Goal: Find specific page/section: Find specific page/section

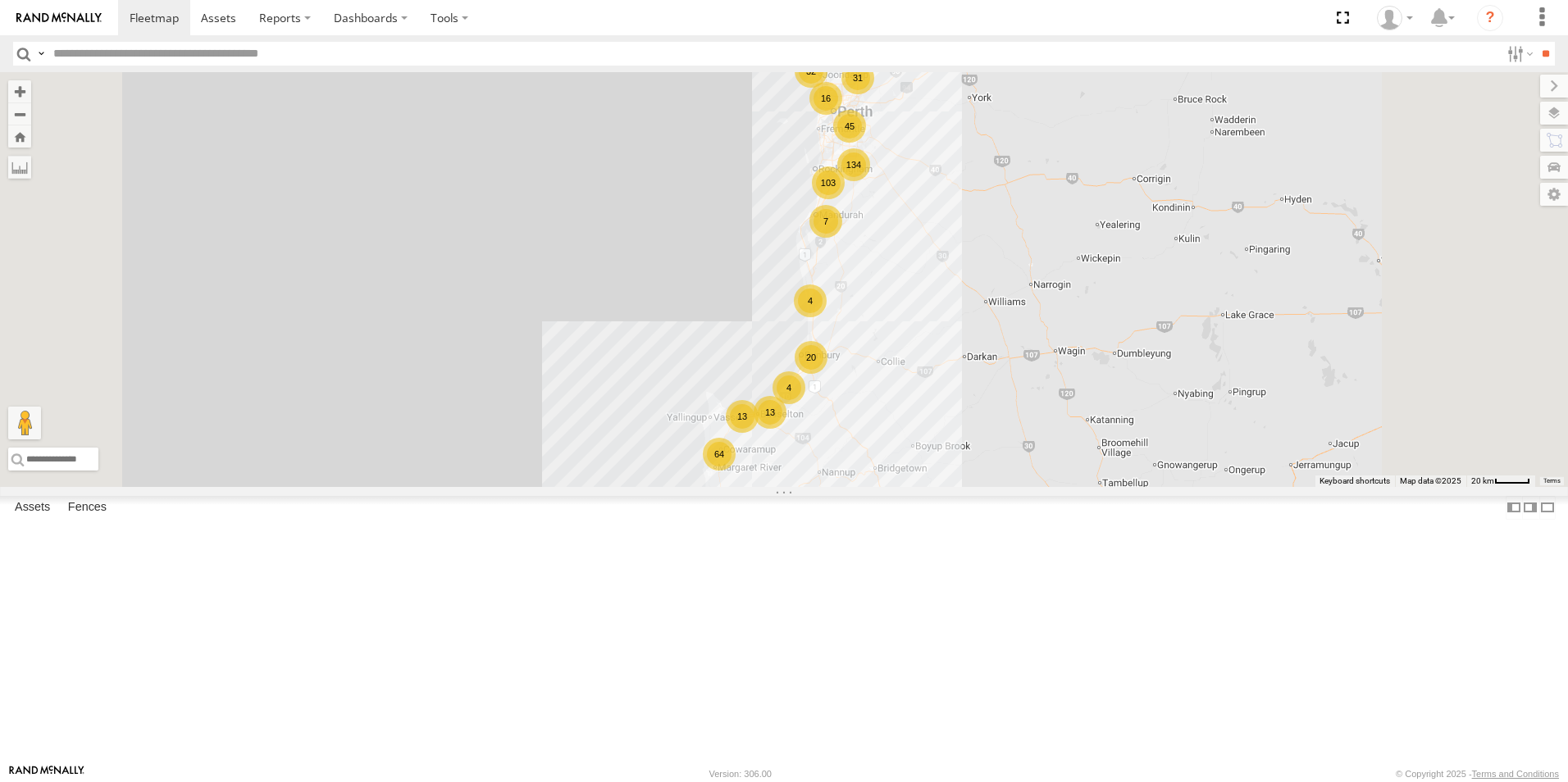
click at [121, 55] on input "text" at bounding box center [772, 53] width 1453 height 24
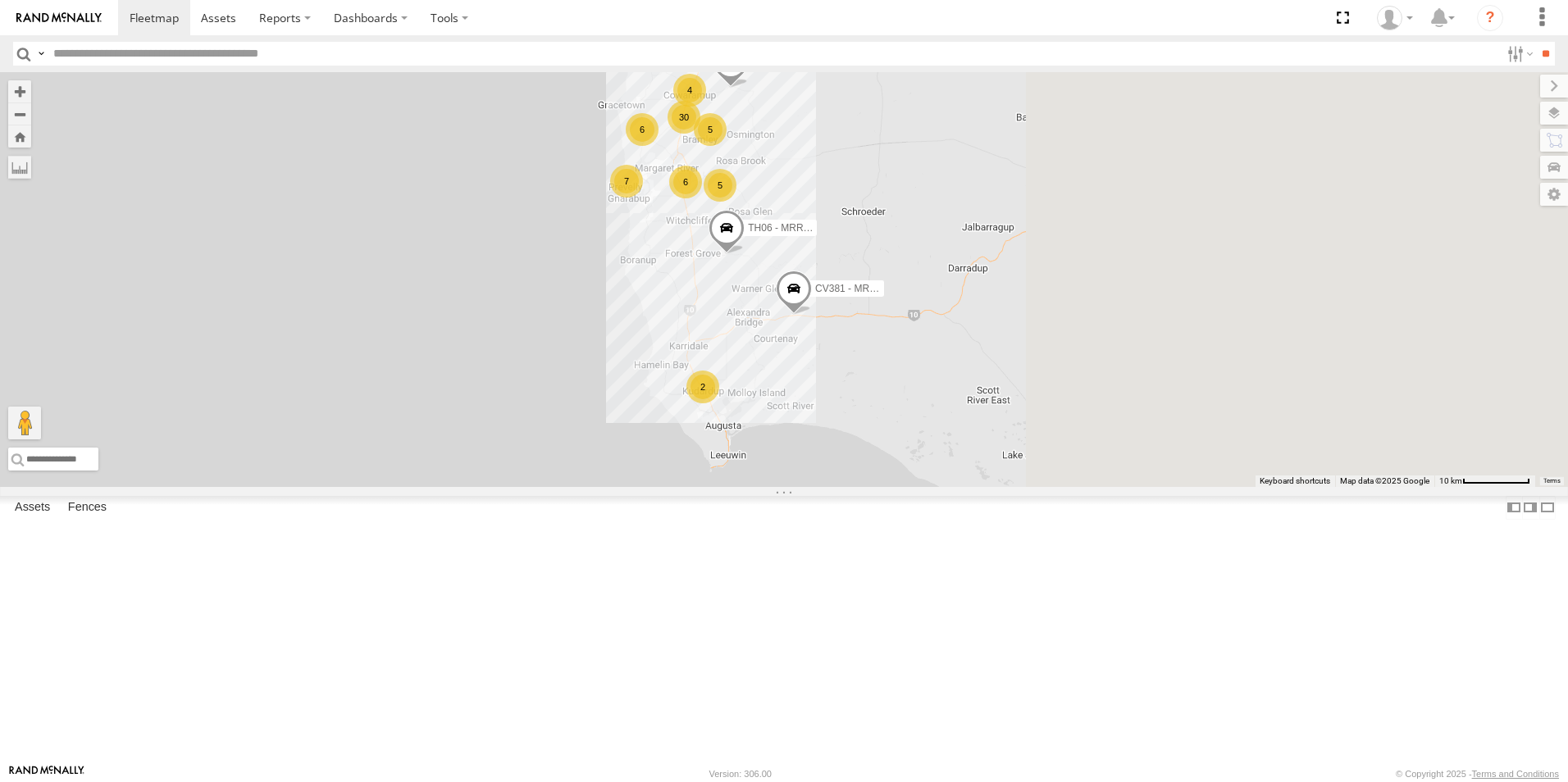
drag, startPoint x: 1224, startPoint y: 583, endPoint x: 723, endPoint y: 600, distance: 501.3
click at [723, 487] on div "CV381 - MRRC CV205 - Cam [PERSON_NAME] TH06 - MRRC Fencing Tractor GR023 - MRRC…" at bounding box center [784, 280] width 1568 height 415
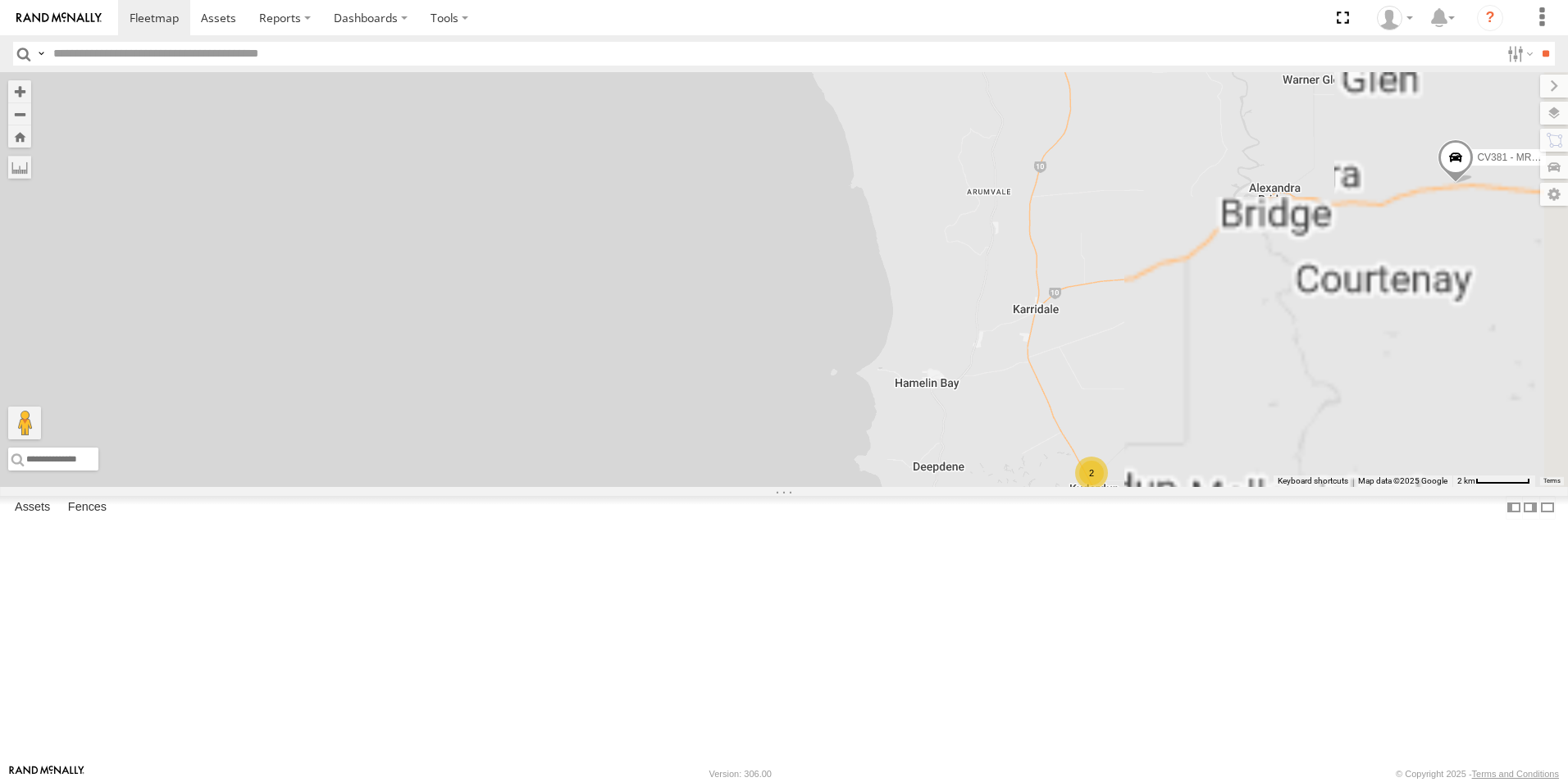
drag, startPoint x: 881, startPoint y: 519, endPoint x: 657, endPoint y: 471, distance: 229.1
click at [625, 457] on div "CV381 - MRRC CV205 - Cam [PERSON_NAME] TH06 - MRRC Fencing Tractor GR023 - MRRC…" at bounding box center [784, 280] width 1568 height 415
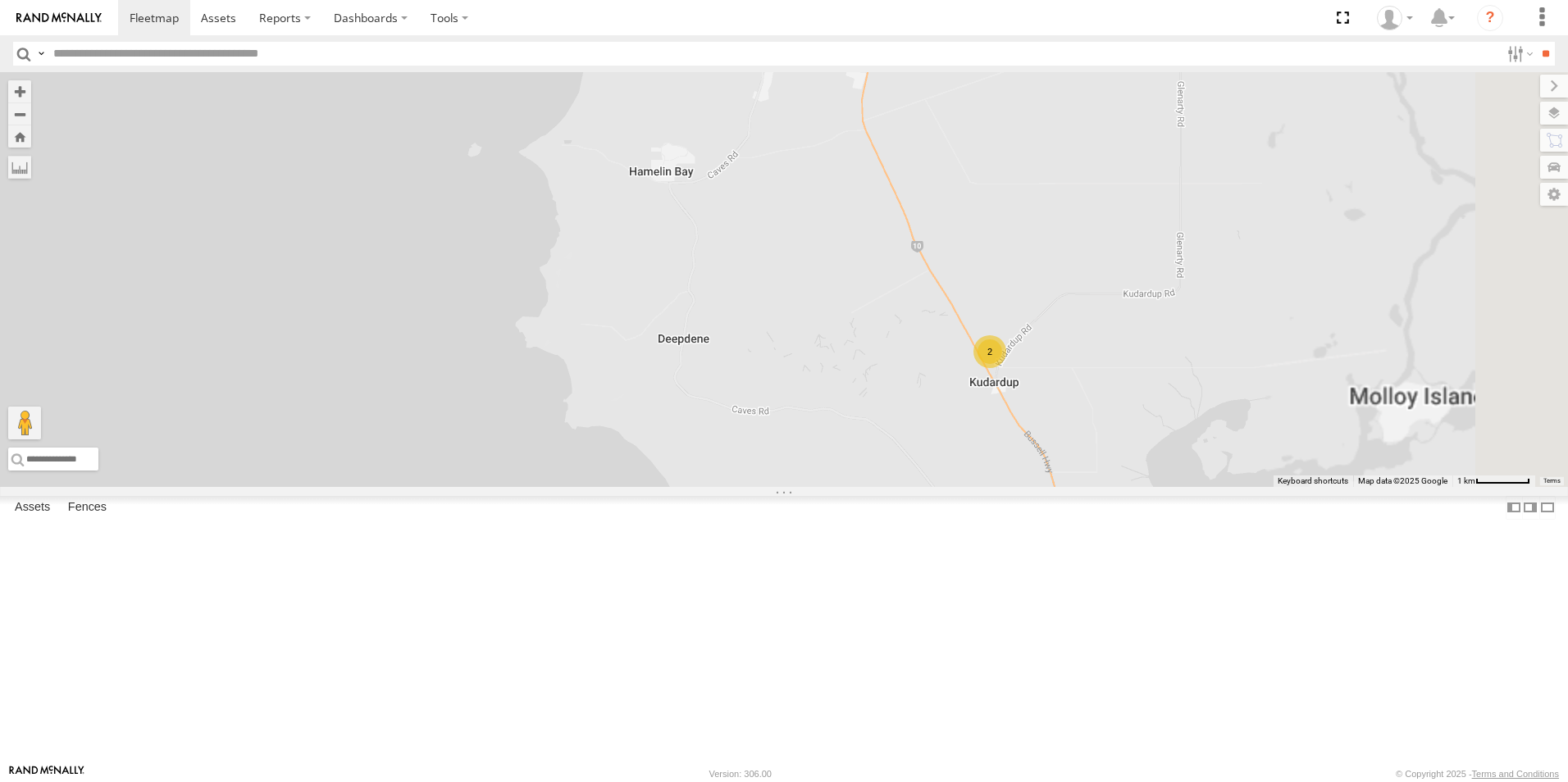
drag, startPoint x: 927, startPoint y: 607, endPoint x: 680, endPoint y: 533, distance: 257.8
click at [680, 487] on div "CV381 - MRRC CV205 - Cam [PERSON_NAME] TH06 - MRRC Fencing Tractor GR023 - MRRC…" at bounding box center [784, 280] width 1568 height 415
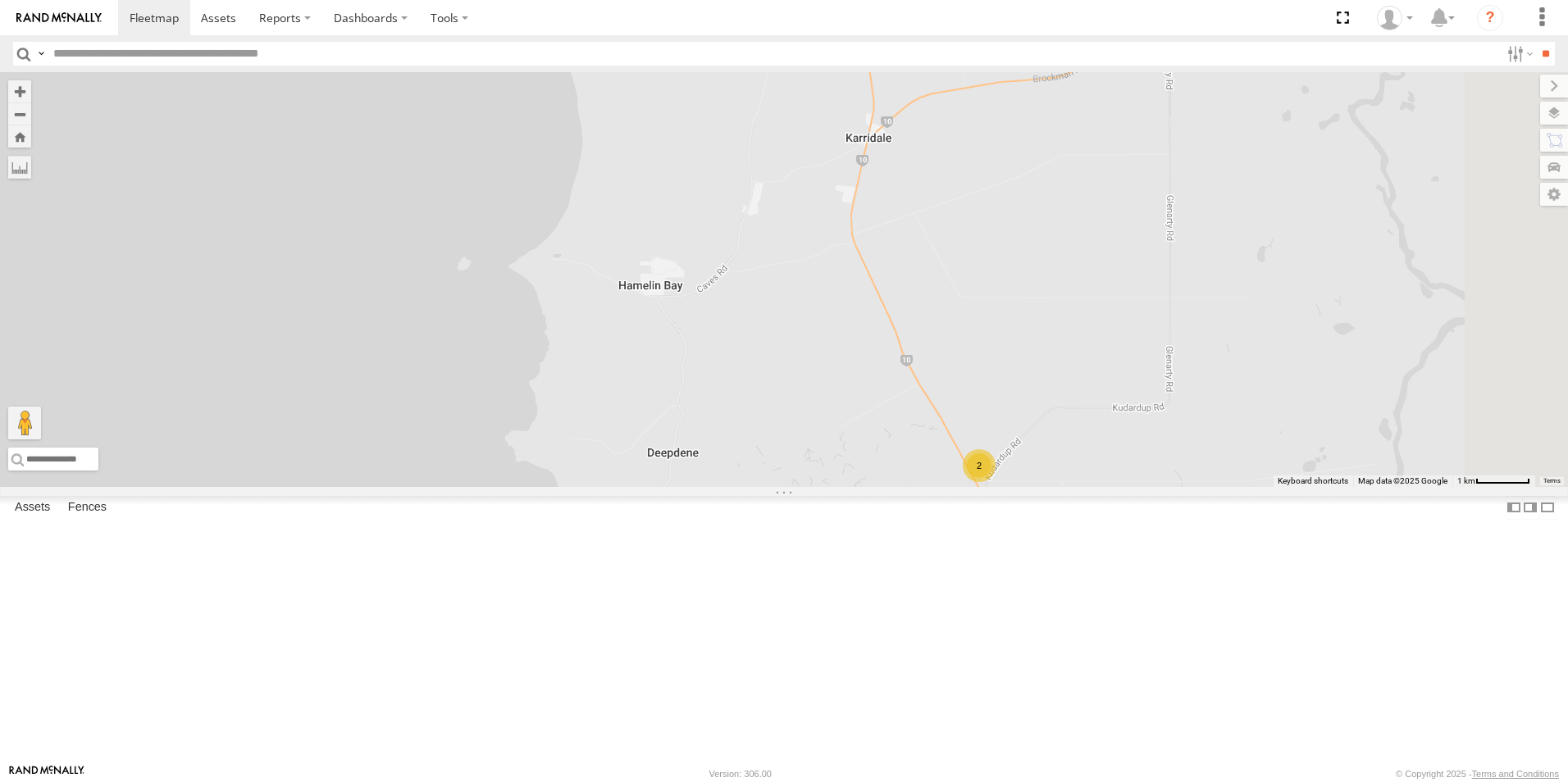
drag, startPoint x: 856, startPoint y: 591, endPoint x: 863, endPoint y: 625, distance: 34.7
click at [861, 487] on div "CV381 - MRRC CV205 - Cam [PERSON_NAME] TH06 - MRRC Fencing Tractor GR023 - MRRC…" at bounding box center [784, 280] width 1568 height 415
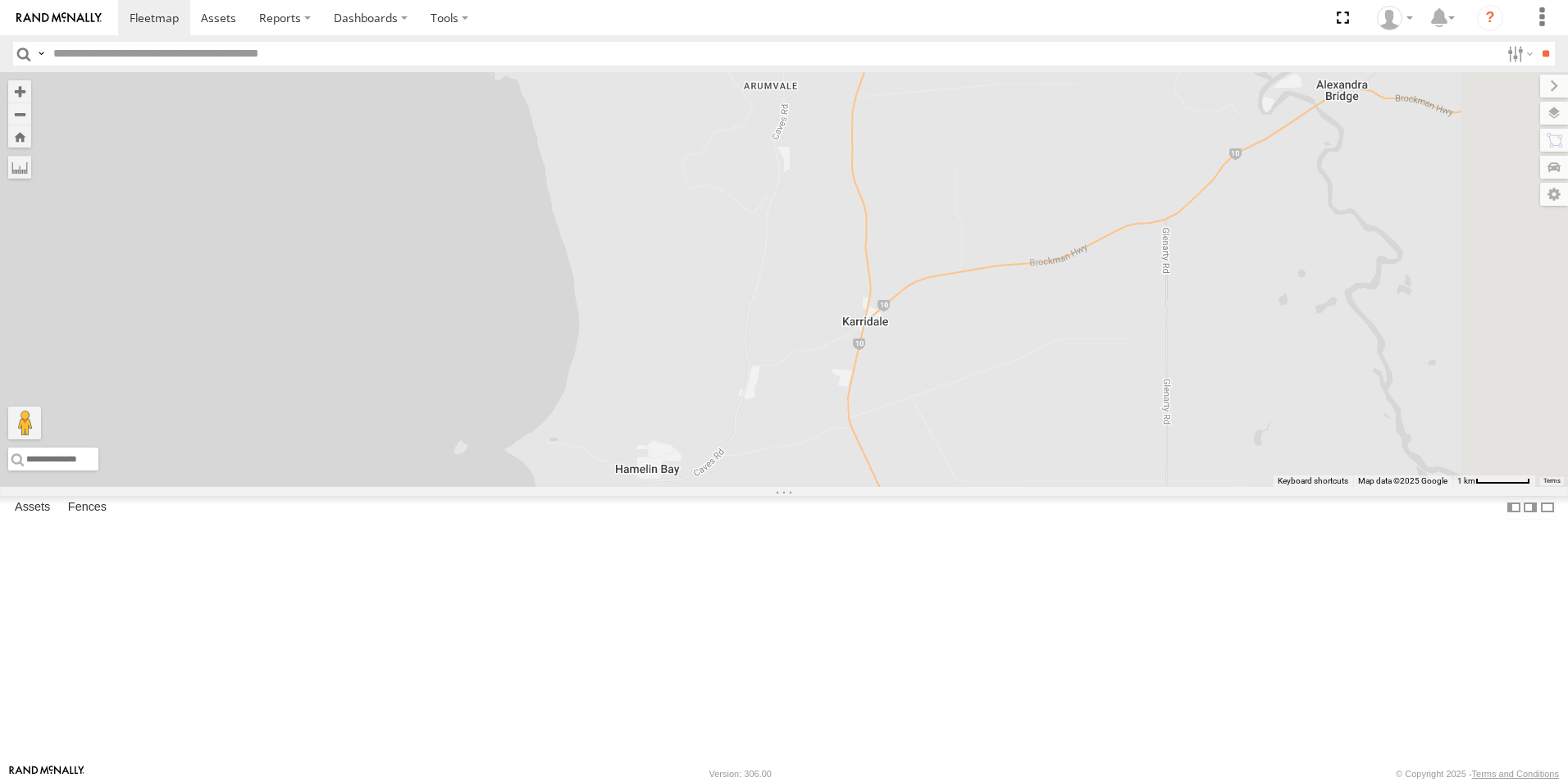
drag, startPoint x: 975, startPoint y: 371, endPoint x: 962, endPoint y: 522, distance: 151.6
click at [963, 487] on div "CV381 - MRRC CV205 - Cam [PERSON_NAME] TH06 - MRRC Fencing Tractor GR023 - MRRC…" at bounding box center [784, 280] width 1568 height 415
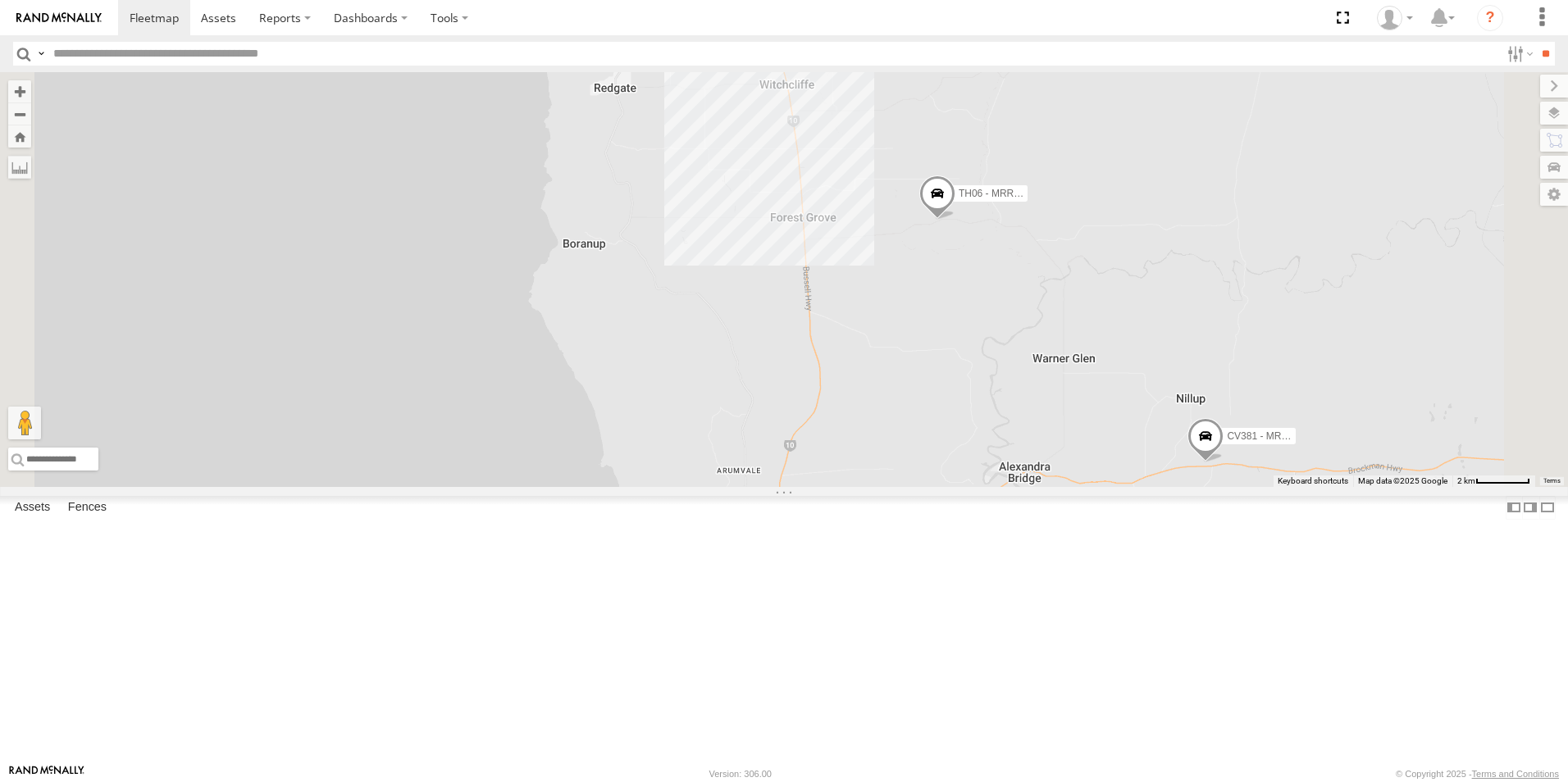
drag, startPoint x: 986, startPoint y: 422, endPoint x: 966, endPoint y: 601, distance: 180.1
click at [966, 487] on div "CV381 - MRRC CV205 - Cam [PERSON_NAME] TH06 - MRRC Fencing Tractor GR023 - MRRC…" at bounding box center [784, 280] width 1568 height 415
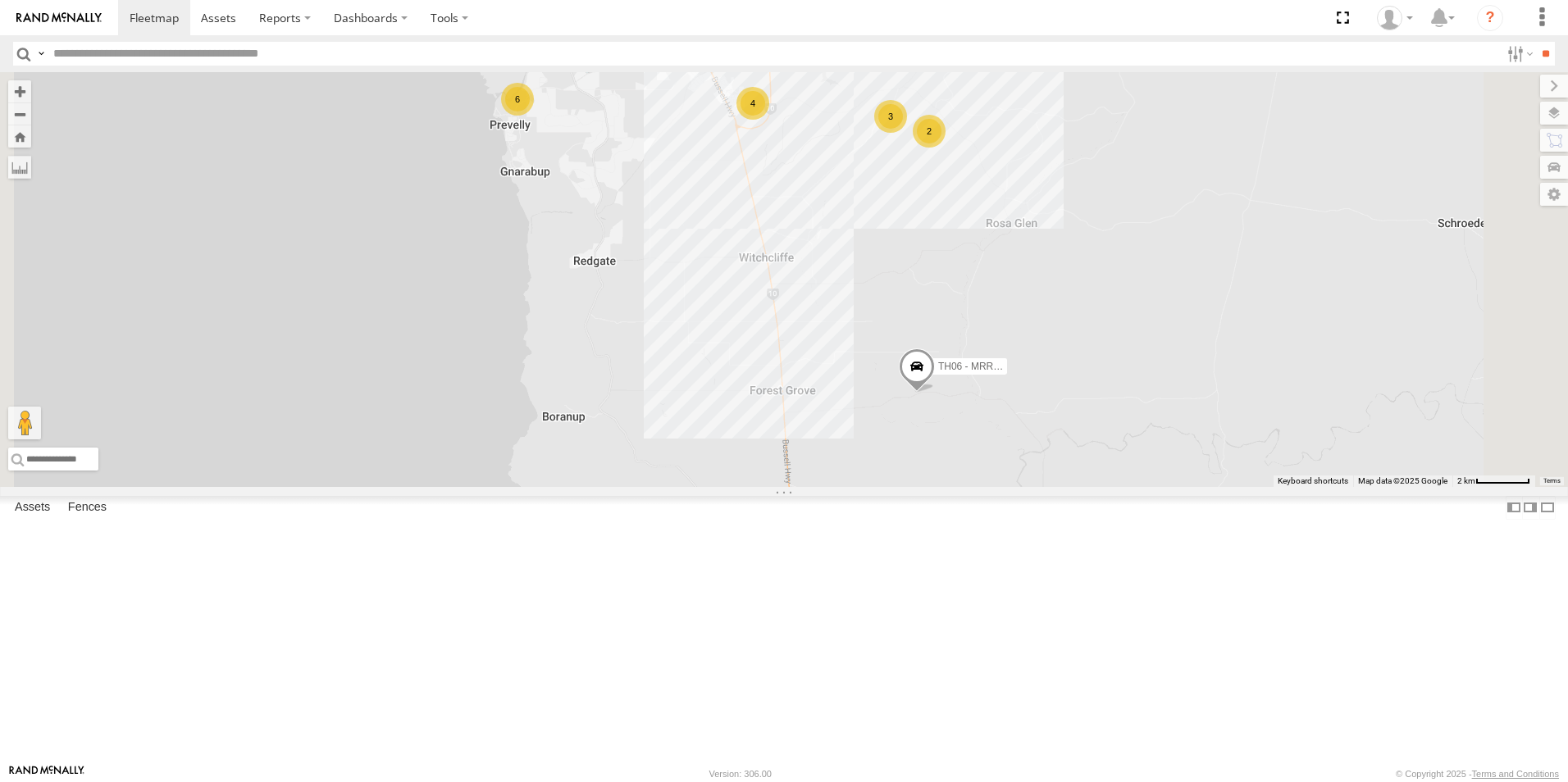
drag, startPoint x: 997, startPoint y: 422, endPoint x: 984, endPoint y: 545, distance: 123.7
click at [984, 487] on div "CV381 - MRRC CV205 - Cam [PERSON_NAME] TH06 - MRRC Fencing Tractor GR023 - MRRC…" at bounding box center [784, 280] width 1568 height 415
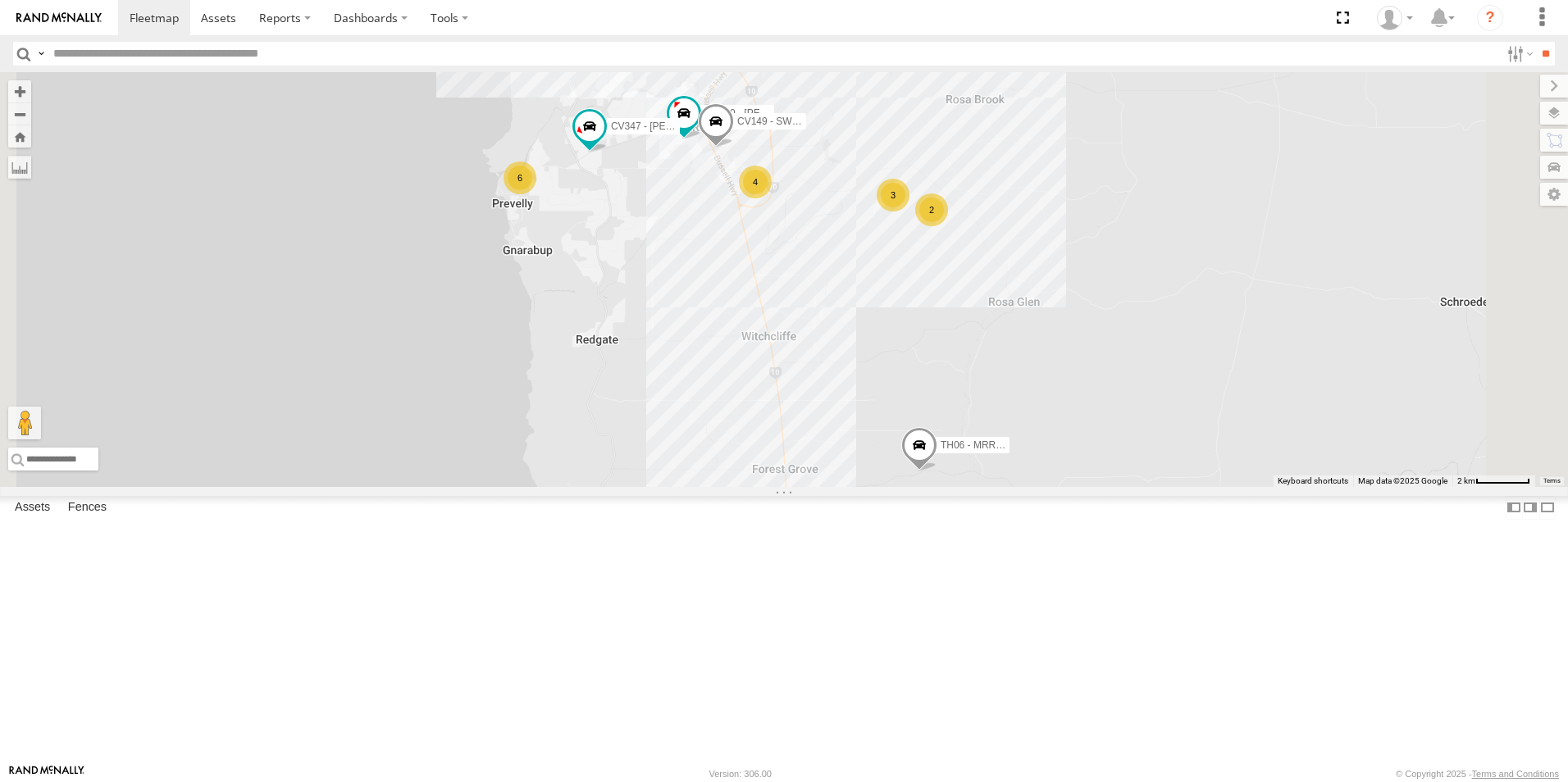
drag, startPoint x: 1025, startPoint y: 406, endPoint x: 1038, endPoint y: 501, distance: 95.9
click at [1038, 487] on div "CV381 - MRRC CV205 - Cam [PERSON_NAME] TH06 - MRRC Fencing Tractor GR023 - MRRC…" at bounding box center [784, 280] width 1568 height 415
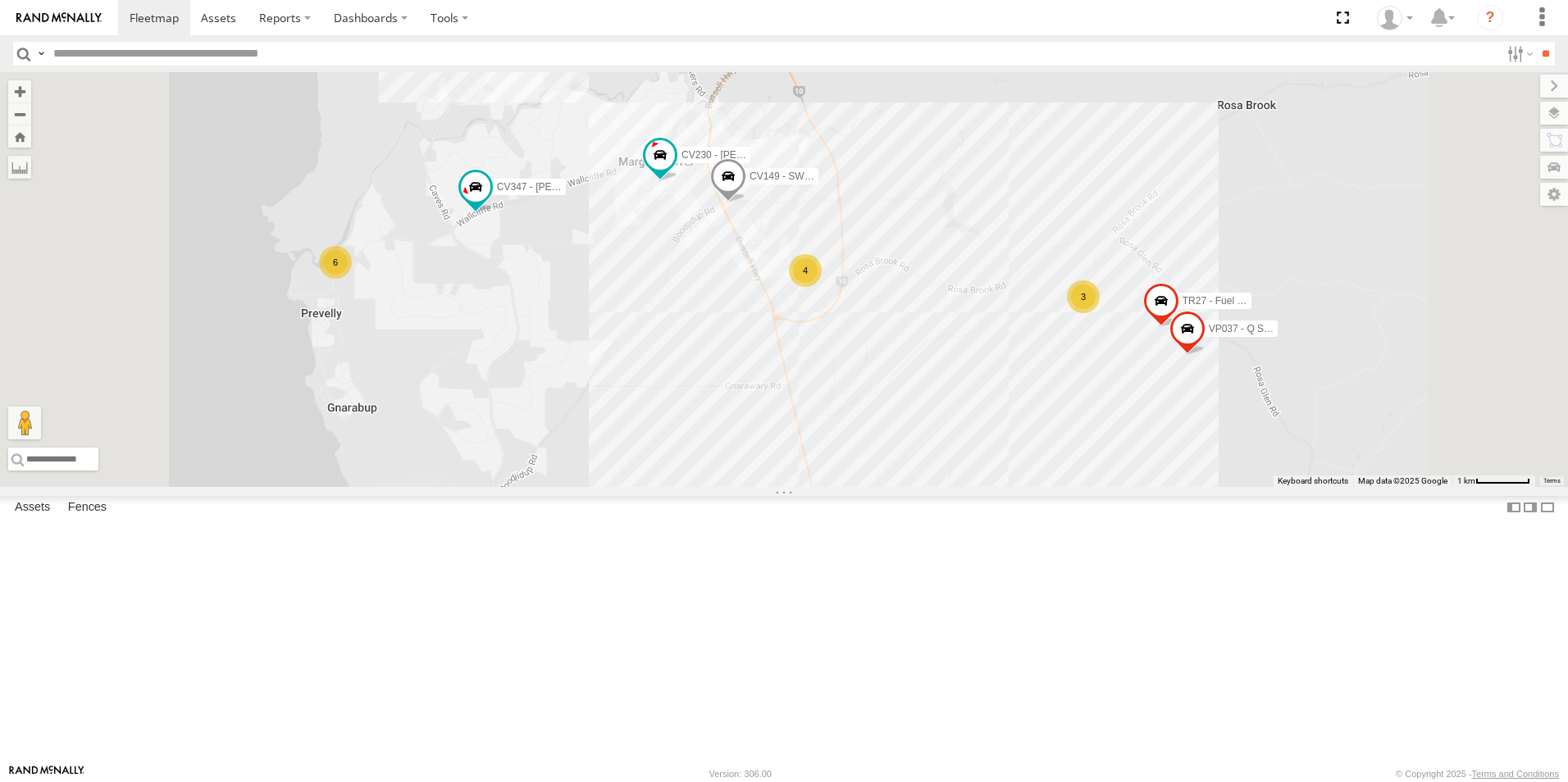
drag, startPoint x: 896, startPoint y: 336, endPoint x: 883, endPoint y: 434, distance: 98.9
click at [883, 434] on div "CV381 - MRRC CV205 - Cam [PERSON_NAME] TH06 - MRRC Fencing Tractor GR023 - MRRC…" at bounding box center [784, 280] width 1568 height 415
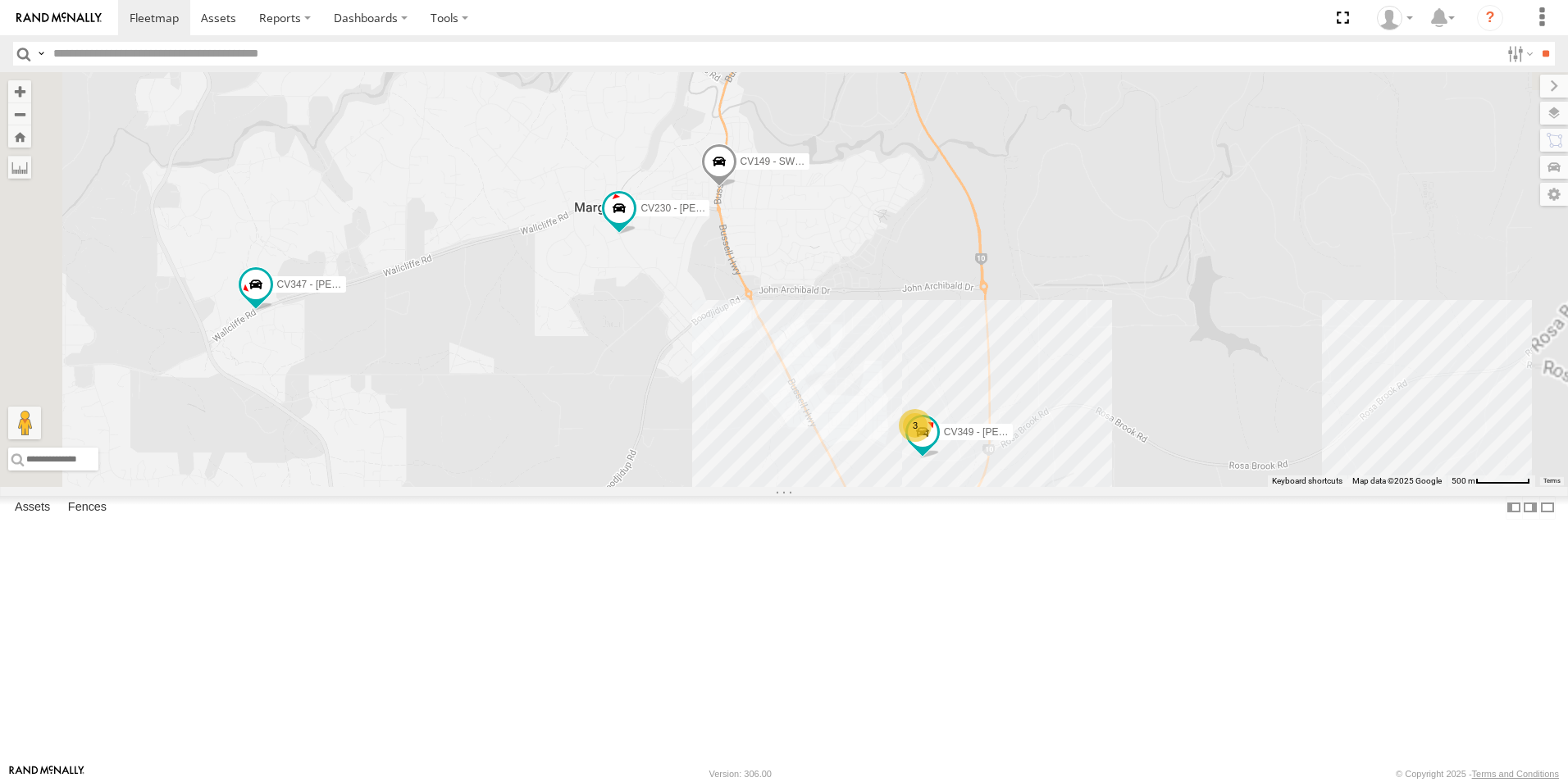
drag, startPoint x: 883, startPoint y: 375, endPoint x: 866, endPoint y: 495, distance: 121.2
click at [866, 487] on div "CV381 - MRRC CV205 - Cam [PERSON_NAME] TH06 - MRRC Fencing Tractor GR023 - MRRC…" at bounding box center [784, 280] width 1568 height 415
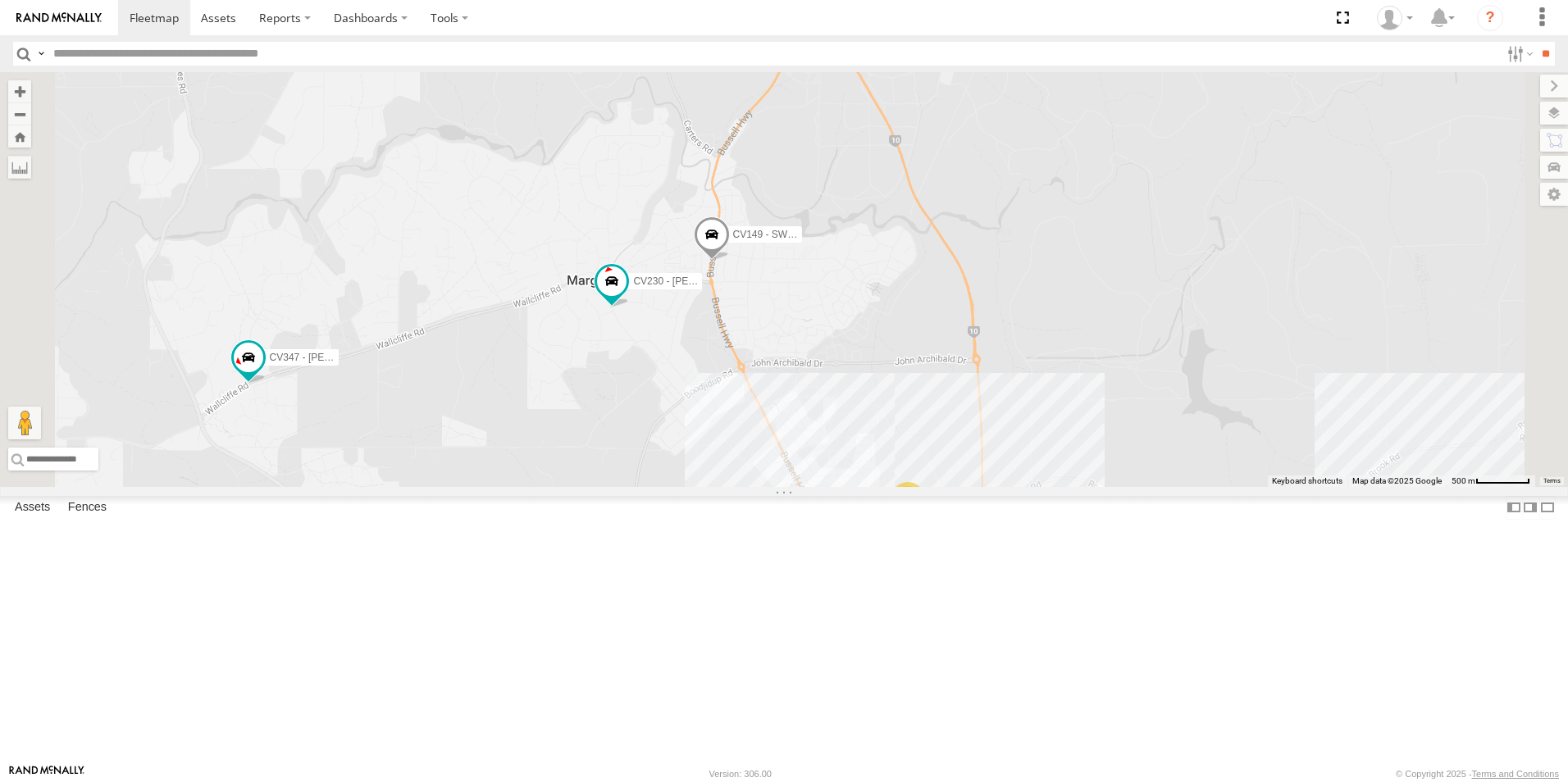
drag, startPoint x: 856, startPoint y: 446, endPoint x: 853, endPoint y: 504, distance: 58.1
click at [853, 487] on div "CV381 - MRRC CV205 - Cam [PERSON_NAME] TH06 - MRRC Fencing Tractor GR023 - MRRC…" at bounding box center [784, 280] width 1568 height 415
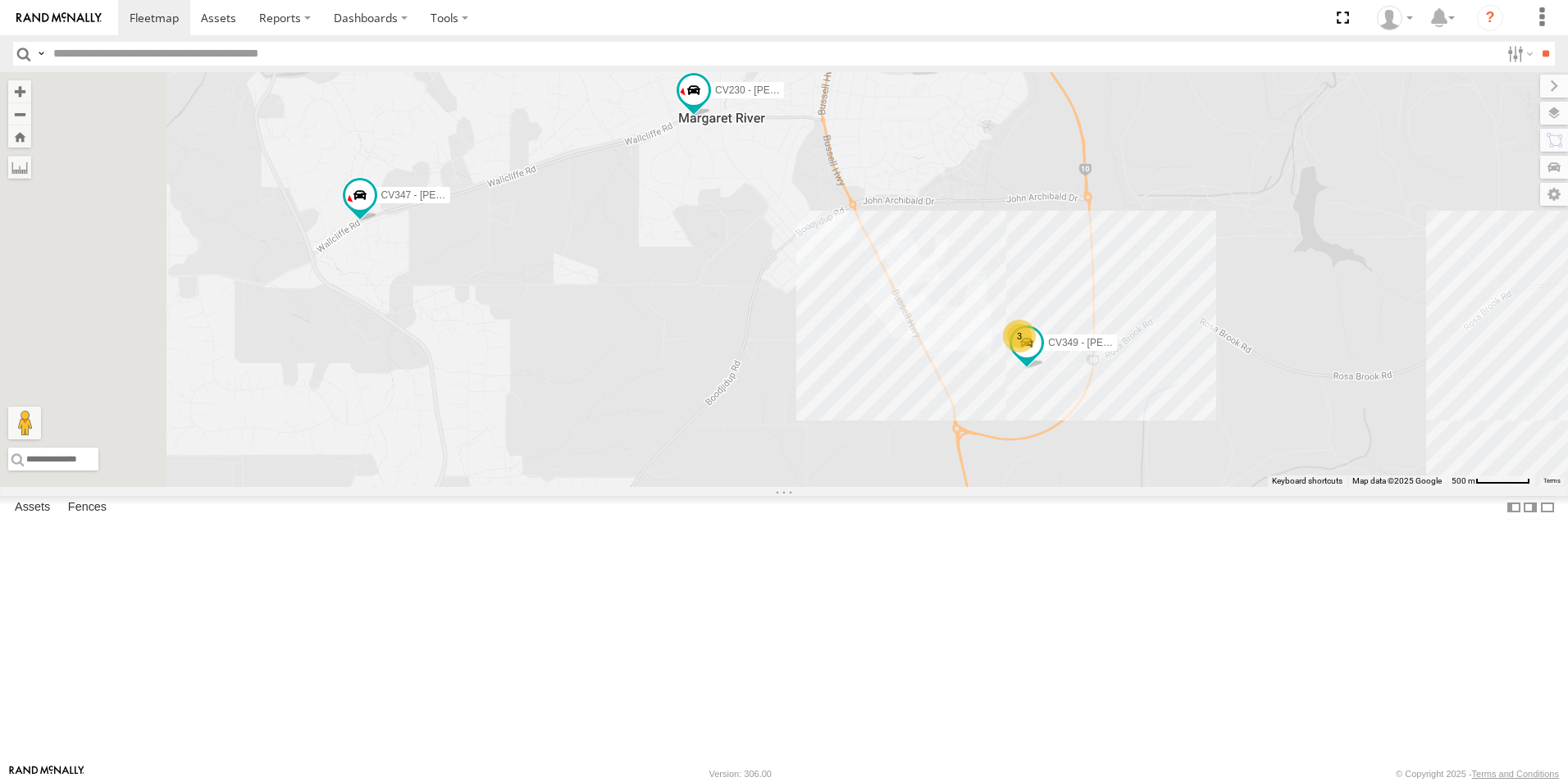
drag, startPoint x: 797, startPoint y: 559, endPoint x: 879, endPoint y: 368, distance: 207.9
click at [879, 368] on div "CV381 - MRRC CV205 - Cam [PERSON_NAME] TH06 - MRRC Fencing Tractor GR023 - MRRC…" at bounding box center [784, 280] width 1568 height 415
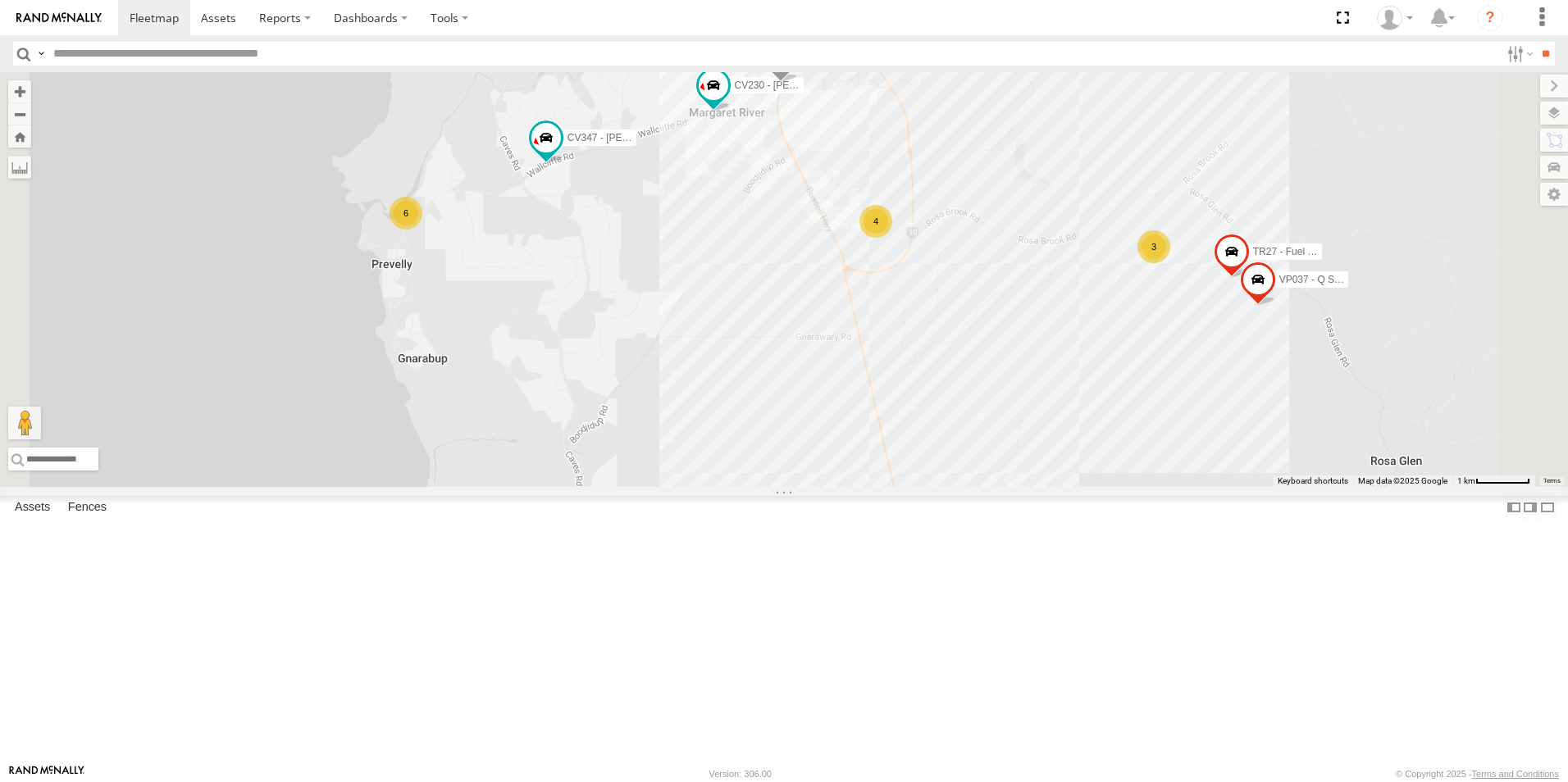
drag, startPoint x: 876, startPoint y: 481, endPoint x: 904, endPoint y: 409, distance: 77.3
click at [904, 409] on div "CV381 - MRRC CV205 - Cam [PERSON_NAME] TH06 - MRRC Fencing Tractor GR023 - MRRC…" at bounding box center [784, 280] width 1568 height 415
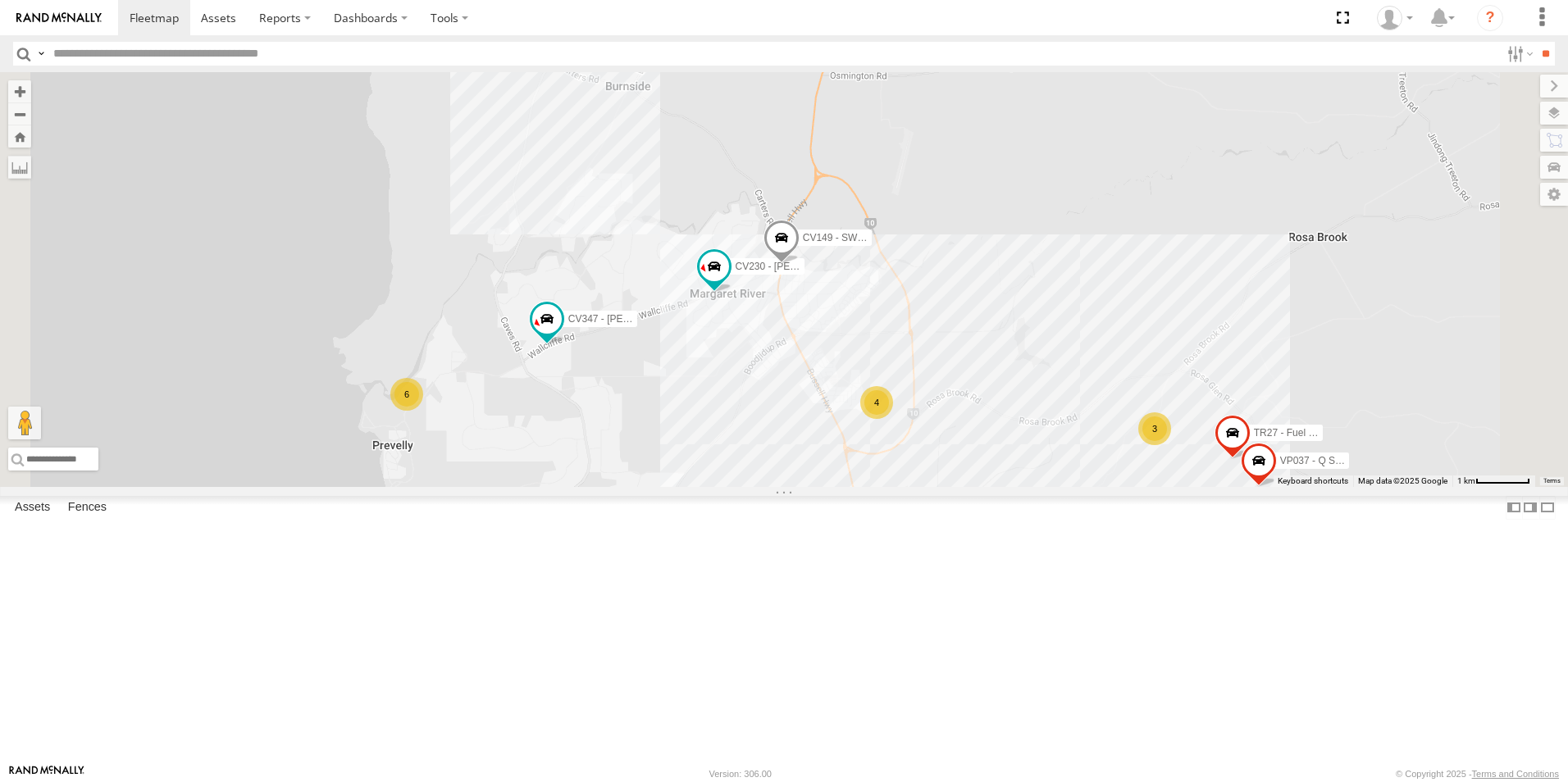
drag, startPoint x: 842, startPoint y: 354, endPoint x: 844, endPoint y: 505, distance: 151.0
click at [844, 487] on div "CV381 - MRRC CV205 - Cam [PERSON_NAME] TH06 - MRRC Fencing Tractor GR023 - MRRC…" at bounding box center [784, 280] width 1568 height 415
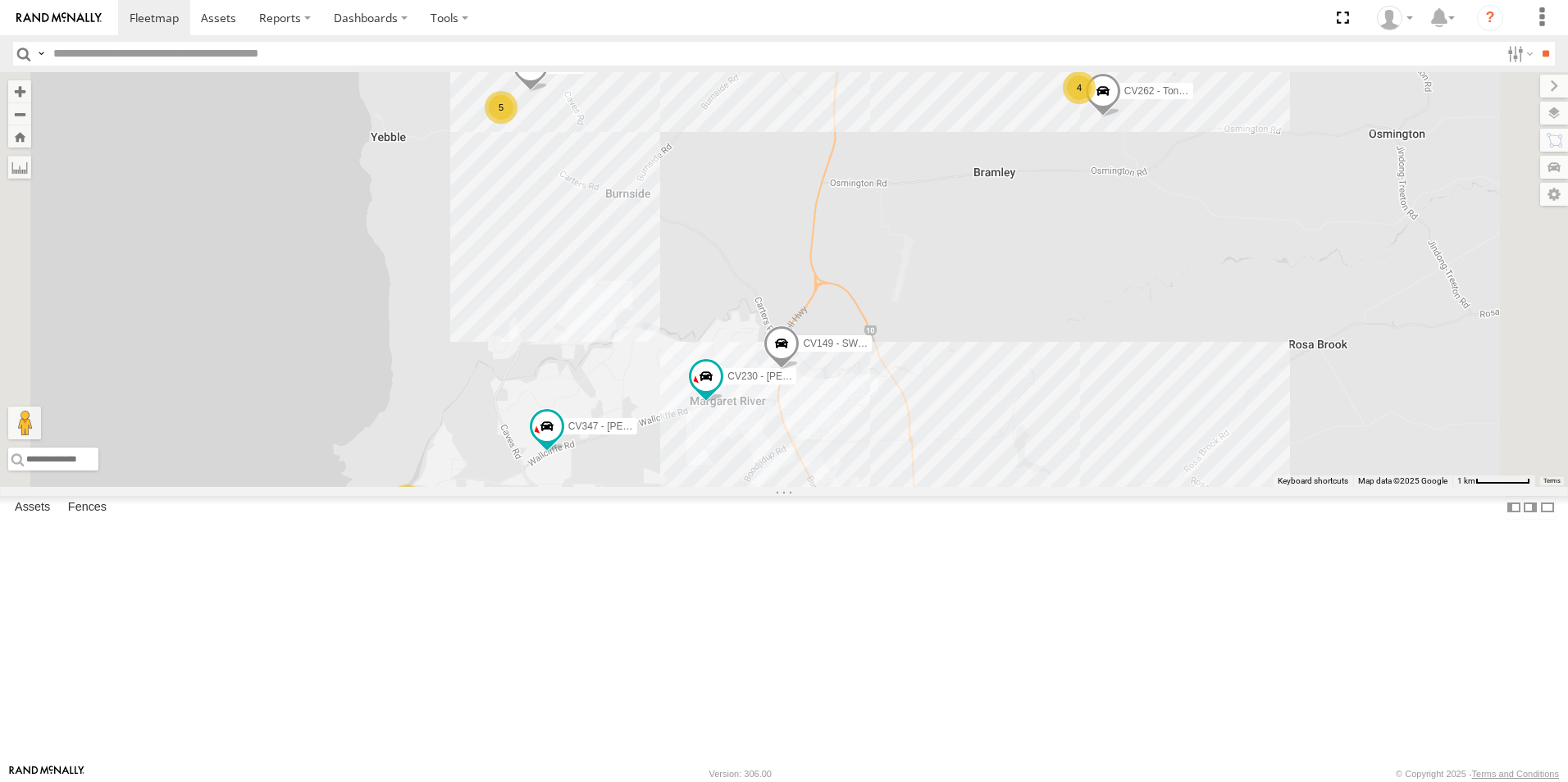
drag, startPoint x: 844, startPoint y: 353, endPoint x: 843, endPoint y: 461, distance: 108.0
click at [843, 461] on div "CV381 - MRRC CV205 - Cam [PERSON_NAME] TH06 - MRRC Fencing Tractor GR023 - MRRC…" at bounding box center [784, 280] width 1568 height 415
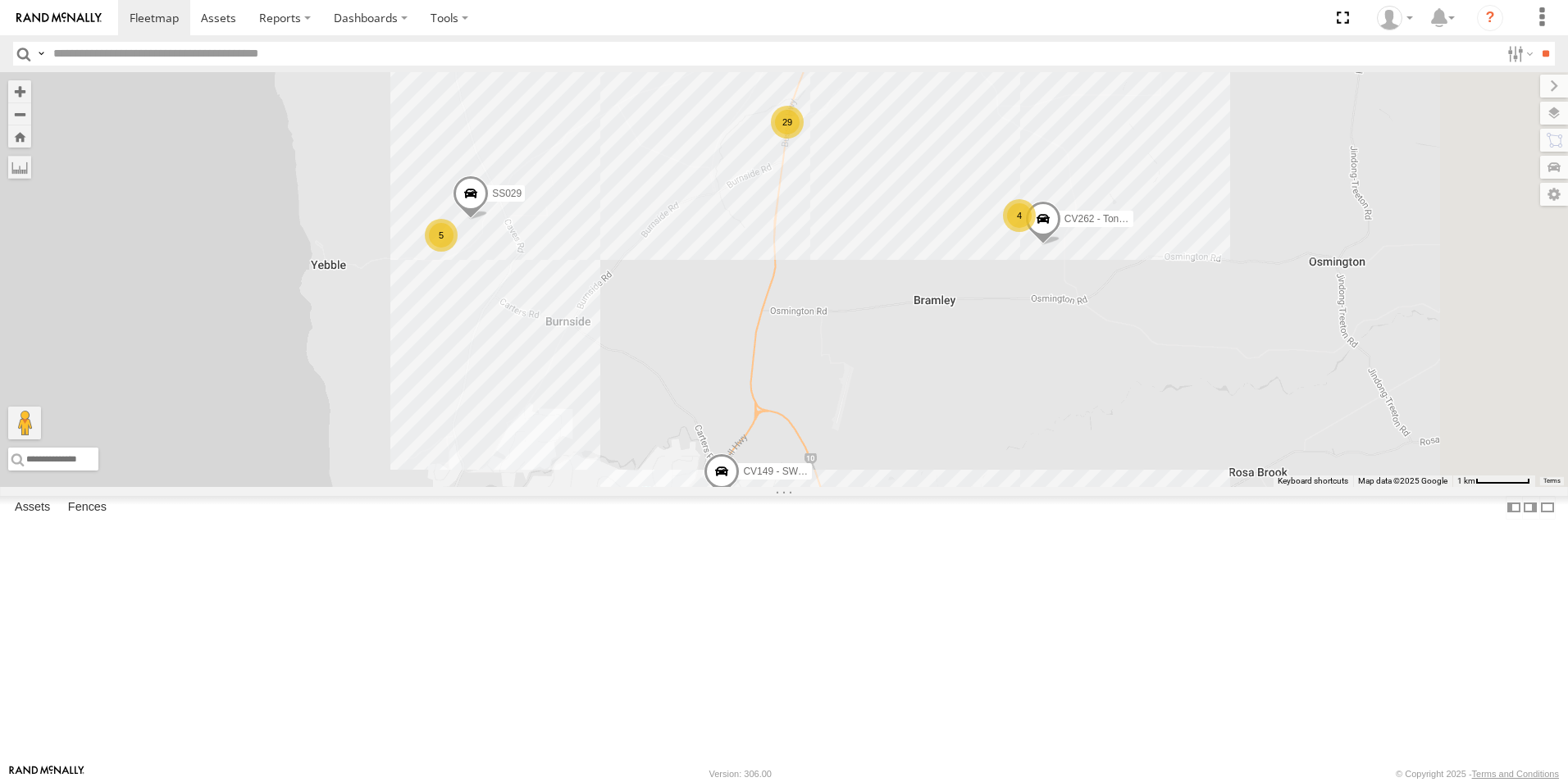
drag, startPoint x: 942, startPoint y: 305, endPoint x: 862, endPoint y: 472, distance: 185.2
click at [859, 487] on div "CV381 - MRRC CV205 - Cam [PERSON_NAME] TH06 - MRRC Fencing Tractor GR023 - MRRC…" at bounding box center [784, 280] width 1568 height 415
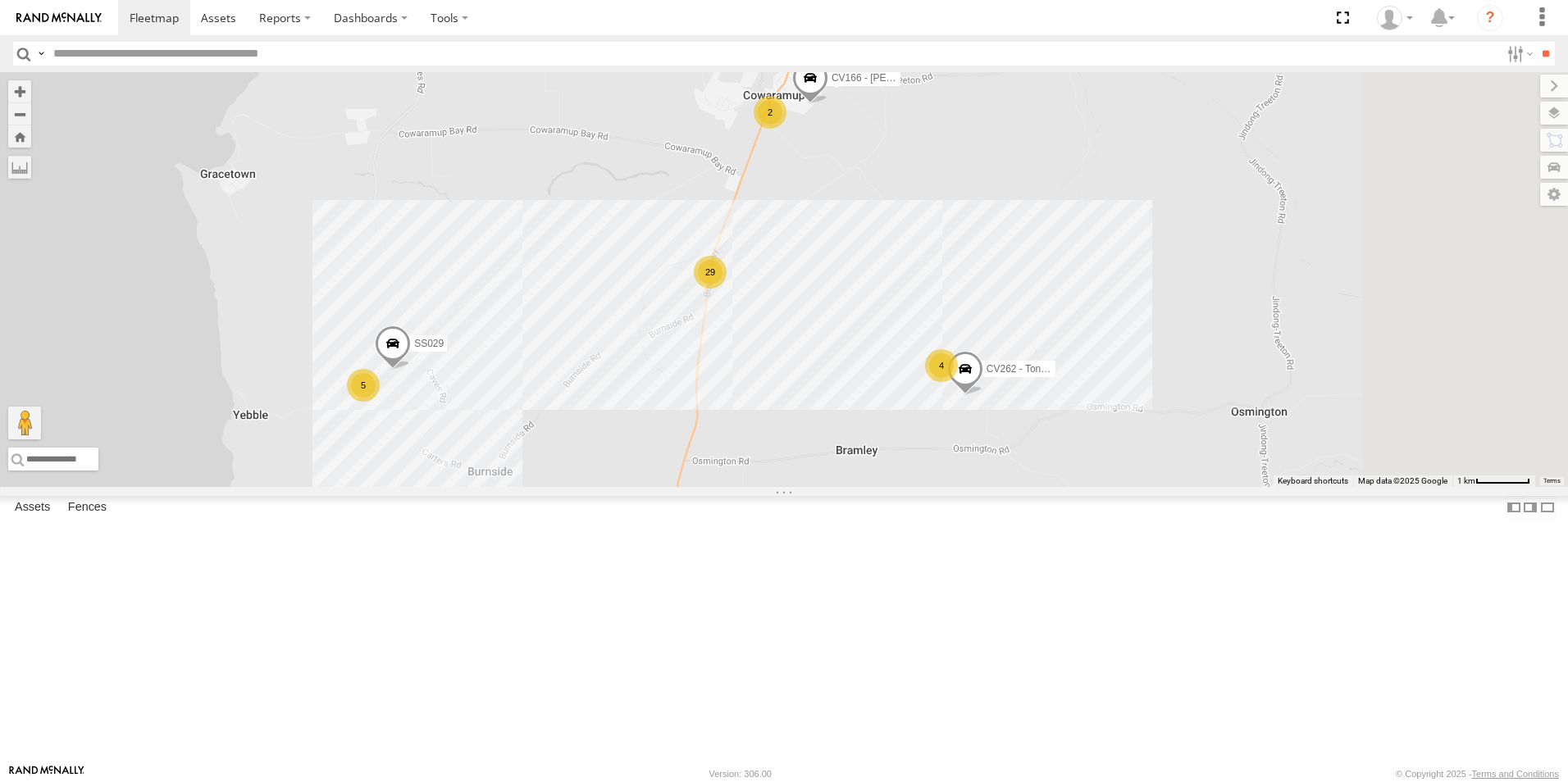
drag, startPoint x: 910, startPoint y: 370, endPoint x: 853, endPoint y: 476, distance: 120.4
click at [853, 476] on div "CV381 - MRRC CV205 - Cam [PERSON_NAME] TH06 - MRRC Fencing Tractor GR023 - MRRC…" at bounding box center [784, 280] width 1568 height 415
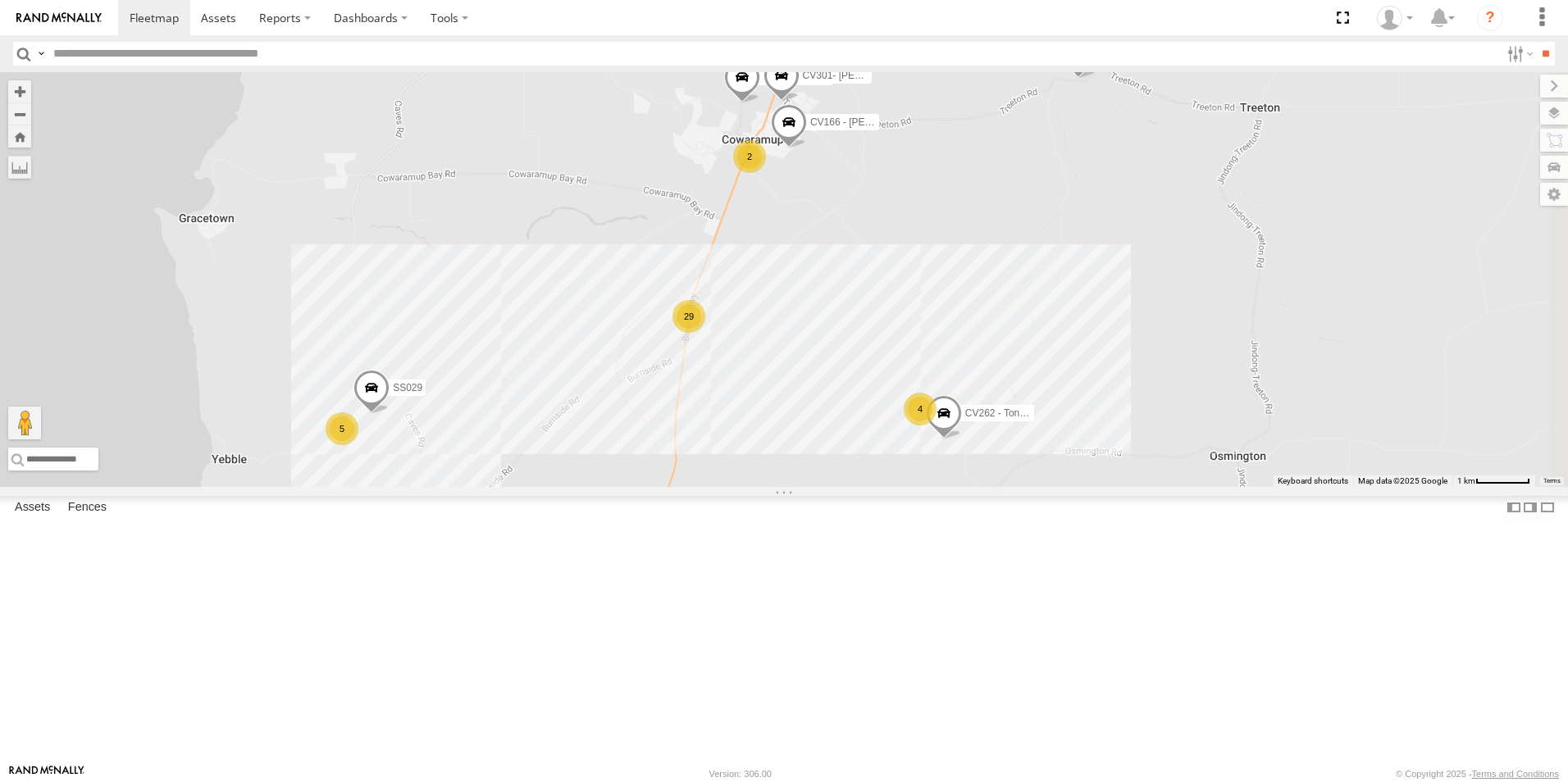
drag, startPoint x: 883, startPoint y: 368, endPoint x: 862, endPoint y: 418, distance: 54.2
click at [862, 418] on div "CV381 - MRRC CV205 - Cam [PERSON_NAME] TH06 - MRRC Fencing Tractor GR023 - MRRC…" at bounding box center [784, 280] width 1568 height 415
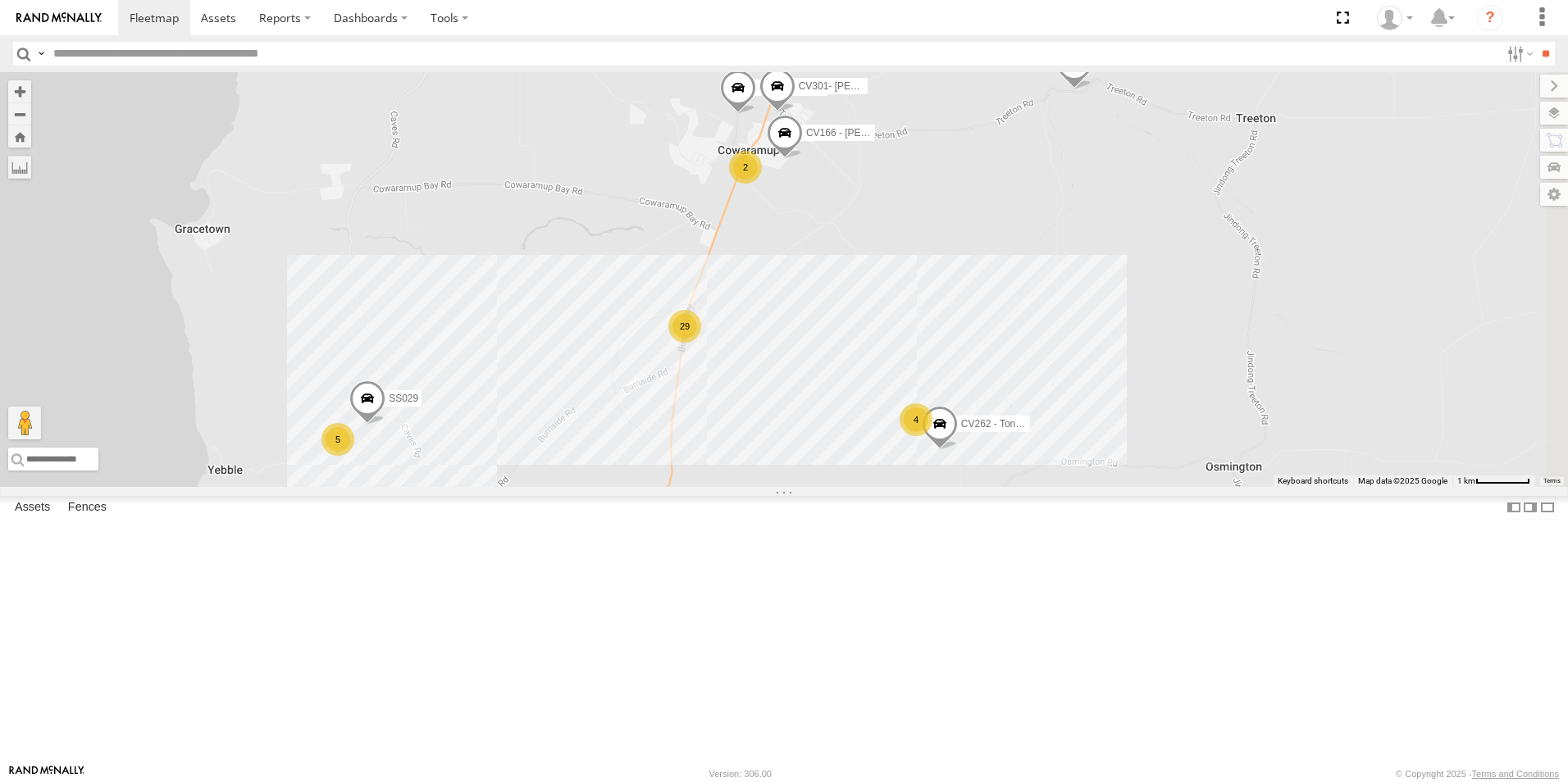
click at [756, 114] on span at bounding box center [738, 92] width 37 height 45
click at [749, 214] on div "CV381 - MRRC CV205 - Cam [PERSON_NAME] TH06 - MRRC Fencing Tractor GR023 - MRRC…" at bounding box center [784, 280] width 1568 height 415
click at [803, 159] on span at bounding box center [785, 137] width 37 height 45
click at [821, 260] on div "CV381 - MRRC CV205 - Cam [PERSON_NAME] TH06 - MRRC Fencing Tractor GR023 - MRRC…" at bounding box center [784, 280] width 1568 height 415
click at [796, 112] on span at bounding box center [777, 90] width 37 height 45
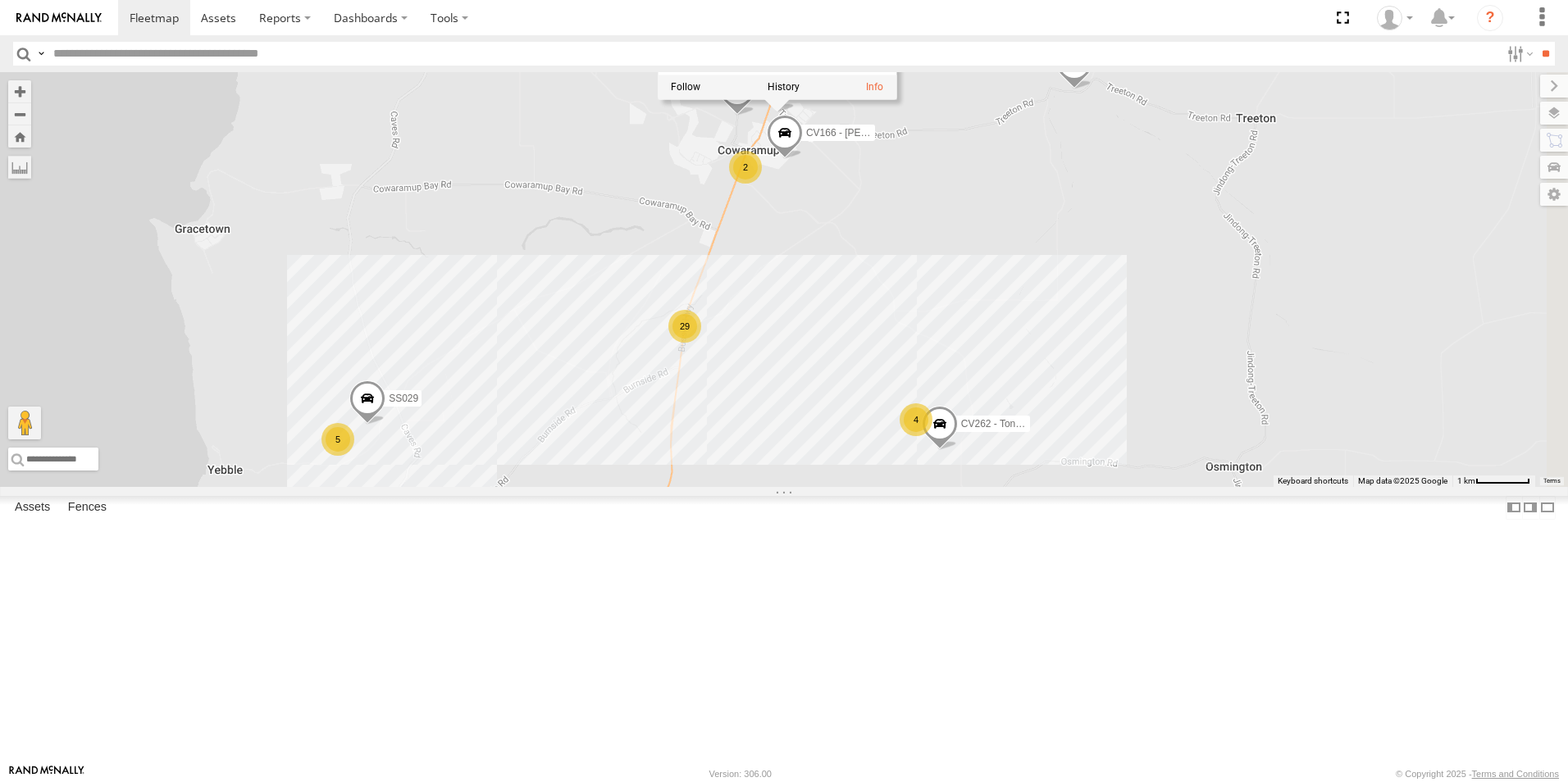
click at [850, 248] on div "CV381 - MRRC CV205 - Cam [PERSON_NAME] TH06 - MRRC Fencing Tractor GR023 - MRRC…" at bounding box center [784, 280] width 1568 height 415
click at [1092, 89] on span at bounding box center [1074, 68] width 37 height 45
click at [819, 280] on div "CV381 - MRRC CV205 - Cam [PERSON_NAME] TH06 - MRRC Fencing Tractor GR023 - MRRC…" at bounding box center [784, 280] width 1568 height 415
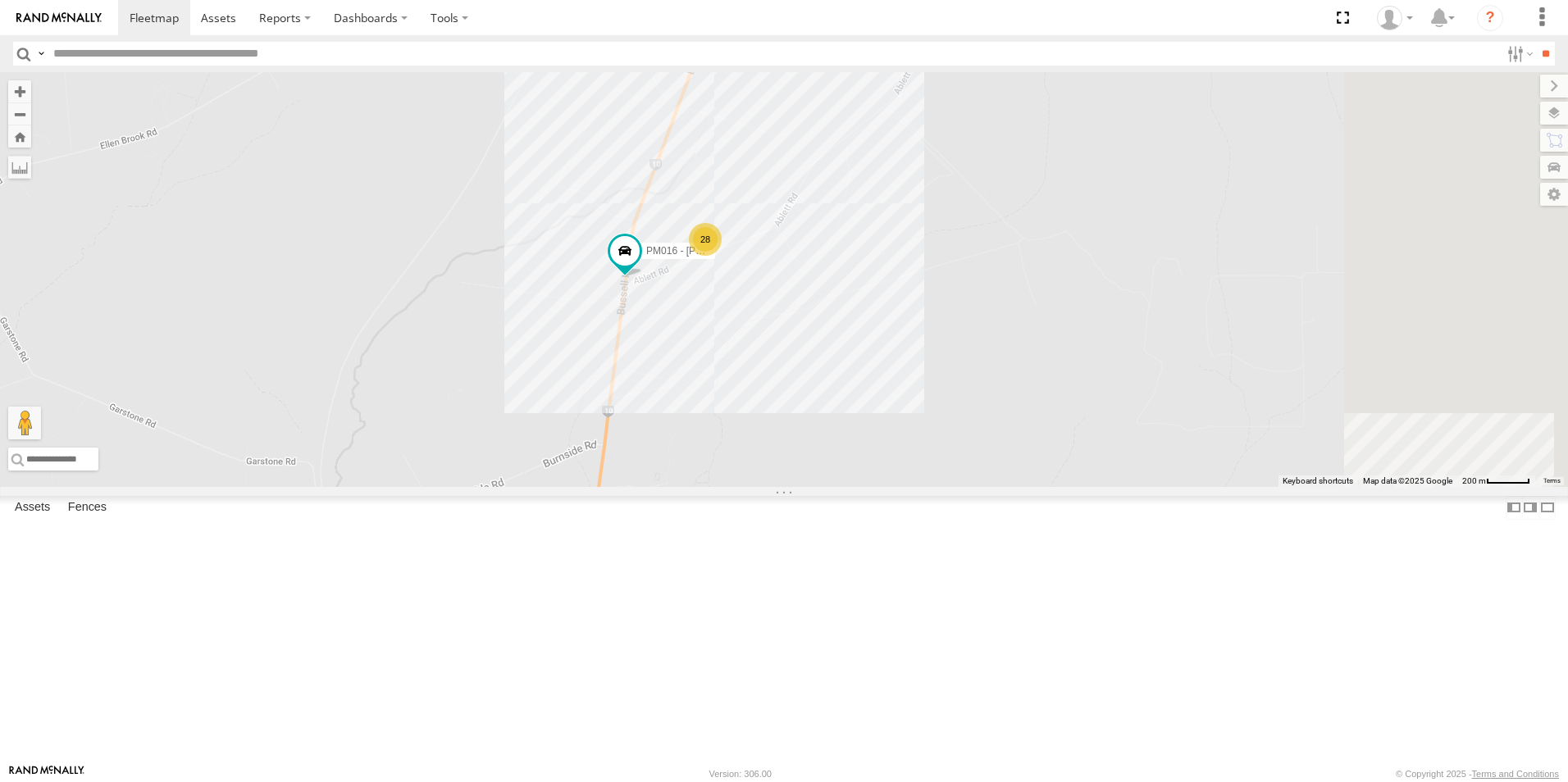
drag, startPoint x: 999, startPoint y: 543, endPoint x: 791, endPoint y: 464, distance: 222.5
click at [791, 464] on div "CV381 - MRRC CV205 - Cam [PERSON_NAME] TH06 - MRRC Fencing Tractor GR023 - MRRC…" at bounding box center [784, 280] width 1568 height 415
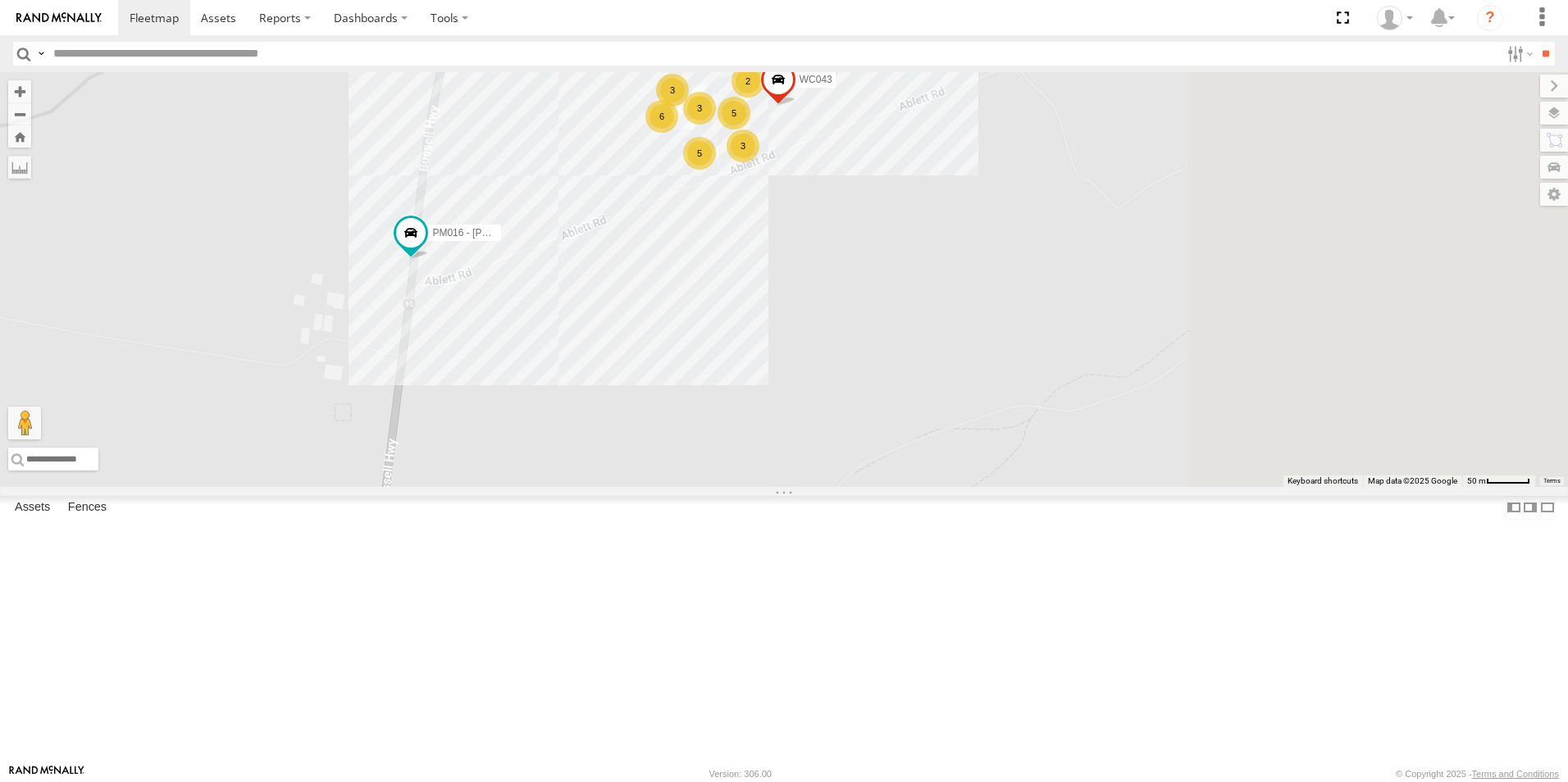
drag, startPoint x: 996, startPoint y: 433, endPoint x: 690, endPoint y: 588, distance: 343.0
click at [690, 487] on div "CV381 - MRRC CV205 - Cam [PERSON_NAME] TH06 - MRRC Fencing Tractor GR023 - MRRC…" at bounding box center [784, 280] width 1568 height 415
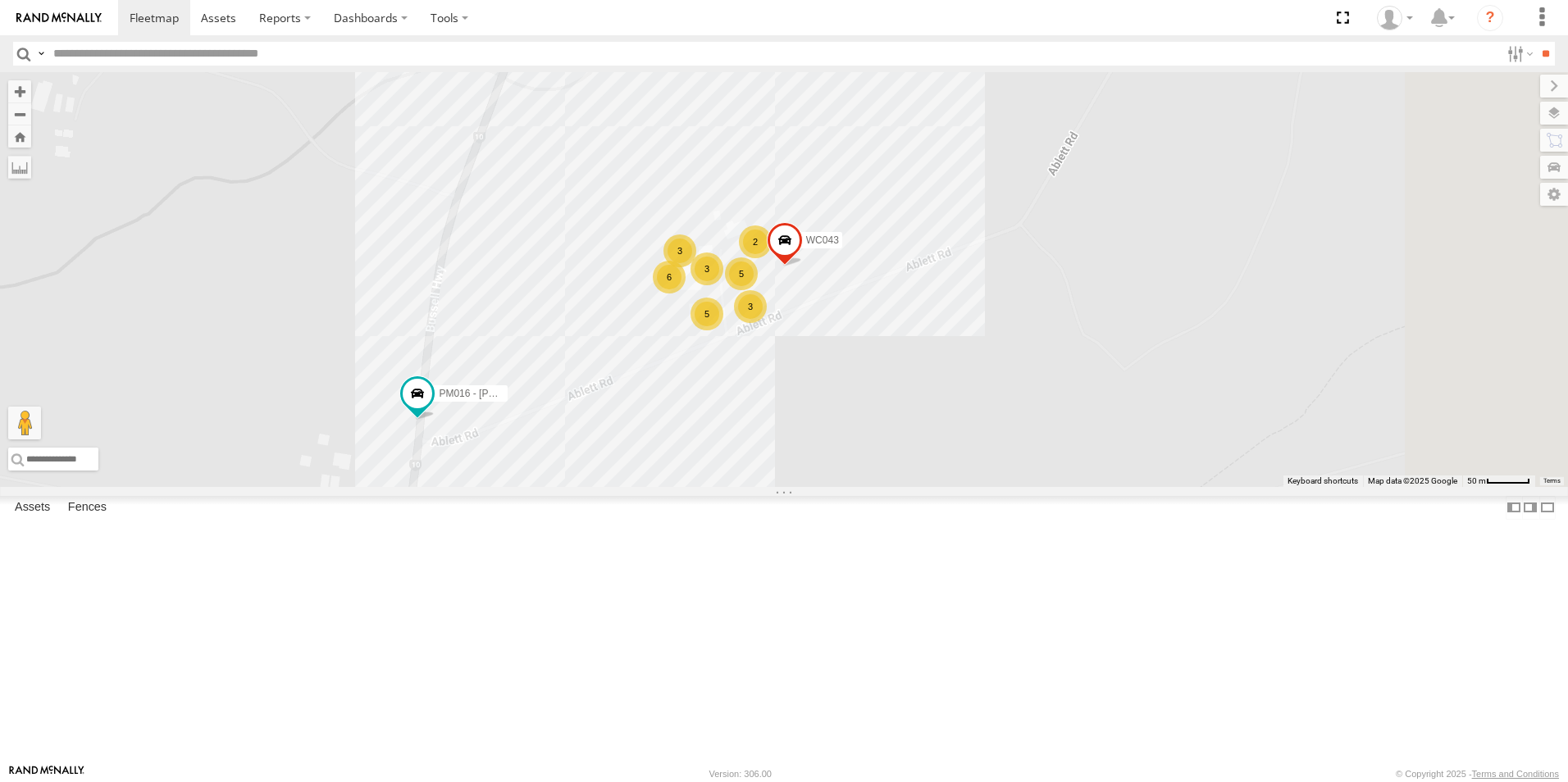
click at [856, 487] on div "CV381 - MRRC CV205 - Cam [PERSON_NAME] TH06 - MRRC Fencing Tractor GR023 - MRRC…" at bounding box center [784, 280] width 1568 height 415
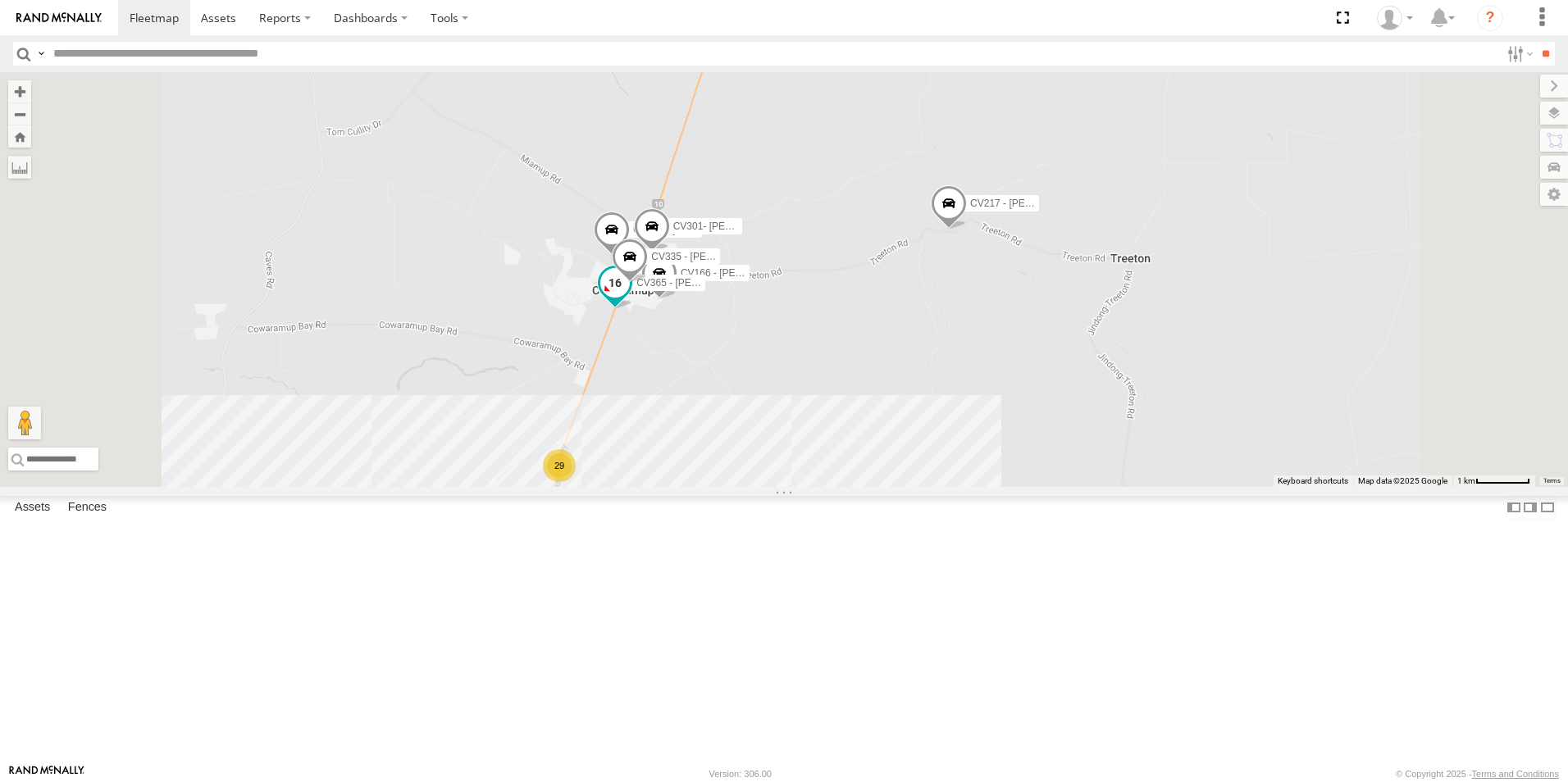
click at [756, 289] on span "CV365 - [PERSON_NAME]" at bounding box center [696, 282] width 119 height 12
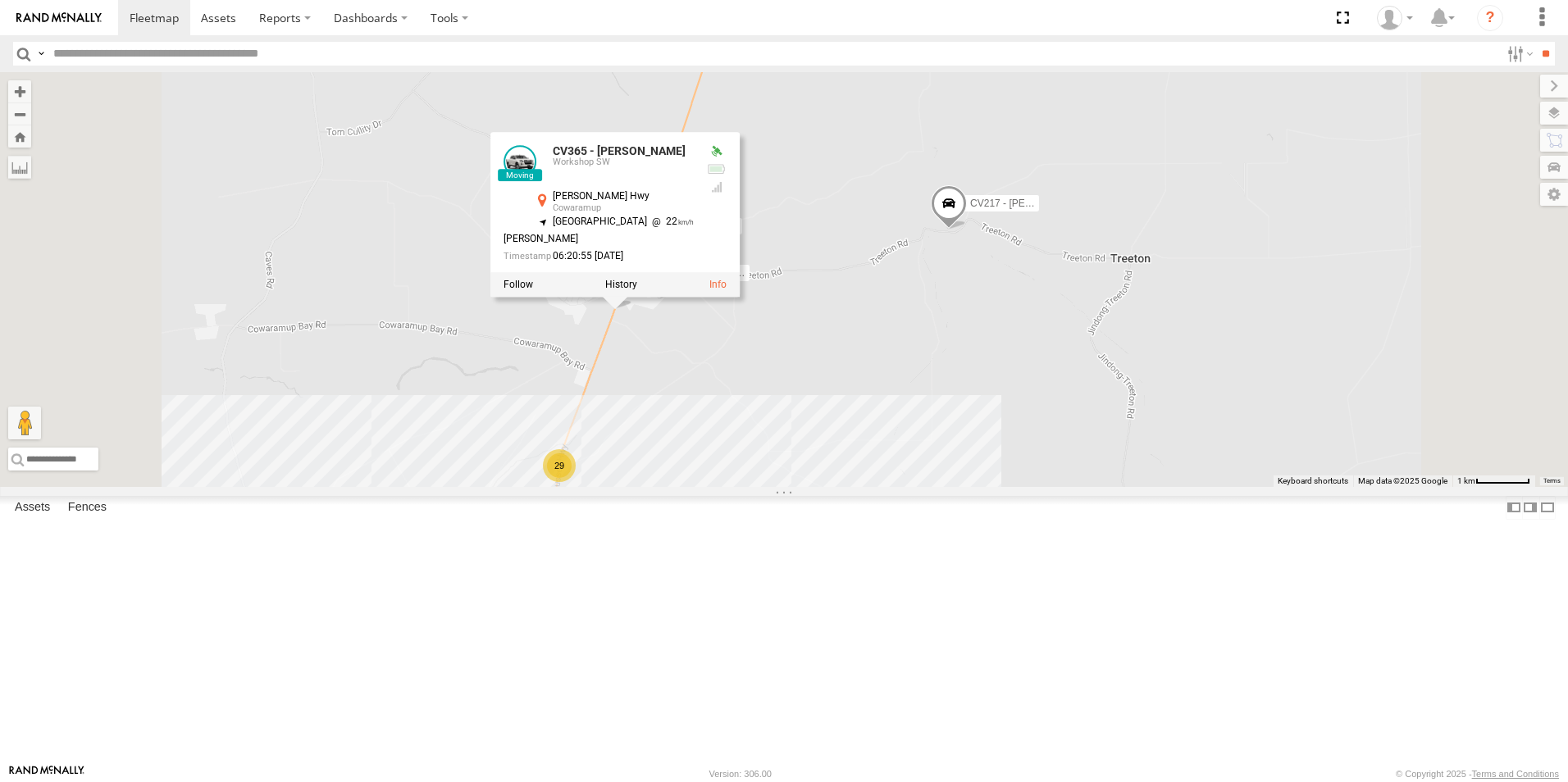
click at [698, 475] on div "CV381 - MRRC CV205 - Cam [PERSON_NAME] TH06 - MRRC Fencing Tractor GR023 - MRRC…" at bounding box center [784, 280] width 1568 height 415
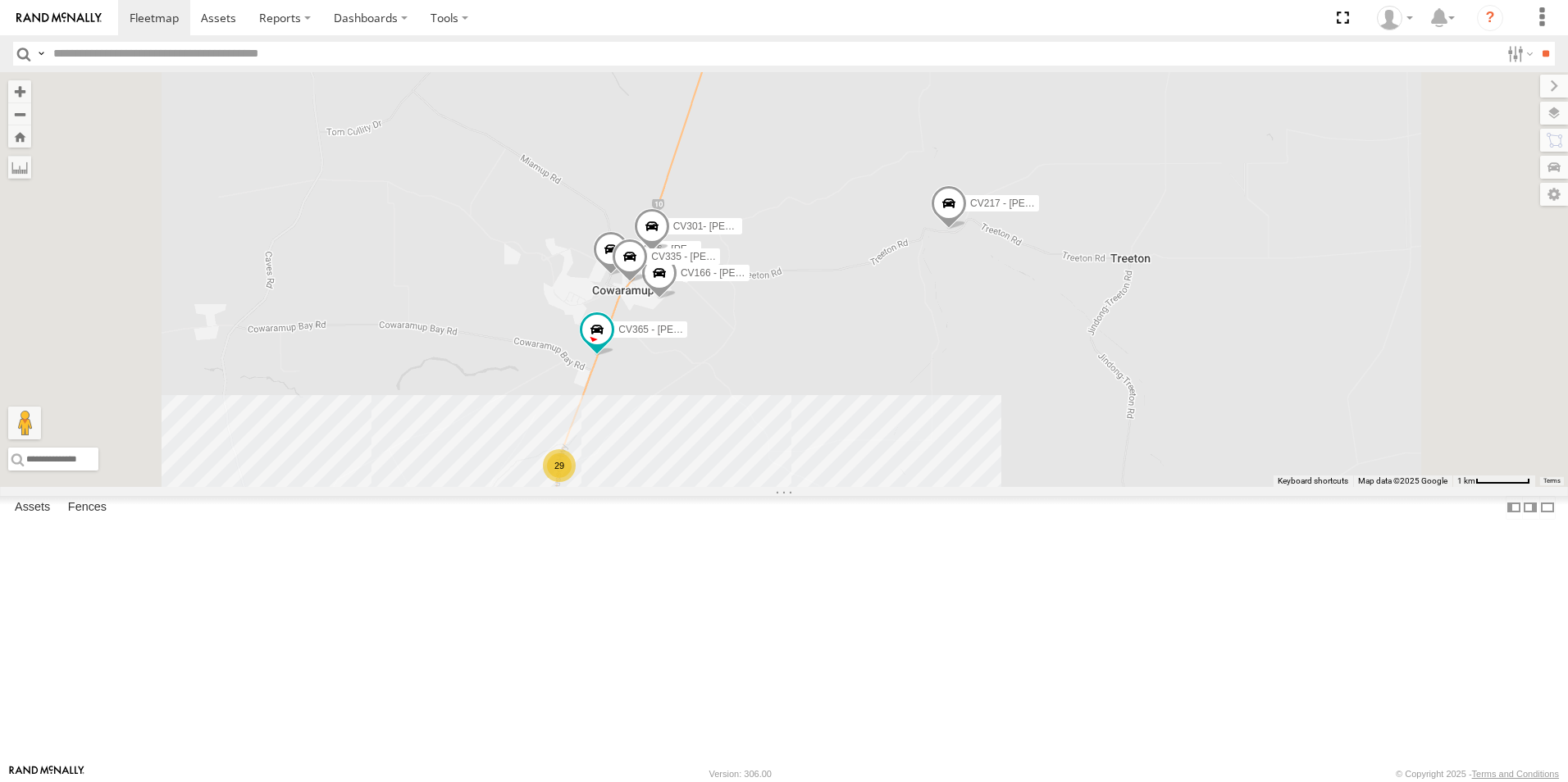
click at [629, 276] on span at bounding box center [611, 255] width 37 height 45
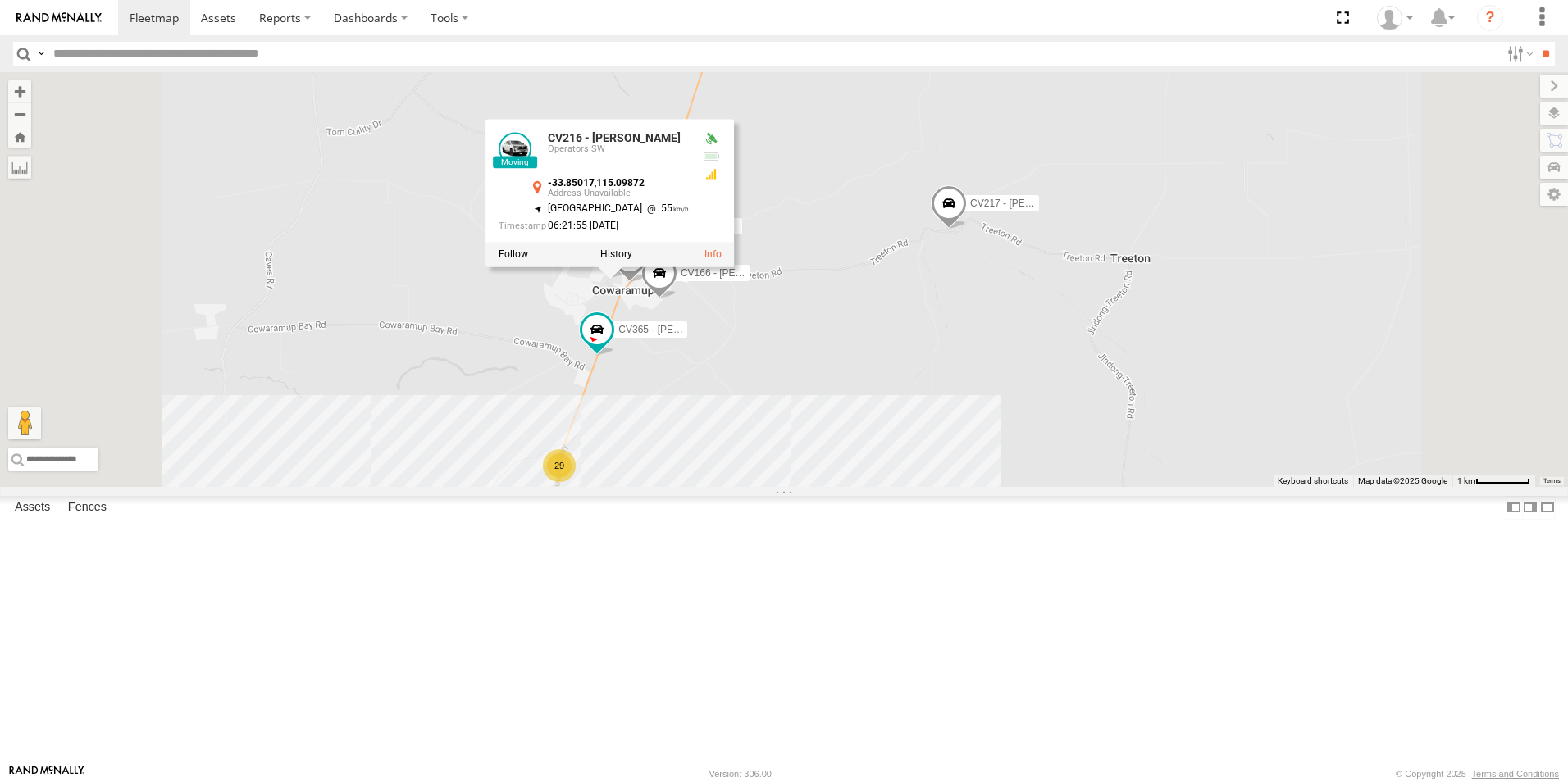
click at [580, 403] on div "CV381 - MRRC CV205 - Cam [PERSON_NAME] TH06 - MRRC Fencing Tractor GR023 - MRRC…" at bounding box center [784, 280] width 1568 height 415
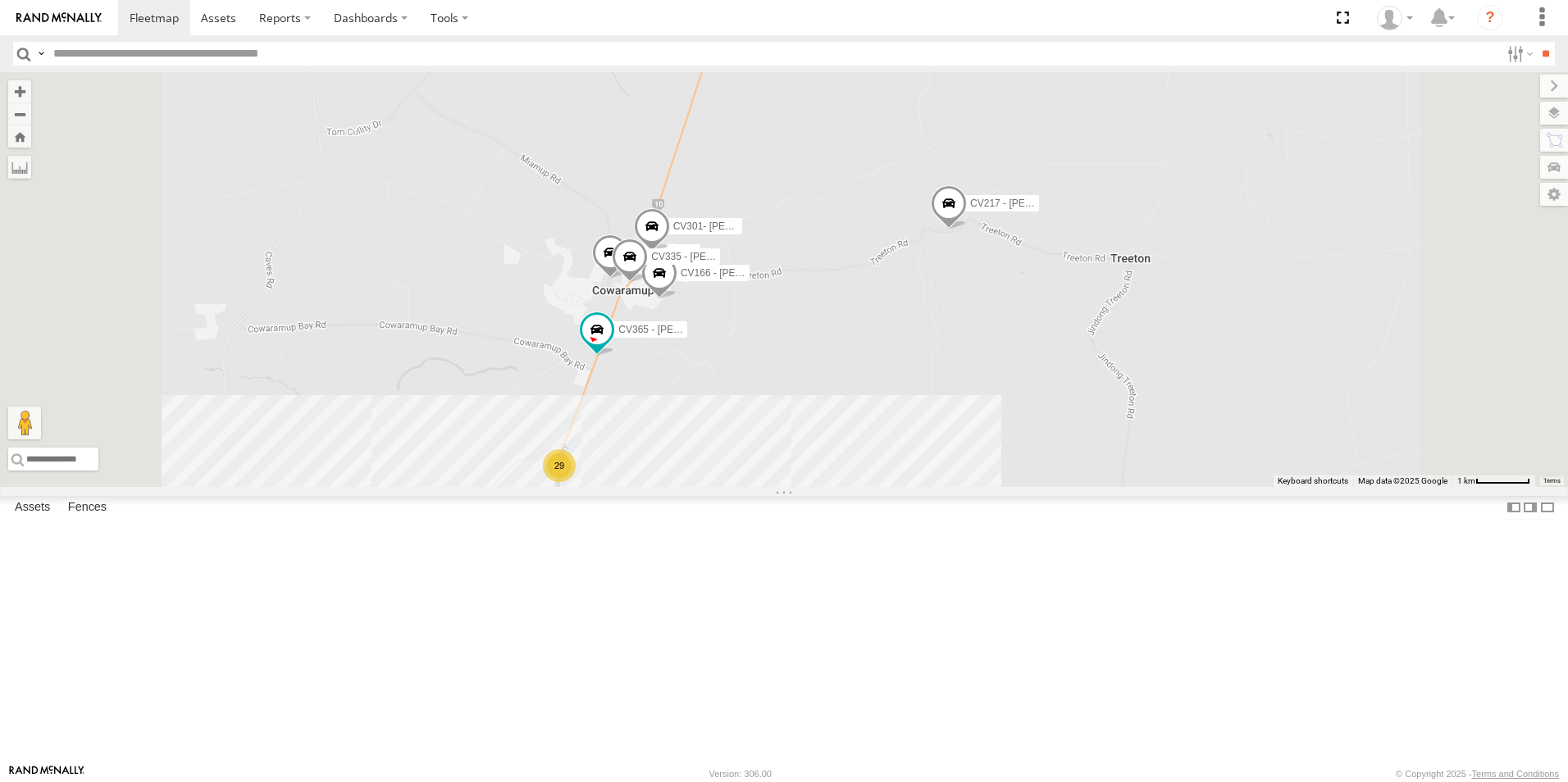
click at [771, 264] on span "CV335 - [PERSON_NAME]" at bounding box center [711, 257] width 119 height 12
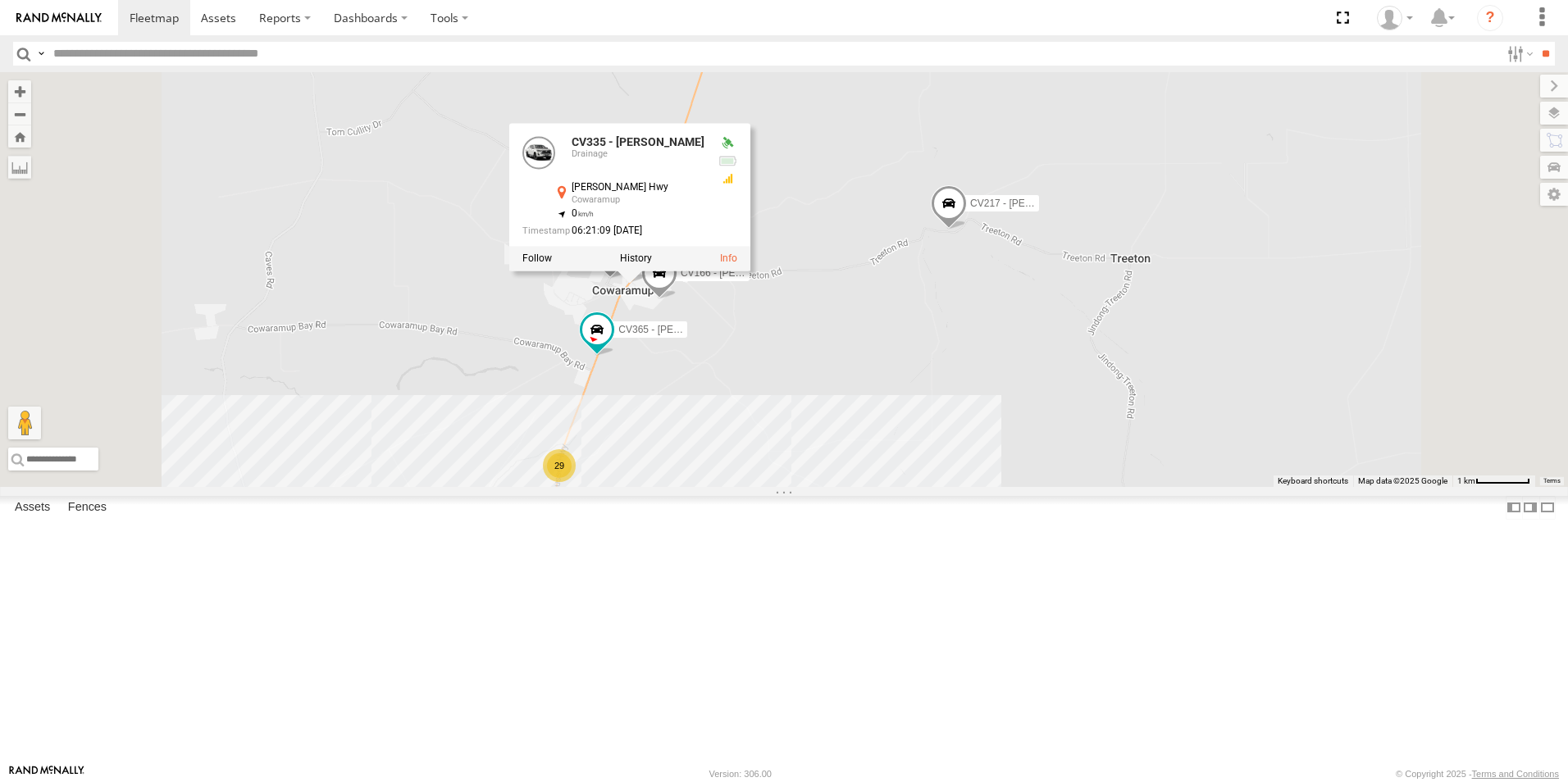
click at [674, 384] on div "CV381 - MRRC CV205 - Cam [PERSON_NAME] TH06 - MRRC Fencing Tractor GR023 - MRRC…" at bounding box center [784, 280] width 1568 height 415
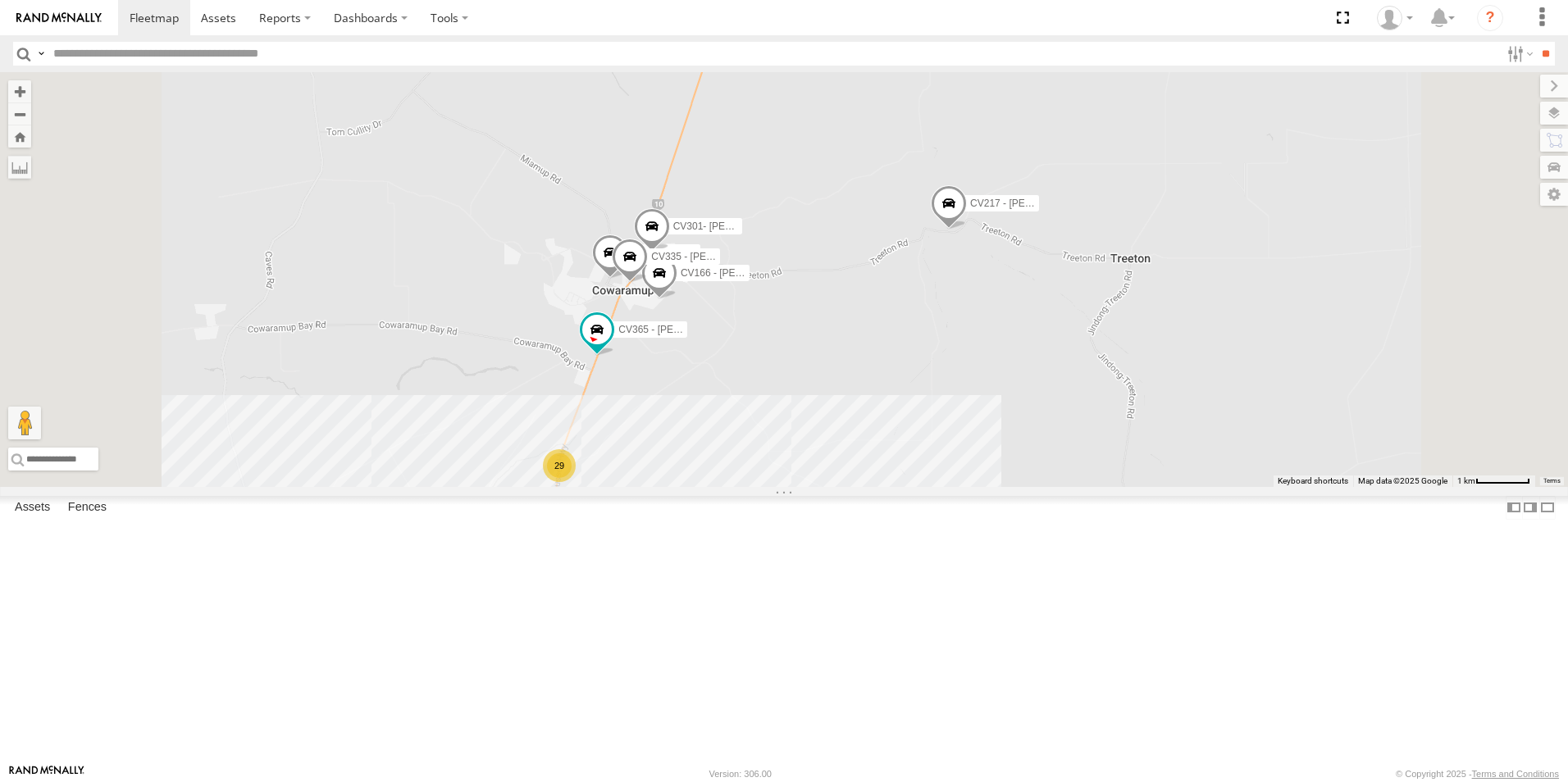
click at [800, 279] on span "CV166 - [PERSON_NAME]" at bounding box center [740, 273] width 119 height 12
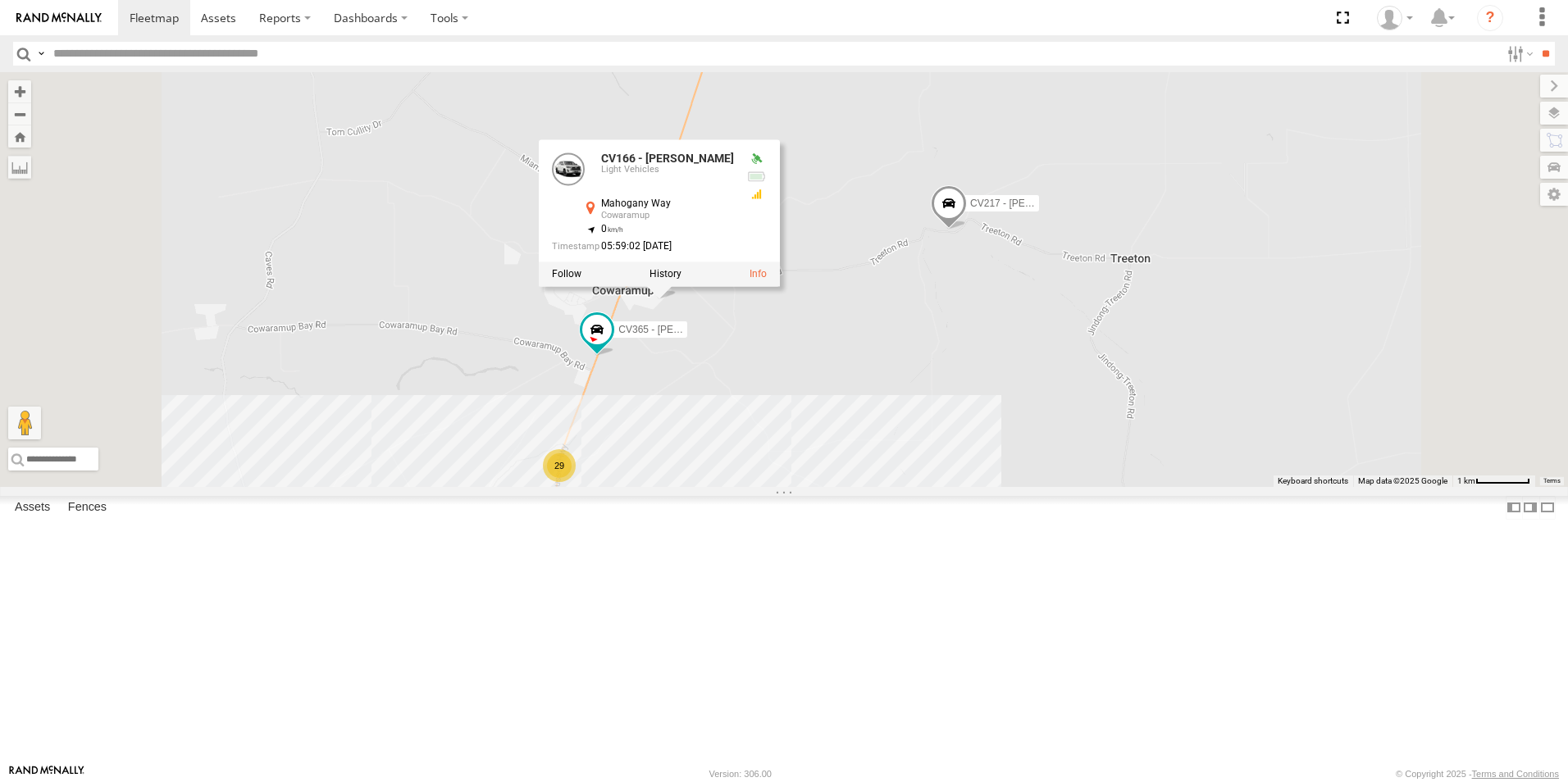
click at [724, 409] on div "CV381 - MRRC CV205 - Cam [PERSON_NAME] TH06 - MRRC Fencing Tractor GR023 - MRRC…" at bounding box center [784, 280] width 1568 height 415
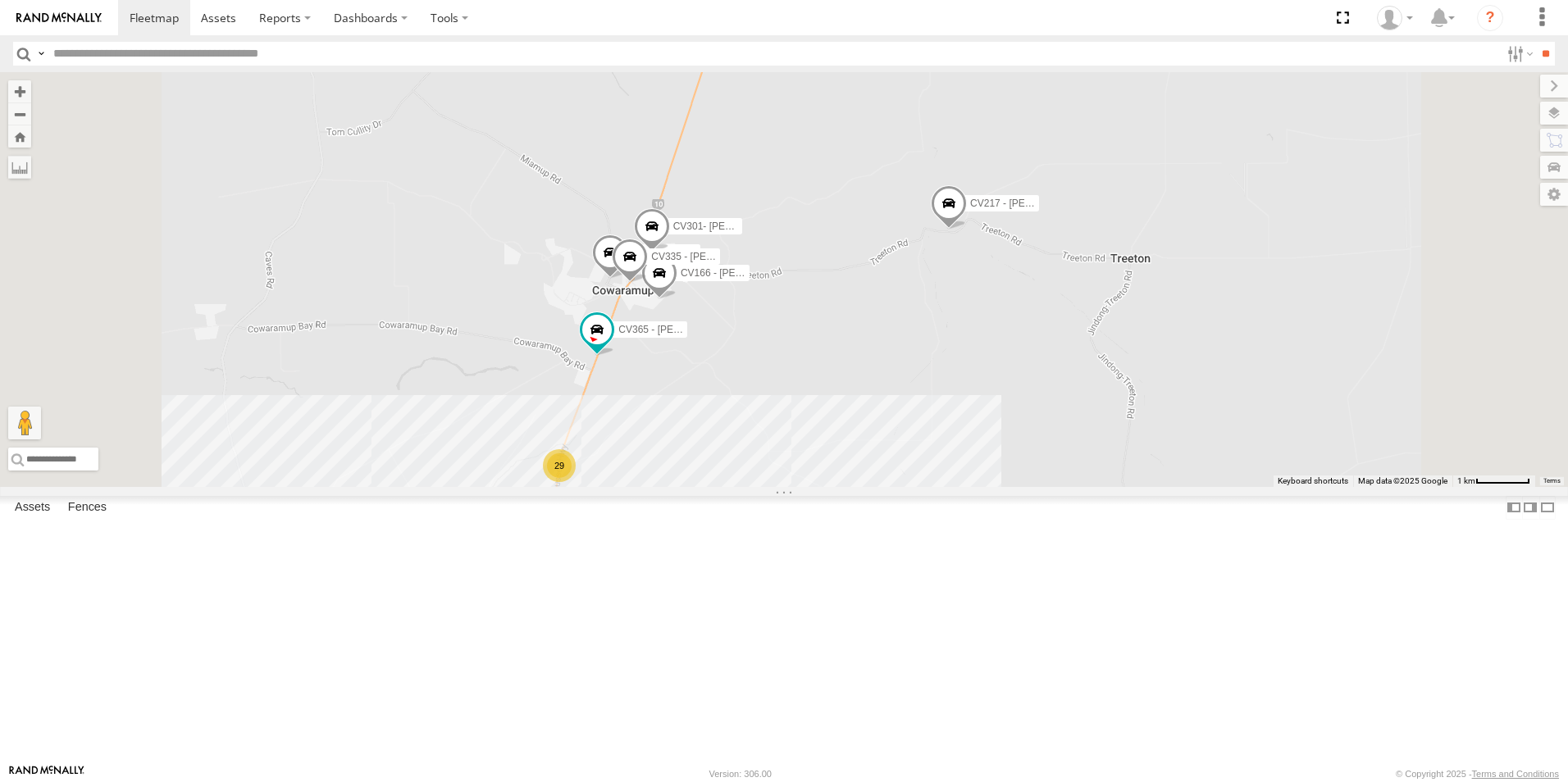
click at [790, 232] on span "CV301- [PERSON_NAME]" at bounding box center [732, 226] width 118 height 12
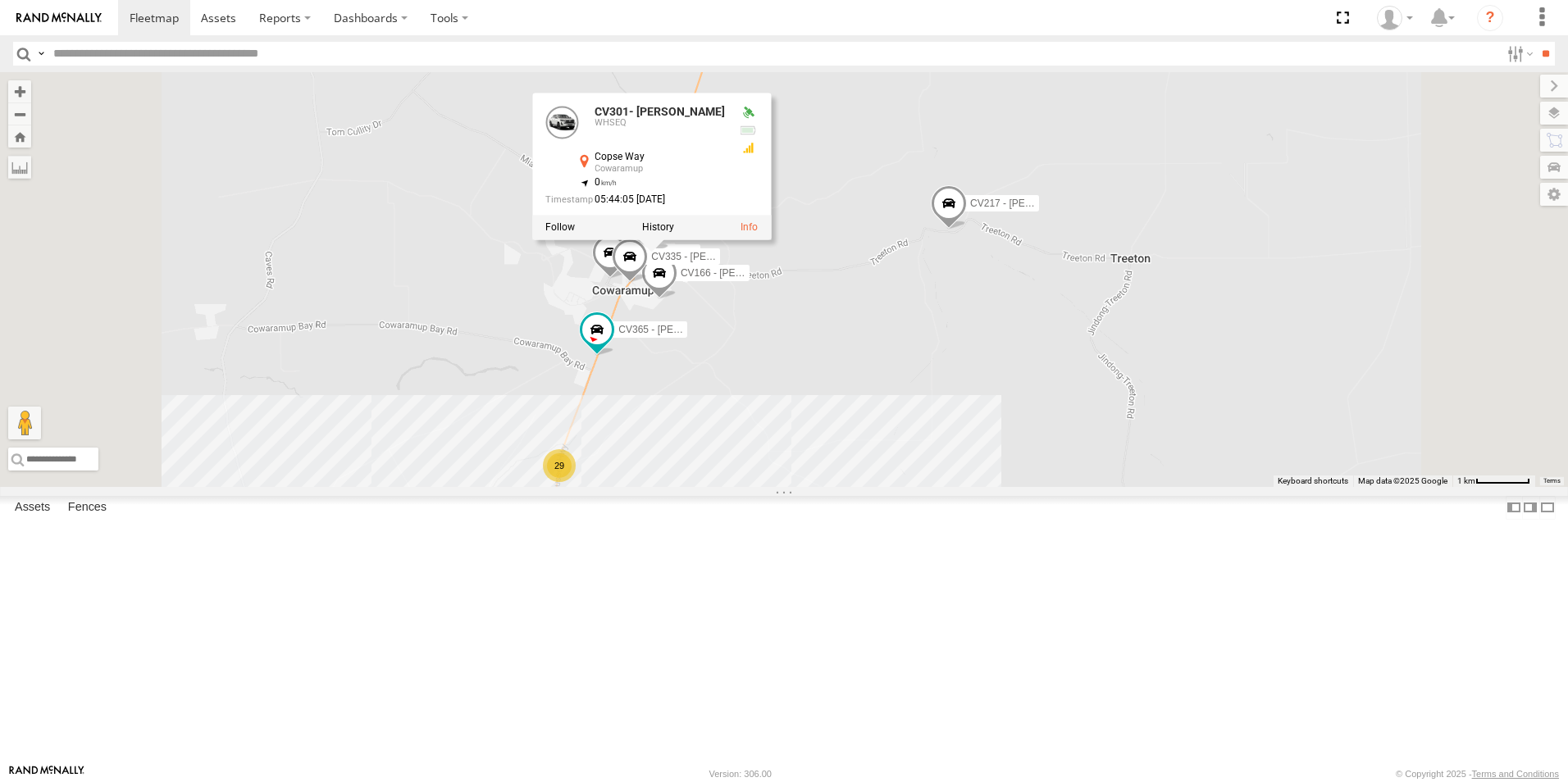
click at [700, 368] on div "CV381 - MRRC CV205 - Cam [PERSON_NAME] TH06 - MRRC Fencing Tractor GR023 - MRRC…" at bounding box center [784, 280] width 1568 height 415
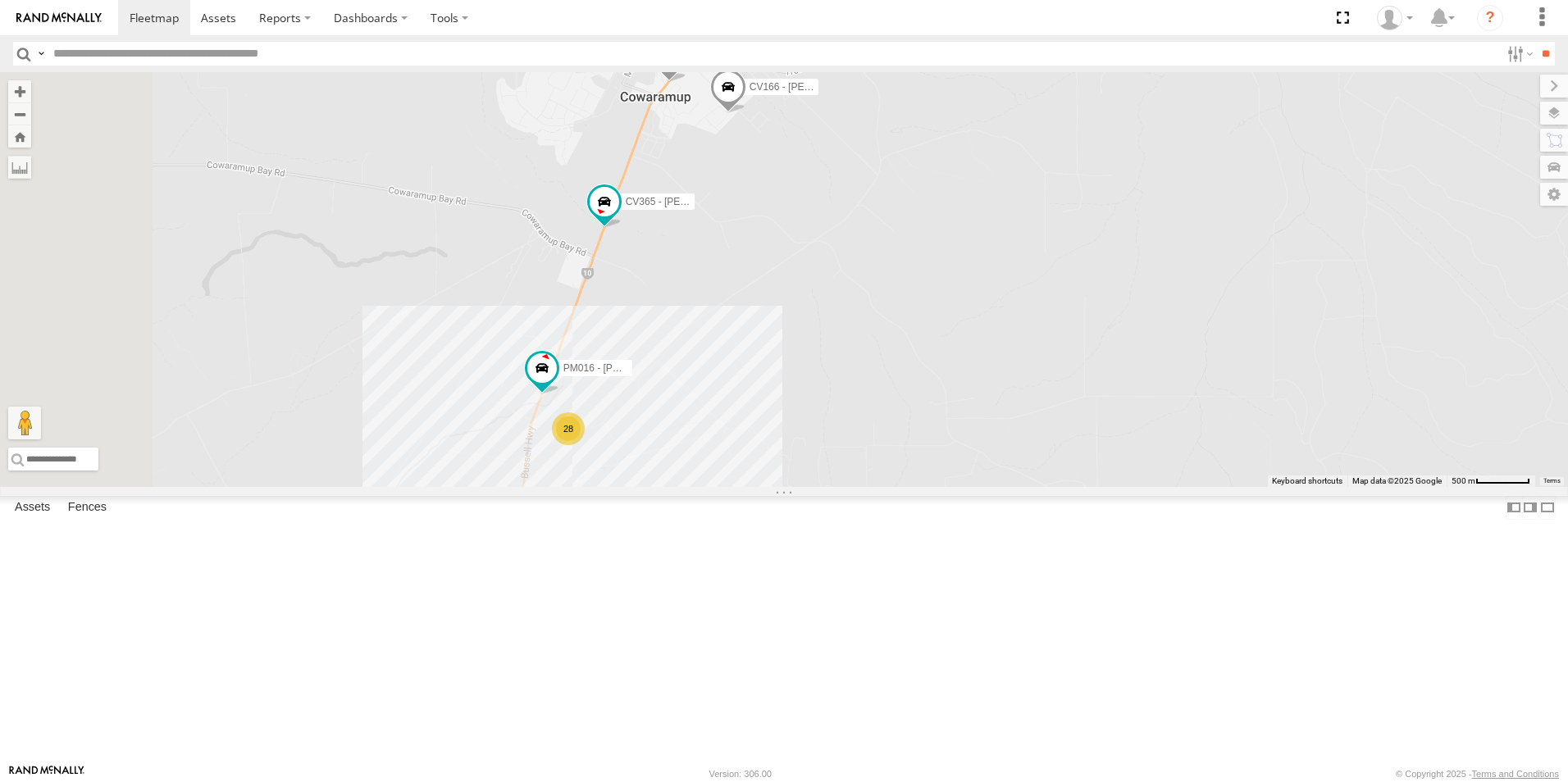
drag, startPoint x: 630, startPoint y: 480, endPoint x: 706, endPoint y: 305, distance: 190.8
click at [706, 305] on div "CV381 - MRRC CV205 - Cam [PERSON_NAME] TH06 - MRRC Fencing Tractor GR023 - MRRC…" at bounding box center [784, 280] width 1568 height 415
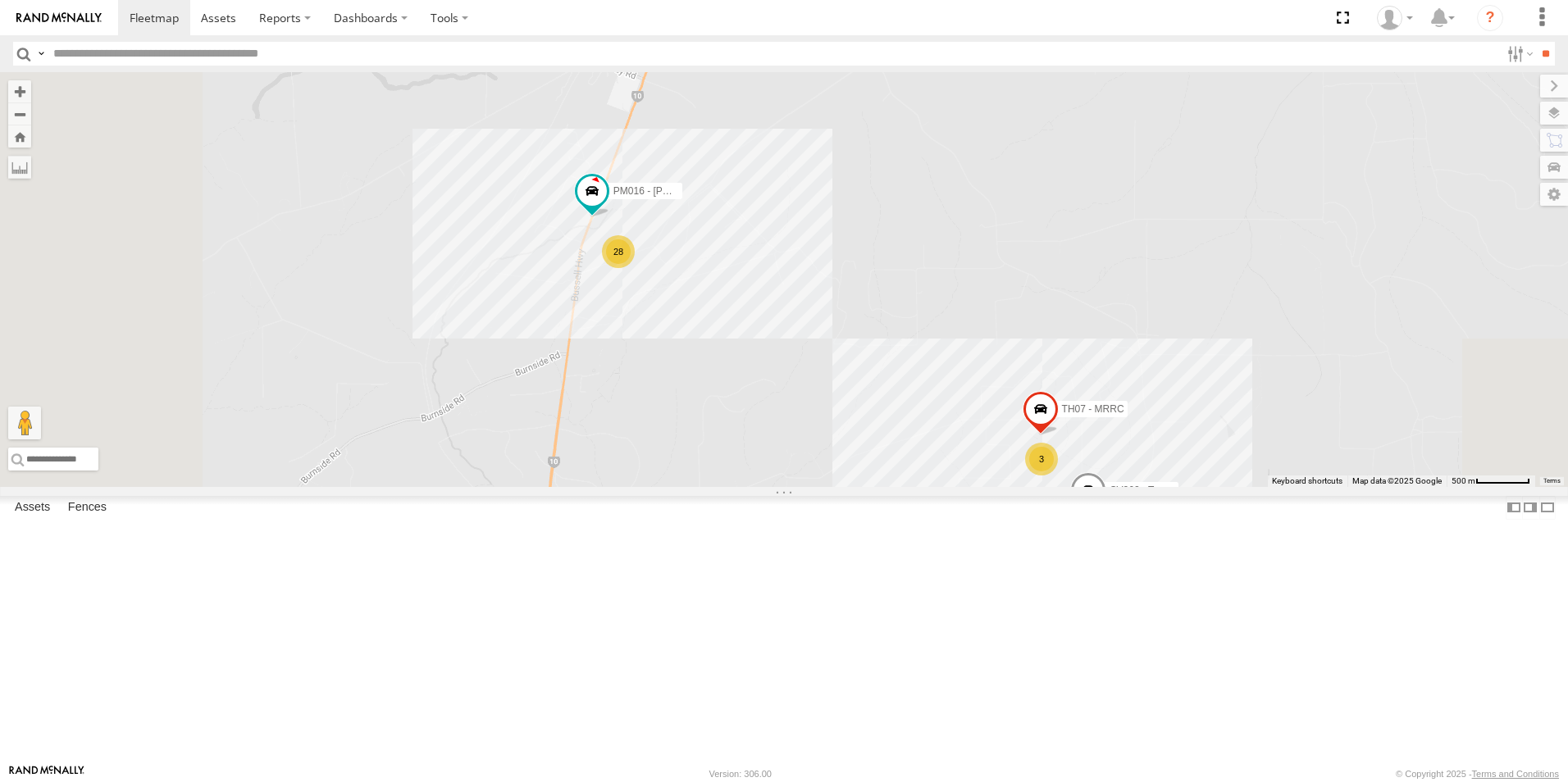
drag, startPoint x: 668, startPoint y: 496, endPoint x: 721, endPoint y: 312, distance: 191.5
click at [721, 312] on div "CV381 - MRRC CV205 - Cam [PERSON_NAME] TH06 - MRRC Fencing Tractor GR023 - MRRC…" at bounding box center [784, 280] width 1568 height 415
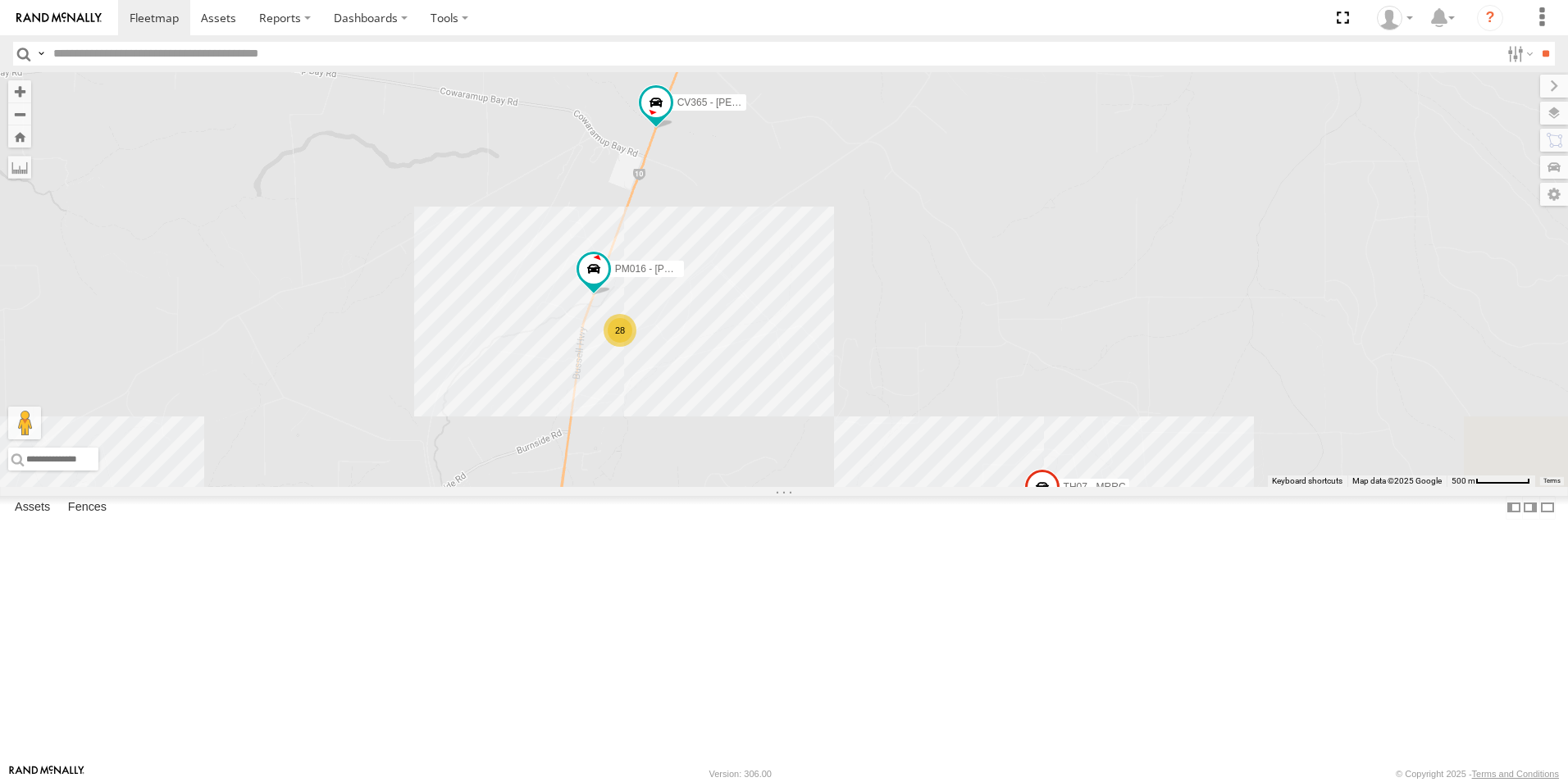
drag, startPoint x: 887, startPoint y: 273, endPoint x: 886, endPoint y: 354, distance: 81.0
click at [886, 355] on div "CV381 - MRRC CV205 - Cam [PERSON_NAME] TH06 - MRRC Fencing Tractor GR023 - MRRC…" at bounding box center [784, 280] width 1568 height 415
click at [746, 118] on label "CV365 - [PERSON_NAME]" at bounding box center [705, 110] width 82 height 16
click at [638, 329] on div "CV381 - MRRC CV205 - Cam [PERSON_NAME] TH06 - MRRC Fencing Tractor GR023 - MRRC…" at bounding box center [784, 280] width 1568 height 415
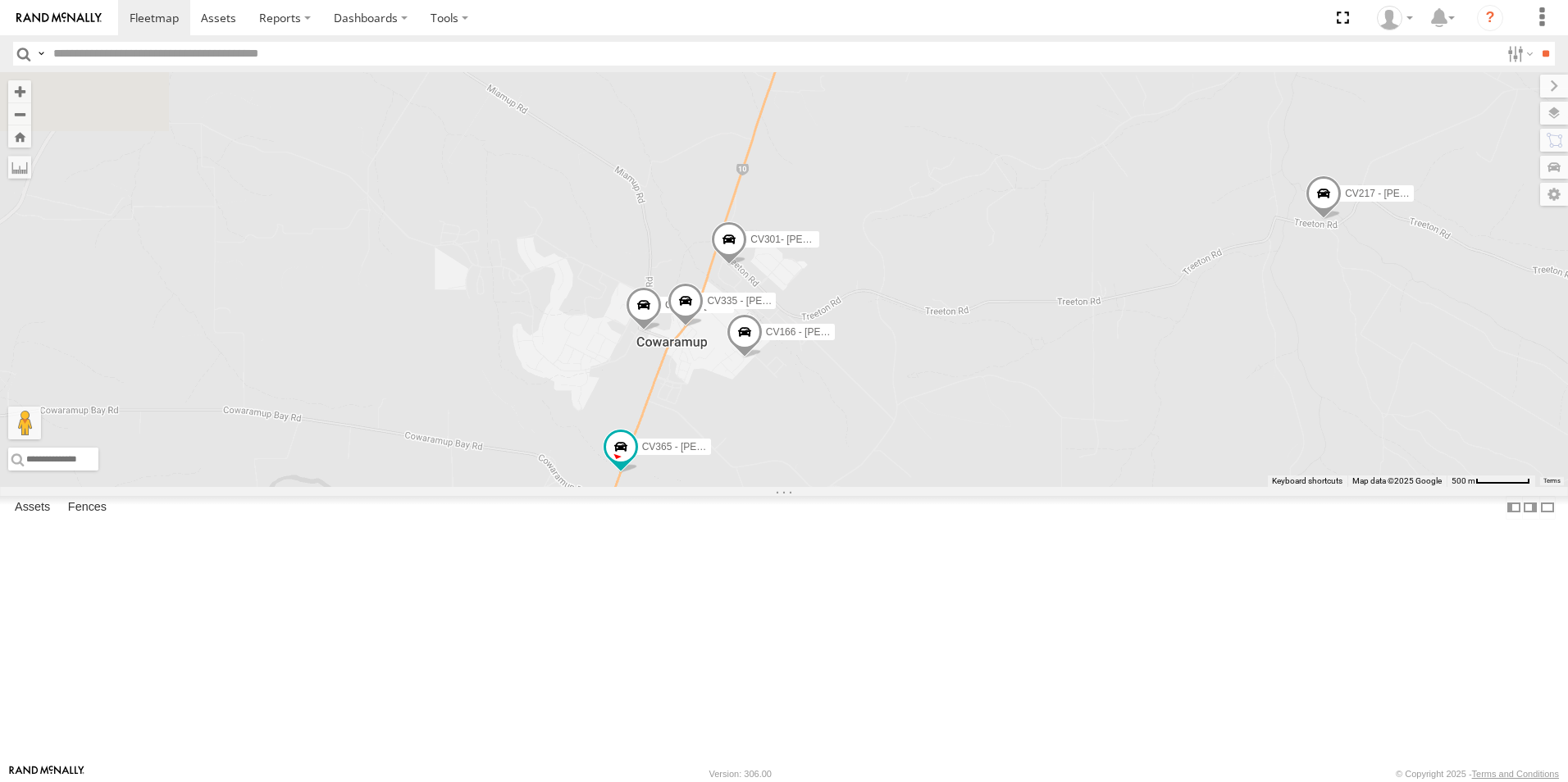
drag, startPoint x: 646, startPoint y: 609, endPoint x: 638, endPoint y: 688, distance: 79.4
click at [638, 487] on div "CV381 - MRRC CV205 - Cam [PERSON_NAME] TH06 - MRRC Fencing Tractor GR023 - MRRC…" at bounding box center [784, 280] width 1568 height 415
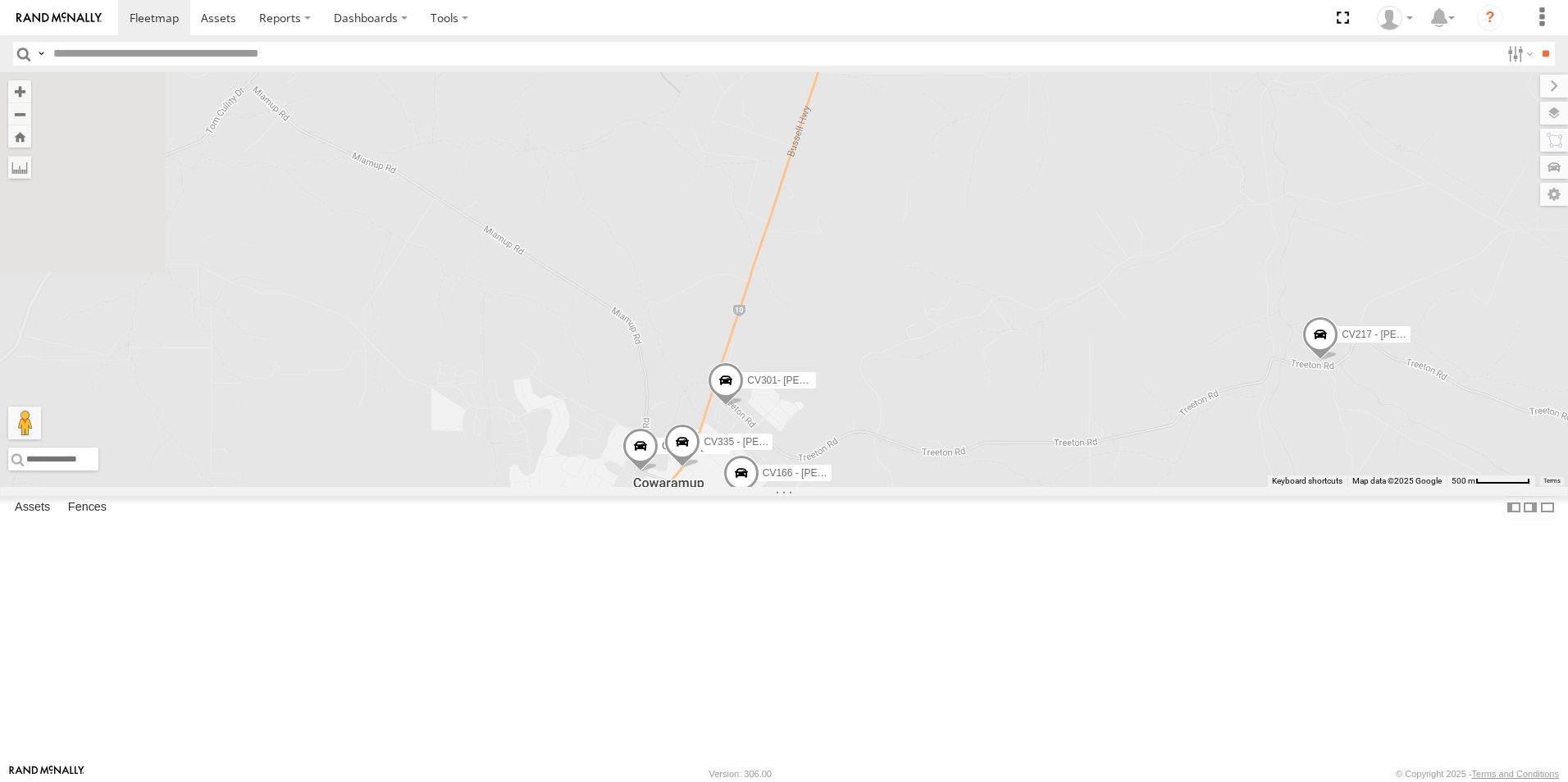
drag, startPoint x: 657, startPoint y: 460, endPoint x: 666, endPoint y: 573, distance: 113.4
click at [654, 487] on div "CV381 - MRRC CV205 - Cam [PERSON_NAME] TH06 - MRRC Fencing Tractor GR023 - MRRC…" at bounding box center [784, 280] width 1568 height 415
drag, startPoint x: 796, startPoint y: 274, endPoint x: 675, endPoint y: 597, distance: 344.9
click at [675, 487] on div "CV381 - MRRC CV205 - Cam [PERSON_NAME] TH06 - MRRC Fencing Tractor GR023 - MRRC…" at bounding box center [784, 280] width 1568 height 415
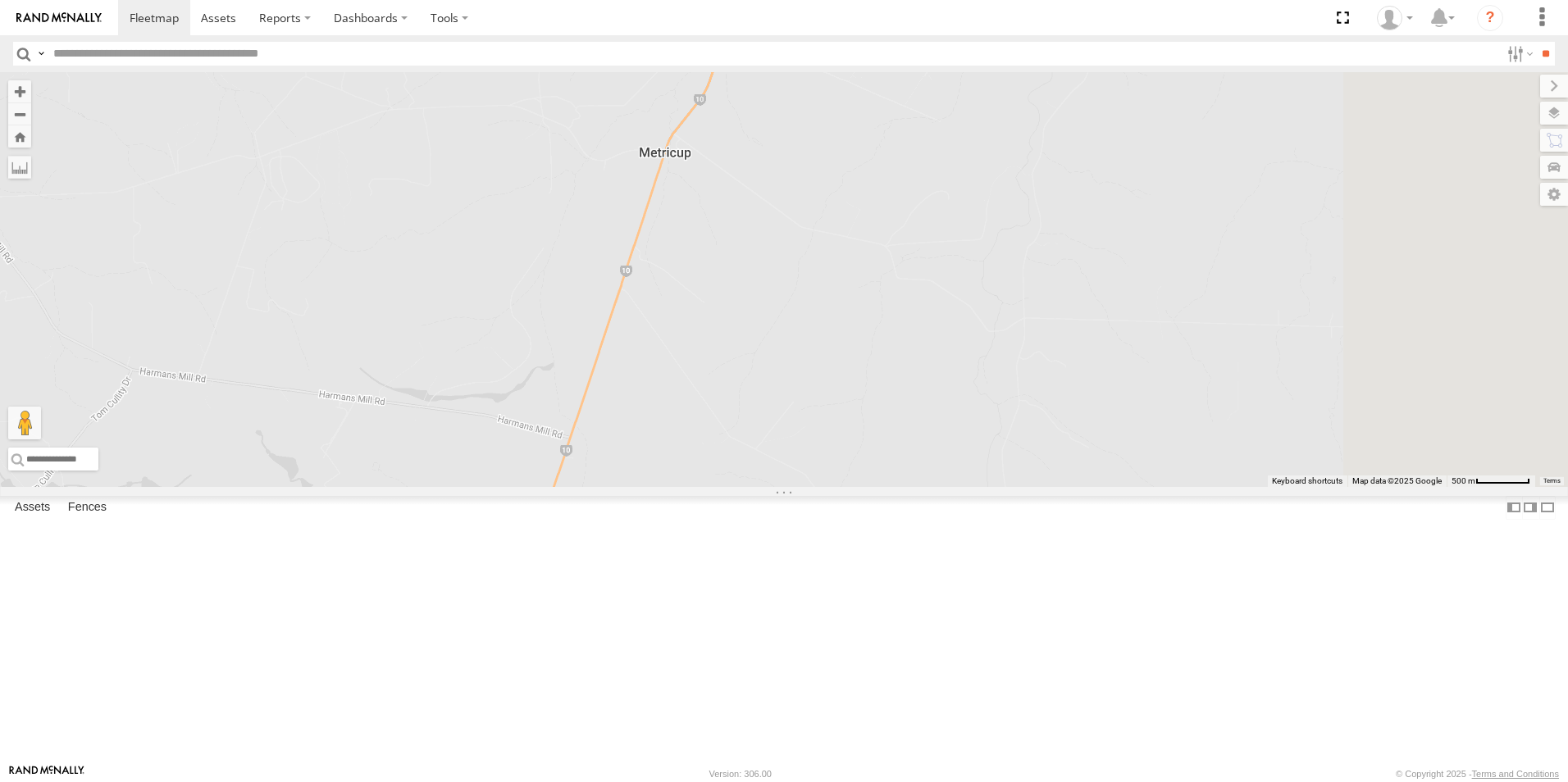
drag, startPoint x: 772, startPoint y: 491, endPoint x: 705, endPoint y: 490, distance: 67.0
click at [676, 487] on div "CV381 - MRRC CV205 - Cam [PERSON_NAME] TH06 - MRRC Fencing Tractor GR023 - MRRC…" at bounding box center [784, 280] width 1568 height 415
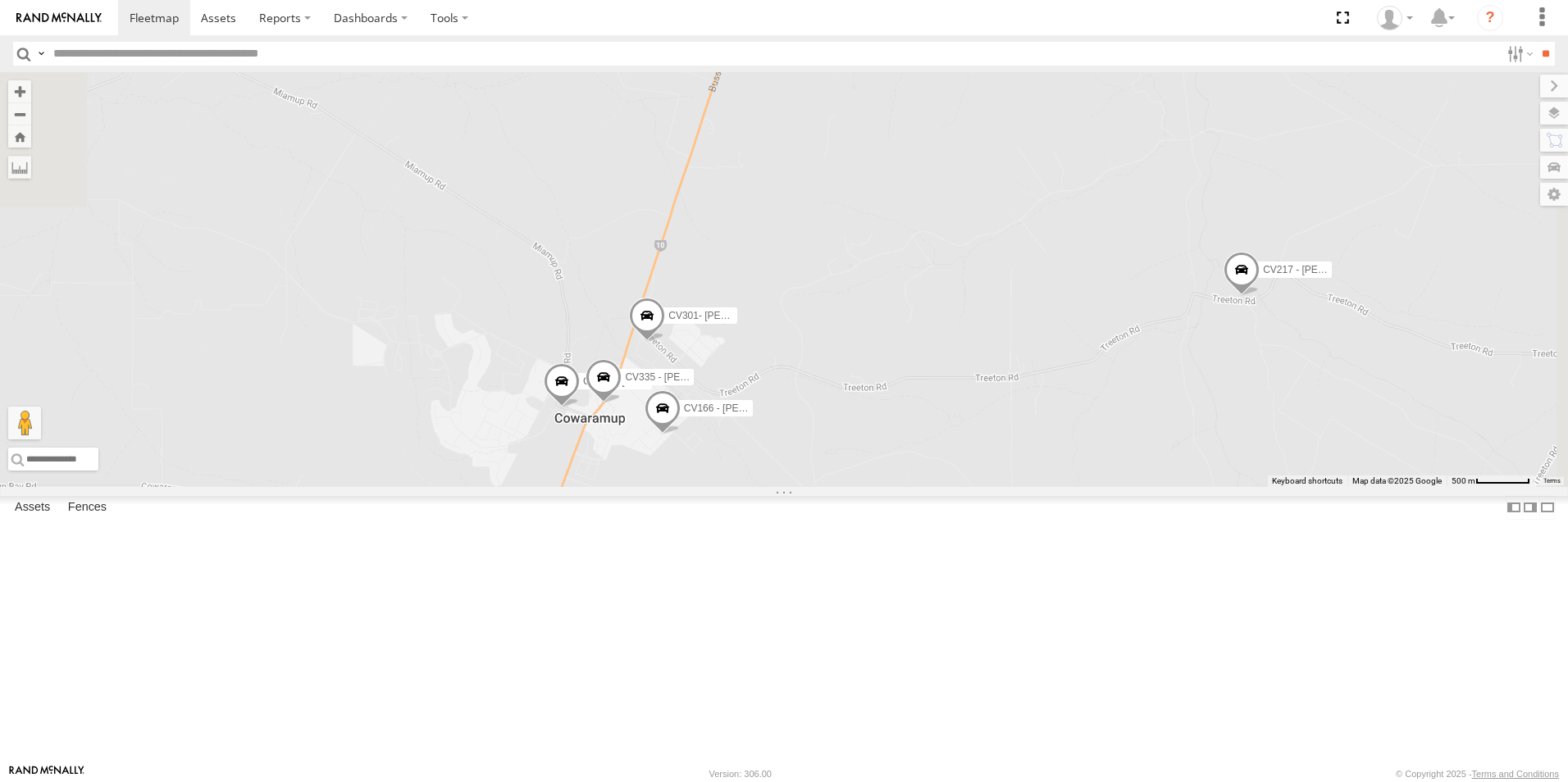
drag, startPoint x: 663, startPoint y: 529, endPoint x: 899, endPoint y: -15, distance: 593.0
click at [899, 0] on html at bounding box center [784, 391] width 1568 height 782
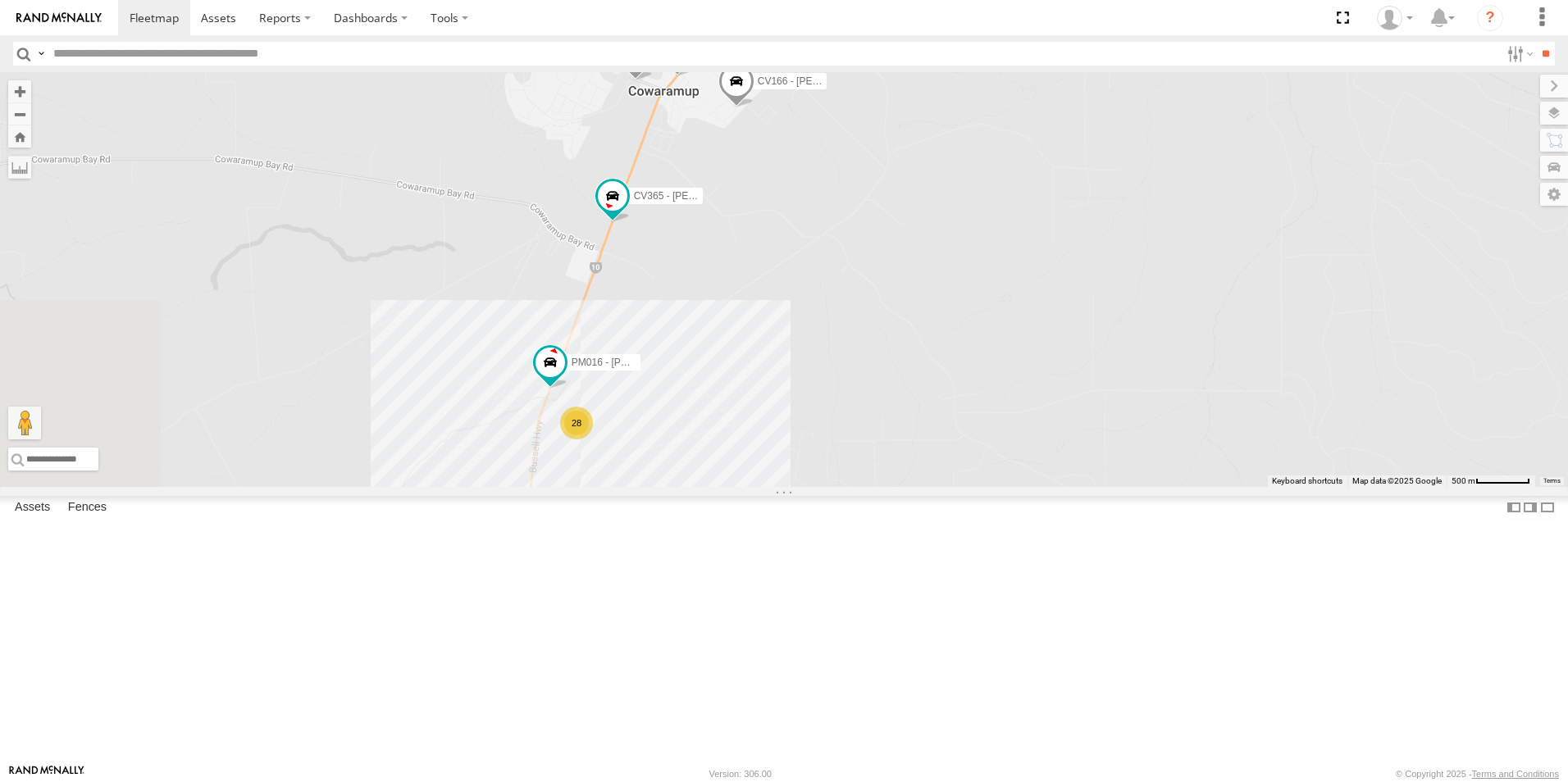
drag, startPoint x: 674, startPoint y: 480, endPoint x: 755, endPoint y: 122, distance: 367.0
click at [755, 122] on div "CV381 - MRRC CV205 - Cam [PERSON_NAME] TH06 - MRRC Fencing Tractor GR023 - MRRC…" at bounding box center [784, 280] width 1568 height 415
drag, startPoint x: 718, startPoint y: 472, endPoint x: 731, endPoint y: 315, distance: 157.5
click at [731, 315] on div "CV381 - MRRC CV205 - Cam [PERSON_NAME] TH06 - MRRC Fencing Tractor GR023 - MRRC…" at bounding box center [784, 280] width 1568 height 415
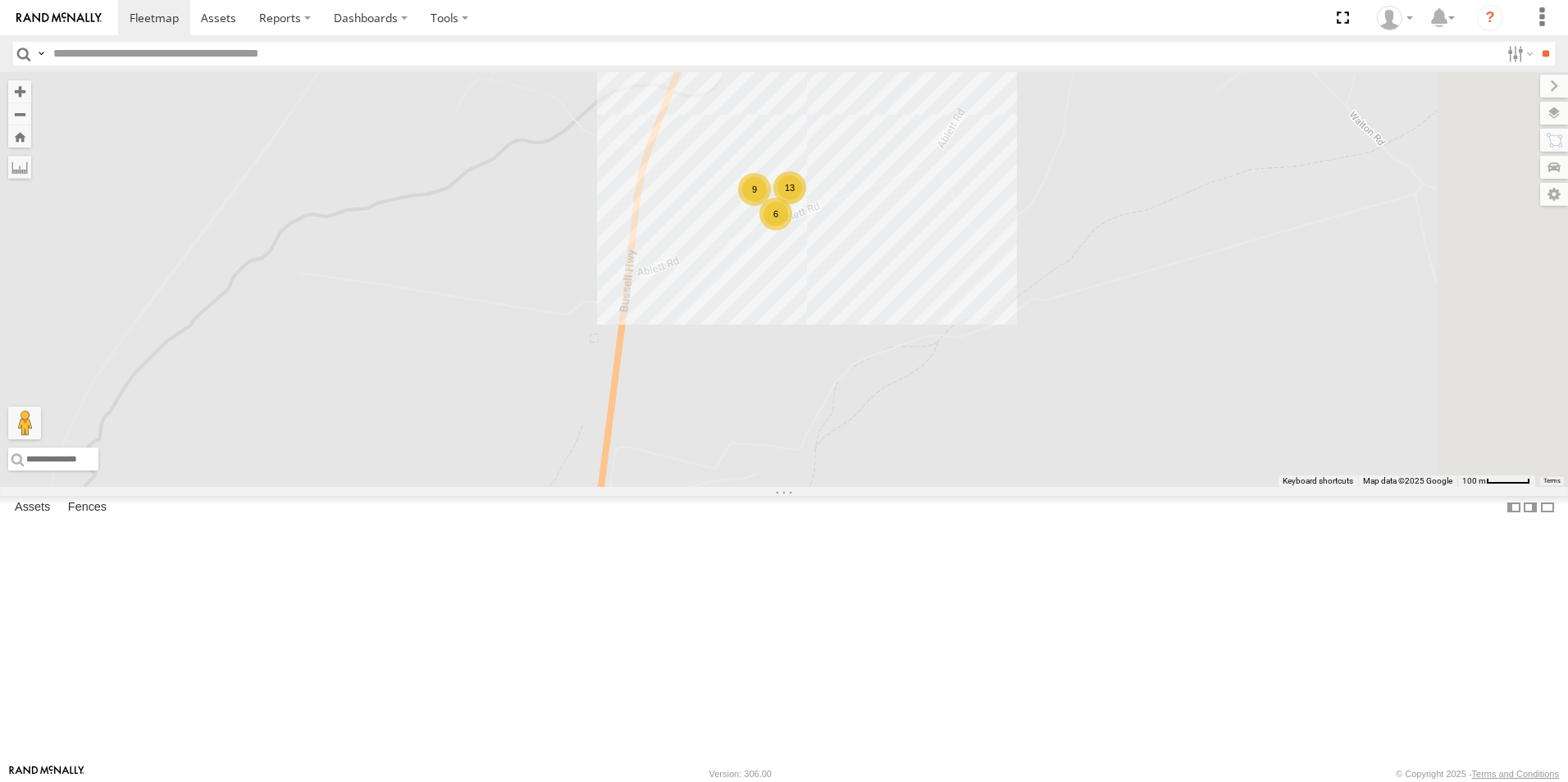
drag, startPoint x: 709, startPoint y: 573, endPoint x: 666, endPoint y: 254, distance: 321.9
click at [666, 254] on div "CV381 - MRRC CV205 - Cam [PERSON_NAME] TH06 - MRRC Fencing Tractor GR023 - MRRC…" at bounding box center [784, 280] width 1568 height 415
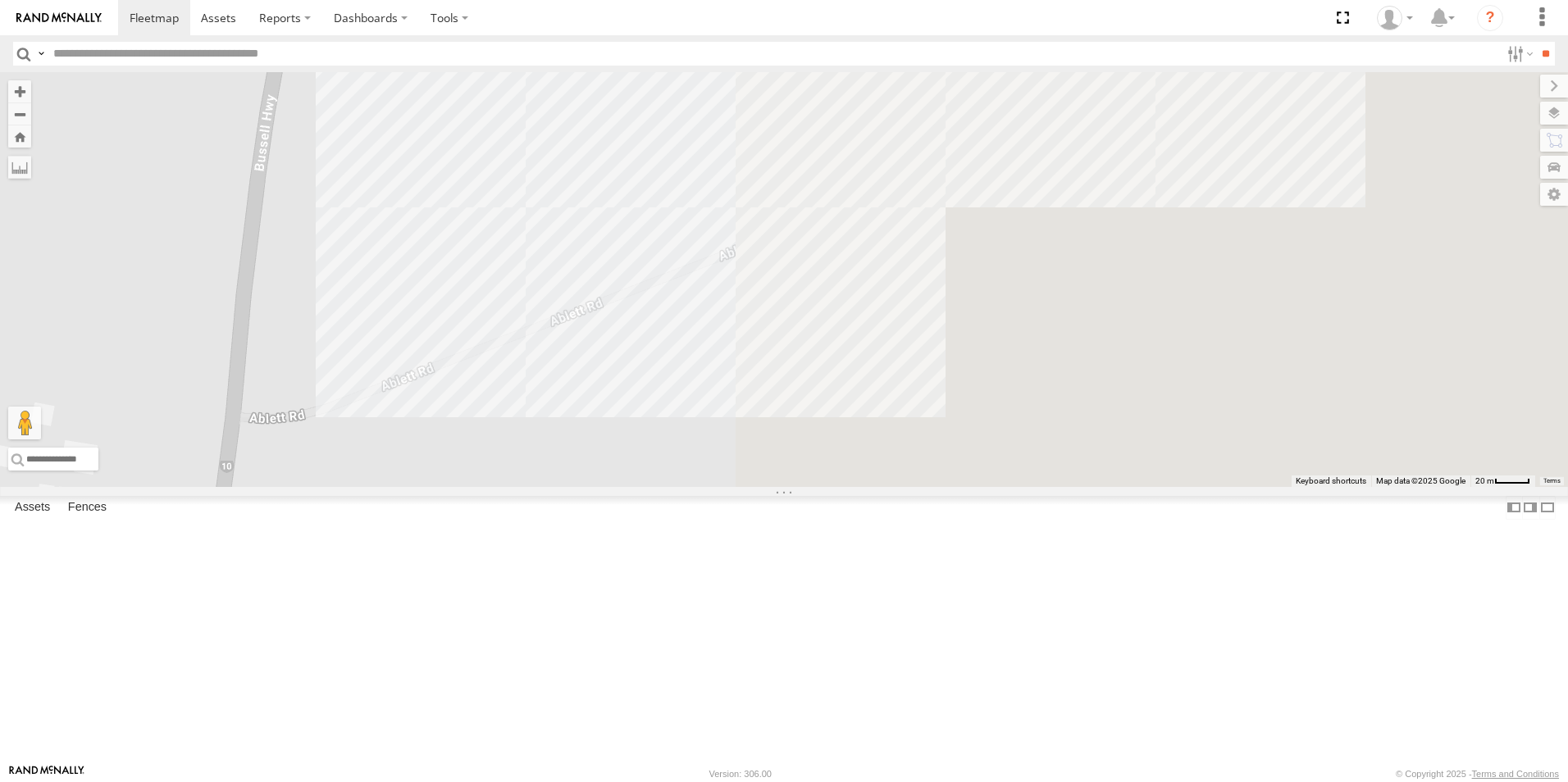
drag, startPoint x: 968, startPoint y: 338, endPoint x: 449, endPoint y: 435, distance: 528.0
click at [228, 371] on main "To navigate the map with touch gestures double-tap and hold your finger on the …" at bounding box center [784, 418] width 1568 height 692
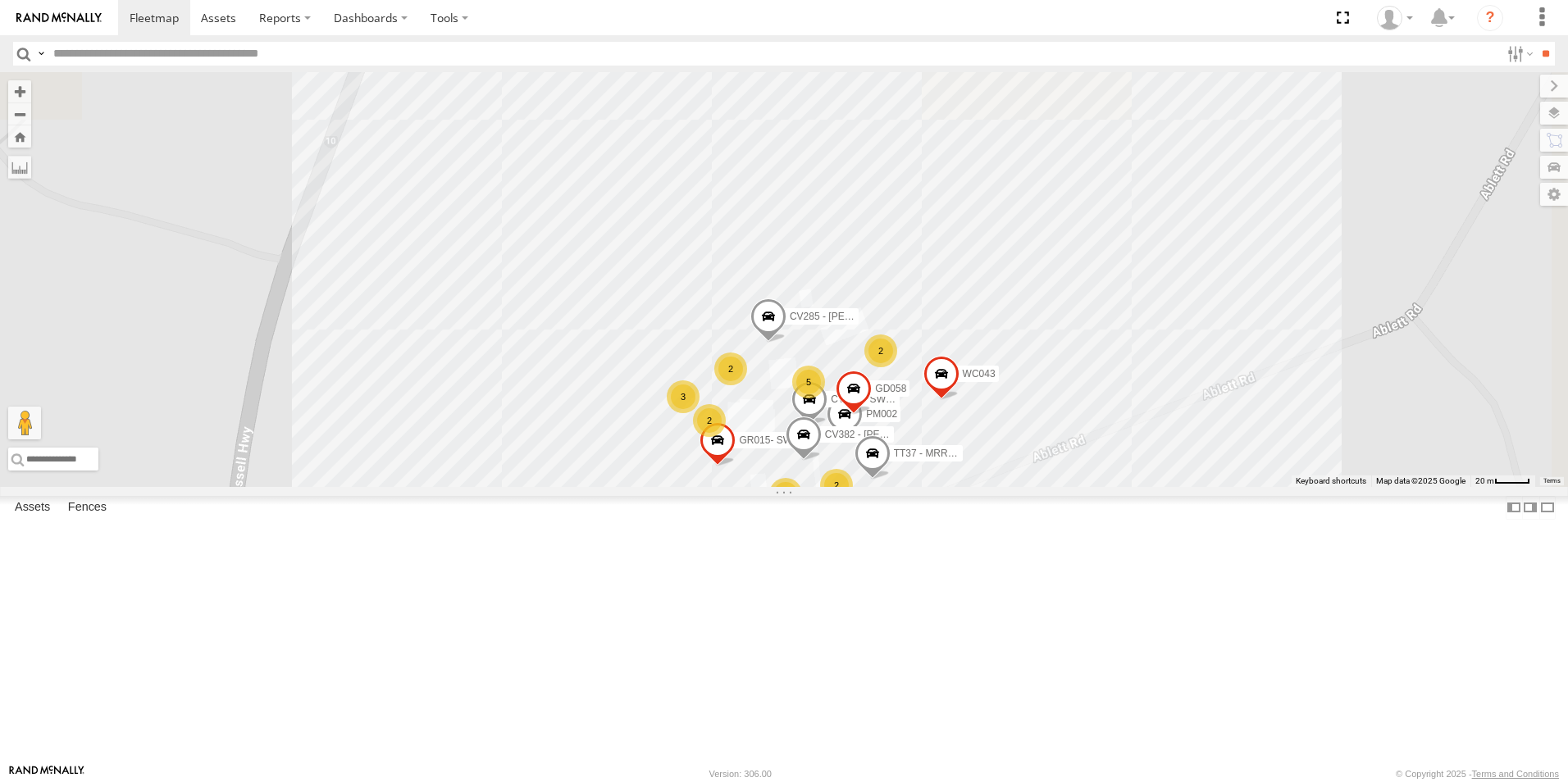
drag, startPoint x: 802, startPoint y: 274, endPoint x: 806, endPoint y: 512, distance: 238.0
click at [811, 487] on div "CV381 - MRRC CV205 - Cam [PERSON_NAME] TH06 - MRRC Fencing Tractor GR023 - MRRC…" at bounding box center [784, 280] width 1568 height 415
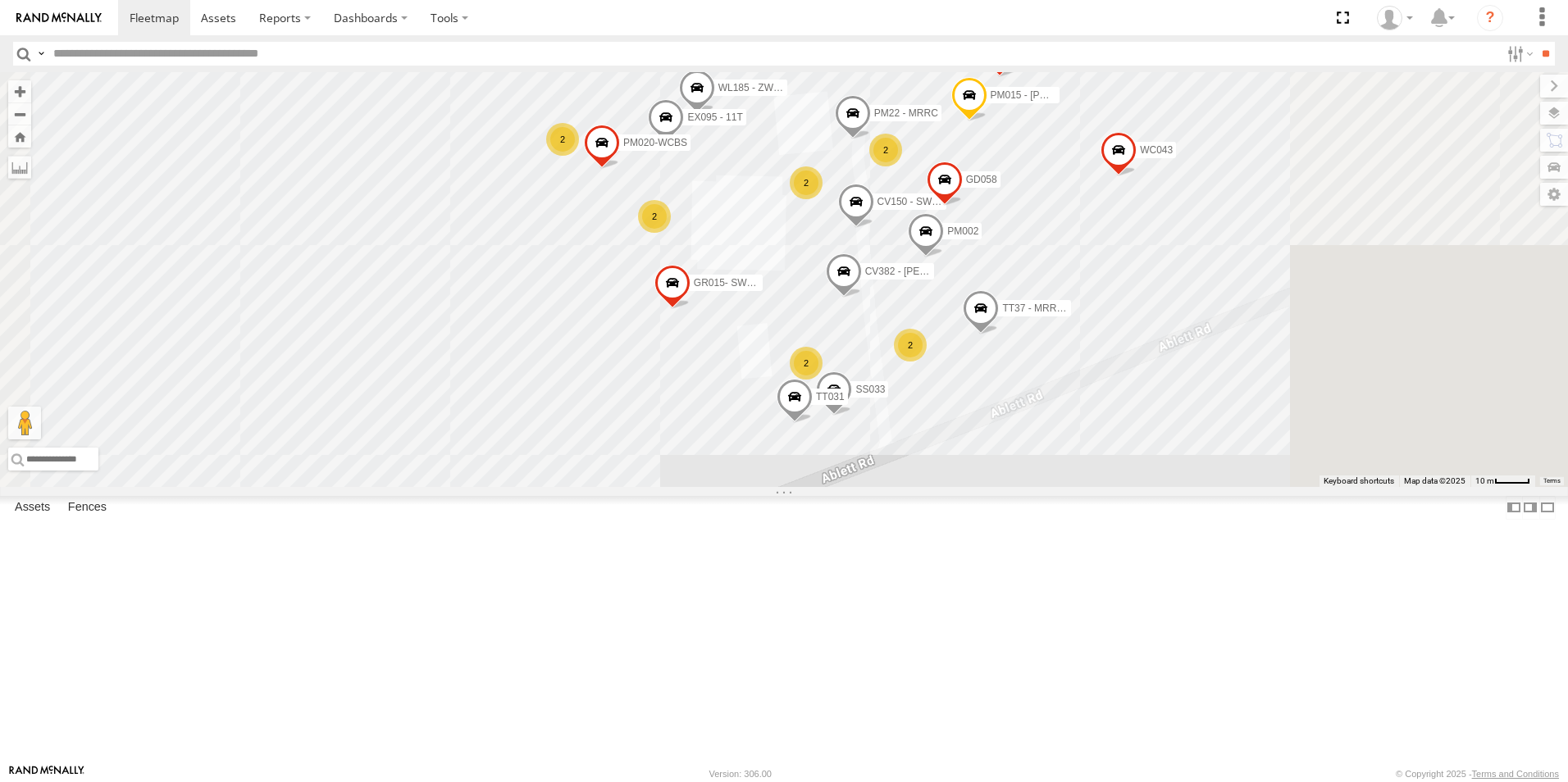
drag, startPoint x: 813, startPoint y: 536, endPoint x: 610, endPoint y: 363, distance: 266.7
click at [610, 363] on div "CV381 - MRRC CV205 - Cam [PERSON_NAME] TH06 - MRRC Fencing Tractor GR023 - MRRC…" at bounding box center [784, 280] width 1568 height 415
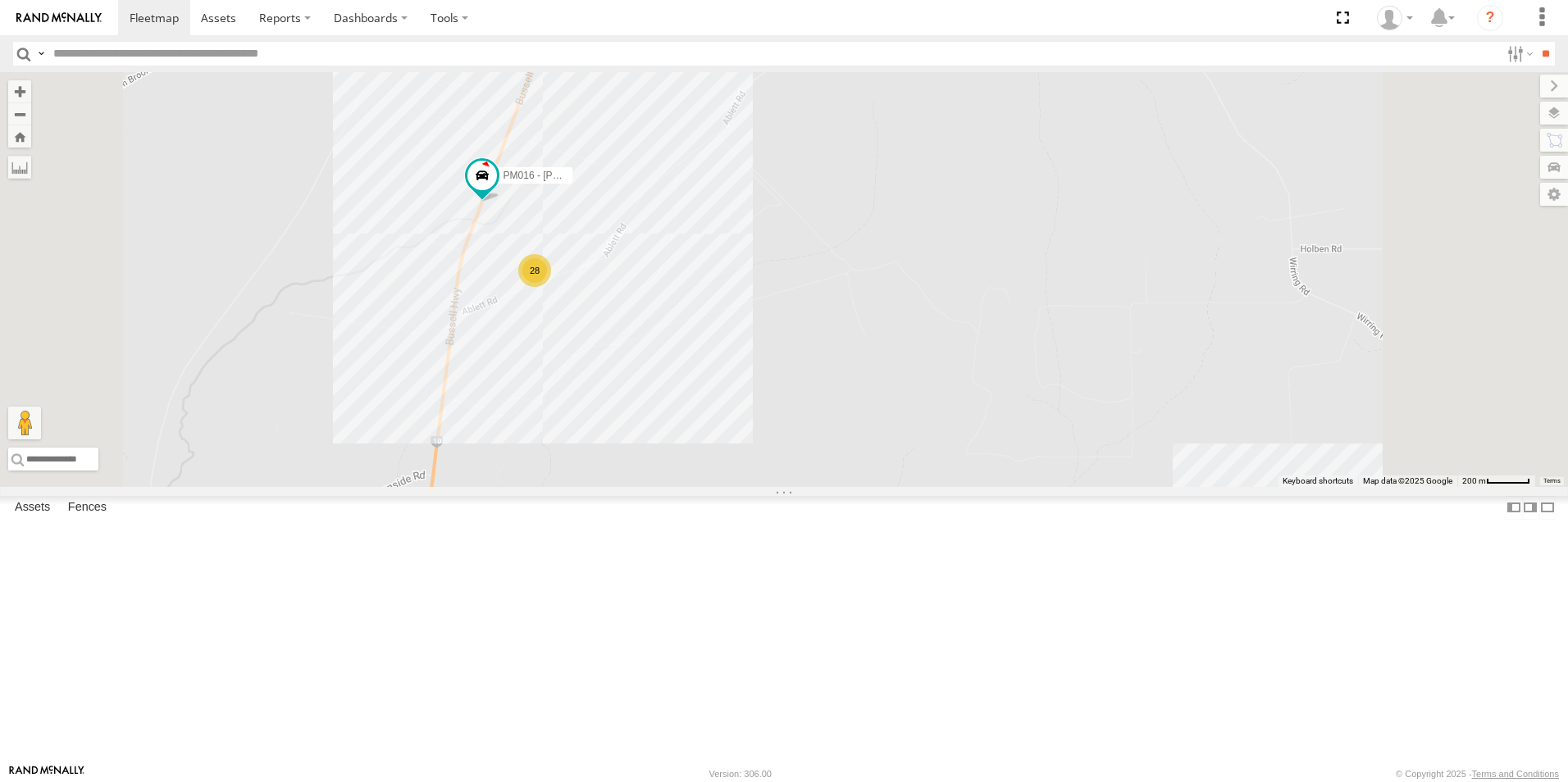
drag, startPoint x: 800, startPoint y: 192, endPoint x: 829, endPoint y: 491, distance: 300.4
click at [813, 487] on div "CV381 - MRRC CV205 - Cam [PERSON_NAME] TH06 - MRRC Fencing Tractor GR023 - MRRC…" at bounding box center [784, 280] width 1568 height 415
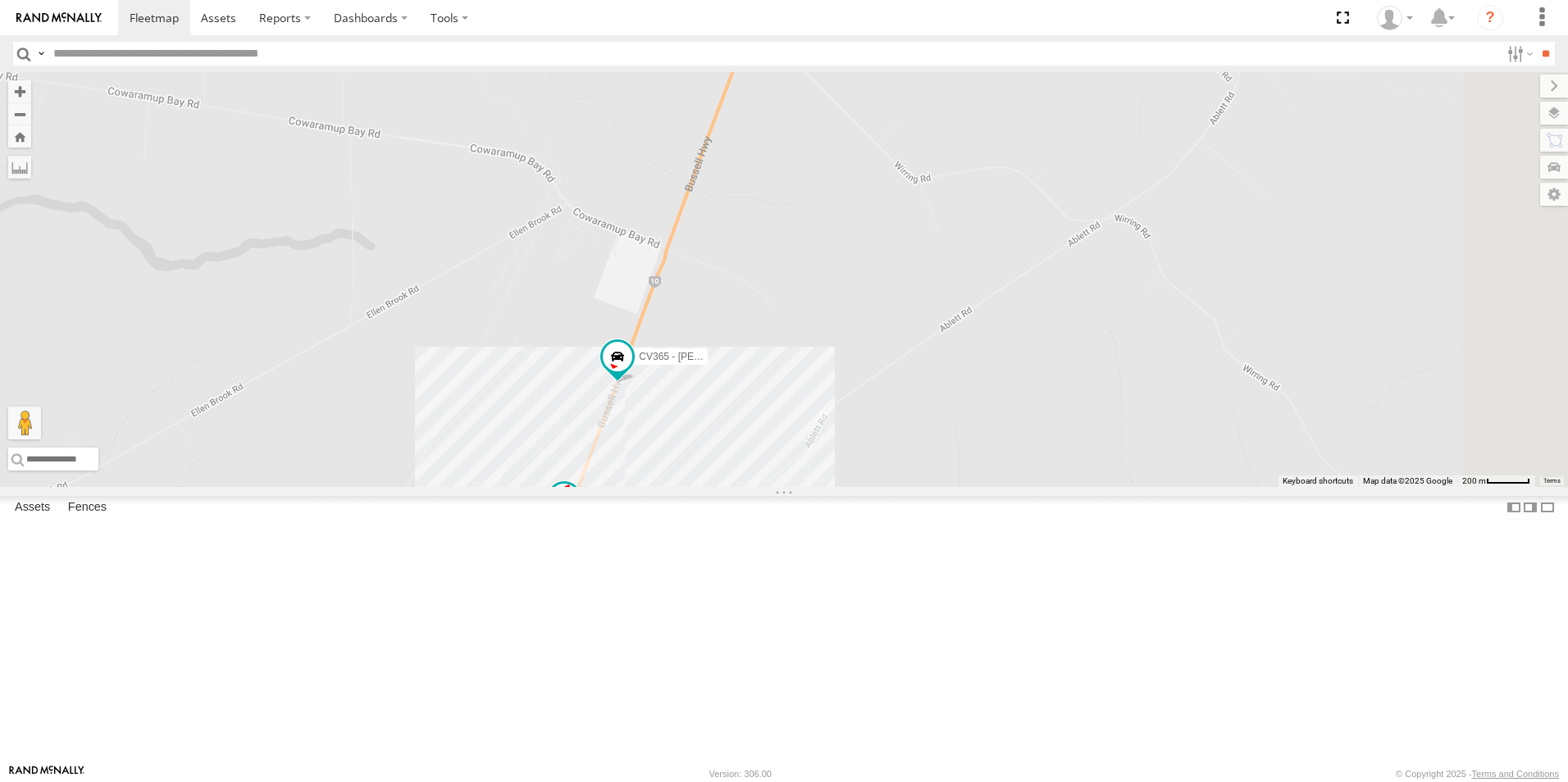
drag, startPoint x: 935, startPoint y: 305, endPoint x: 1000, endPoint y: 467, distance: 174.6
click at [1000, 467] on div "CV381 - MRRC CV205 - Cam [PERSON_NAME] TH06 - MRRC Fencing Tractor GR023 - MRRC…" at bounding box center [784, 280] width 1568 height 415
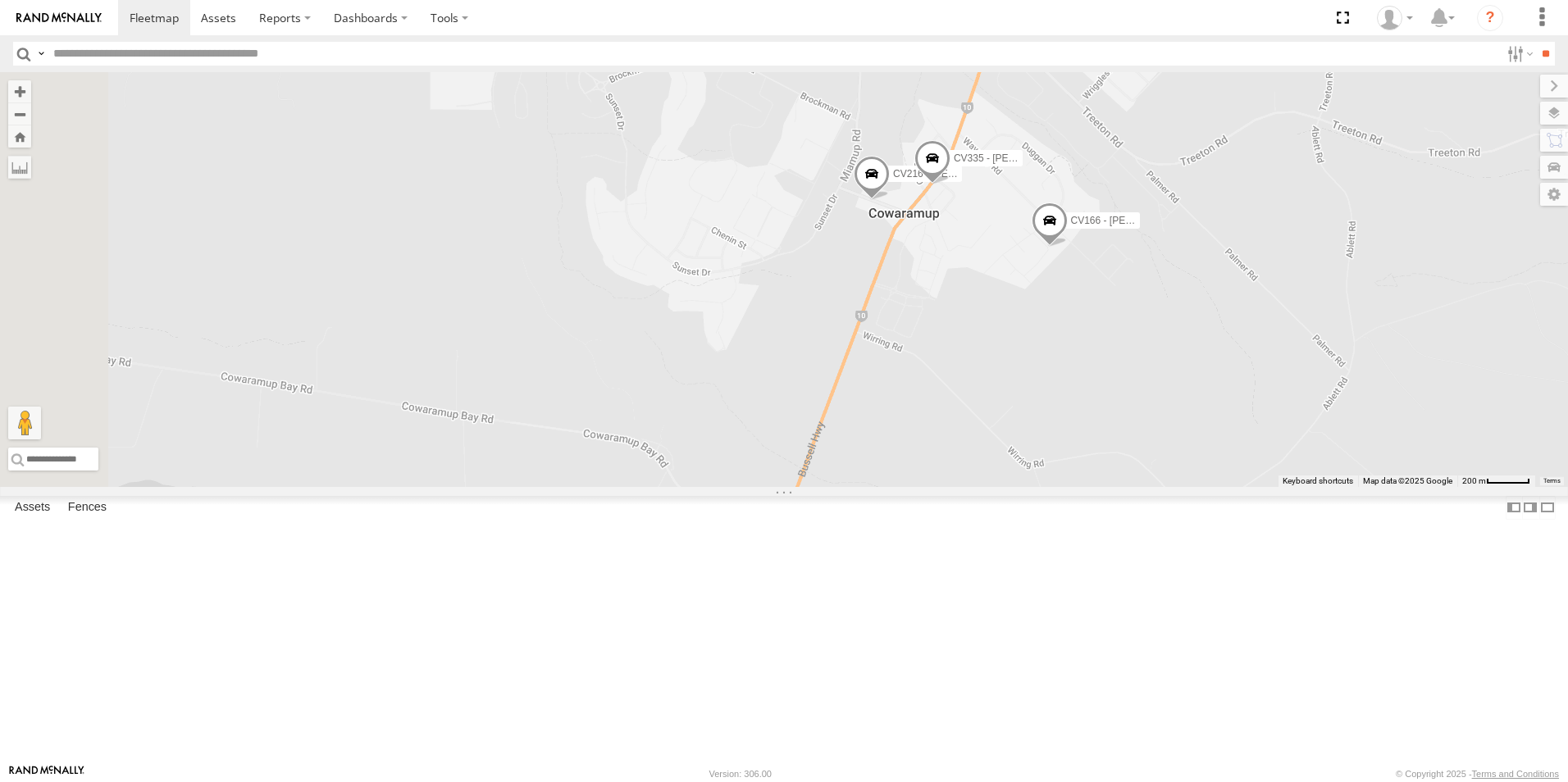
click at [975, 487] on div "CV381 - MRRC CV205 - Cam [PERSON_NAME] TH06 - MRRC Fencing Tractor GR023 - MRRC…" at bounding box center [784, 280] width 1568 height 415
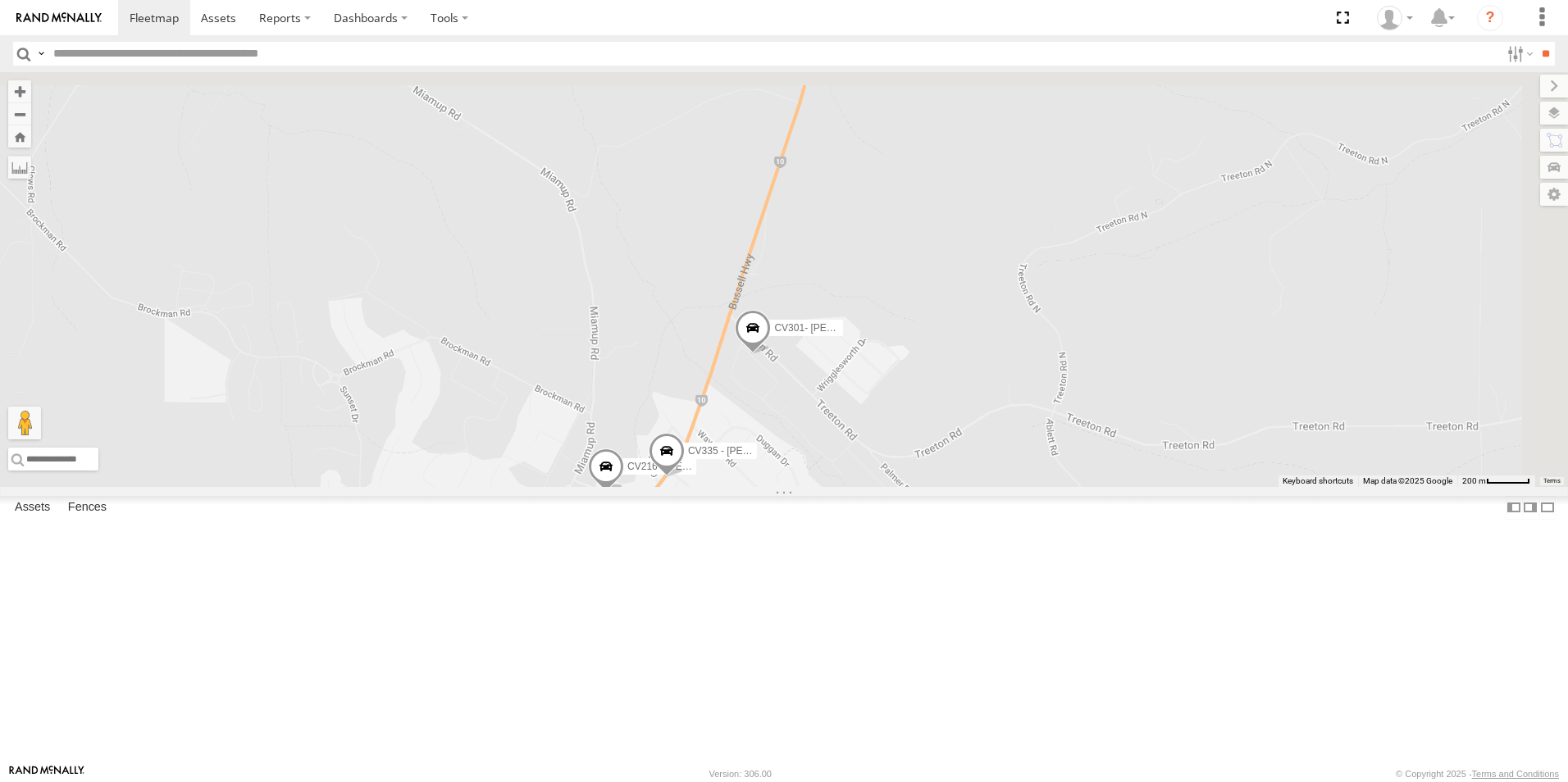
drag, startPoint x: 990, startPoint y: 647, endPoint x: 800, endPoint y: 753, distance: 217.6
click at [807, 767] on body at bounding box center [784, 391] width 1568 height 782
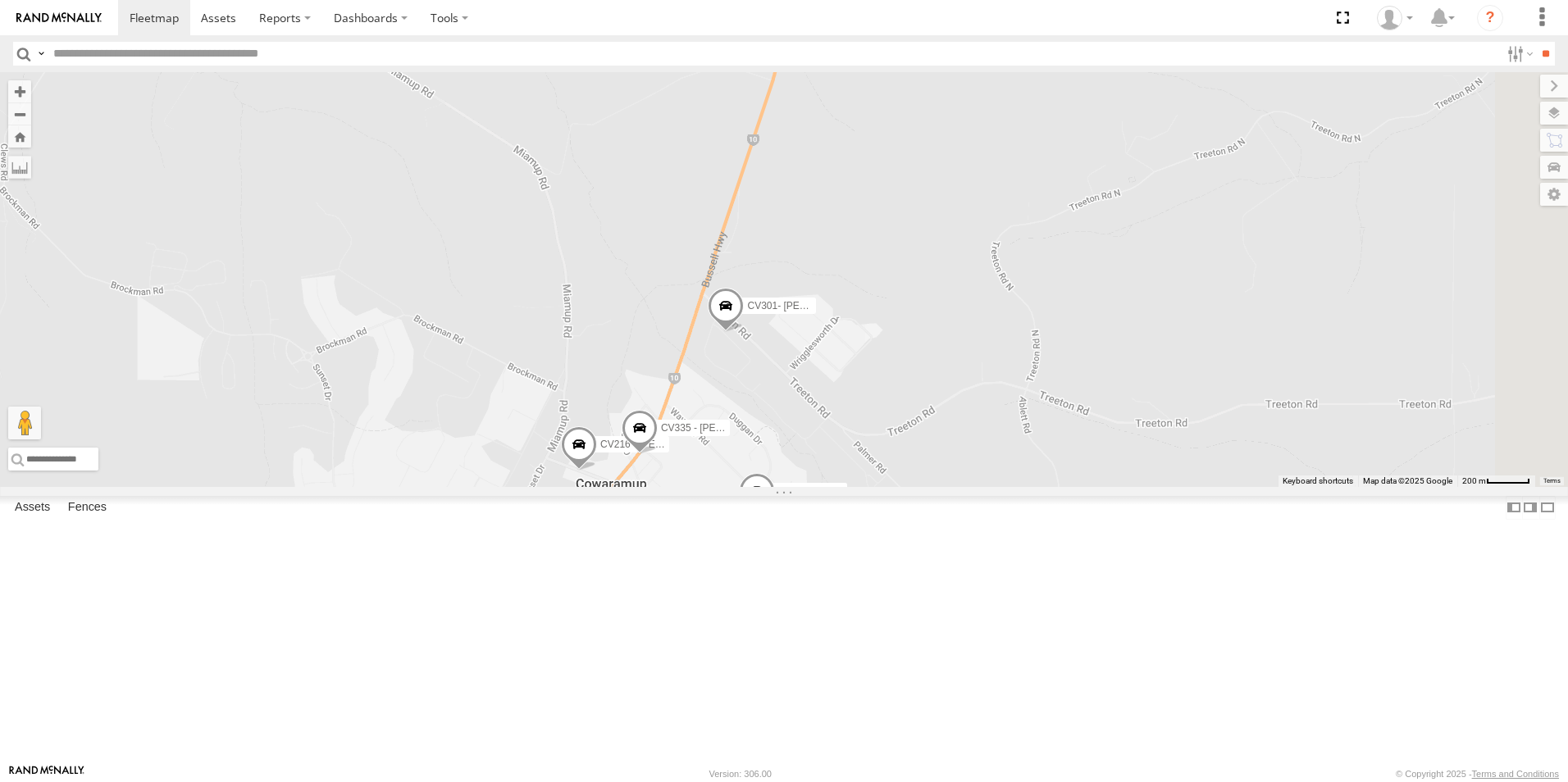
drag, startPoint x: 891, startPoint y: 534, endPoint x: 819, endPoint y: 602, distance: 99.0
click at [809, 487] on div "CV381 - MRRC CV205 - Cam [PERSON_NAME] TH06 - MRRC Fencing Tractor GR023 - MRRC…" at bounding box center [784, 280] width 1568 height 415
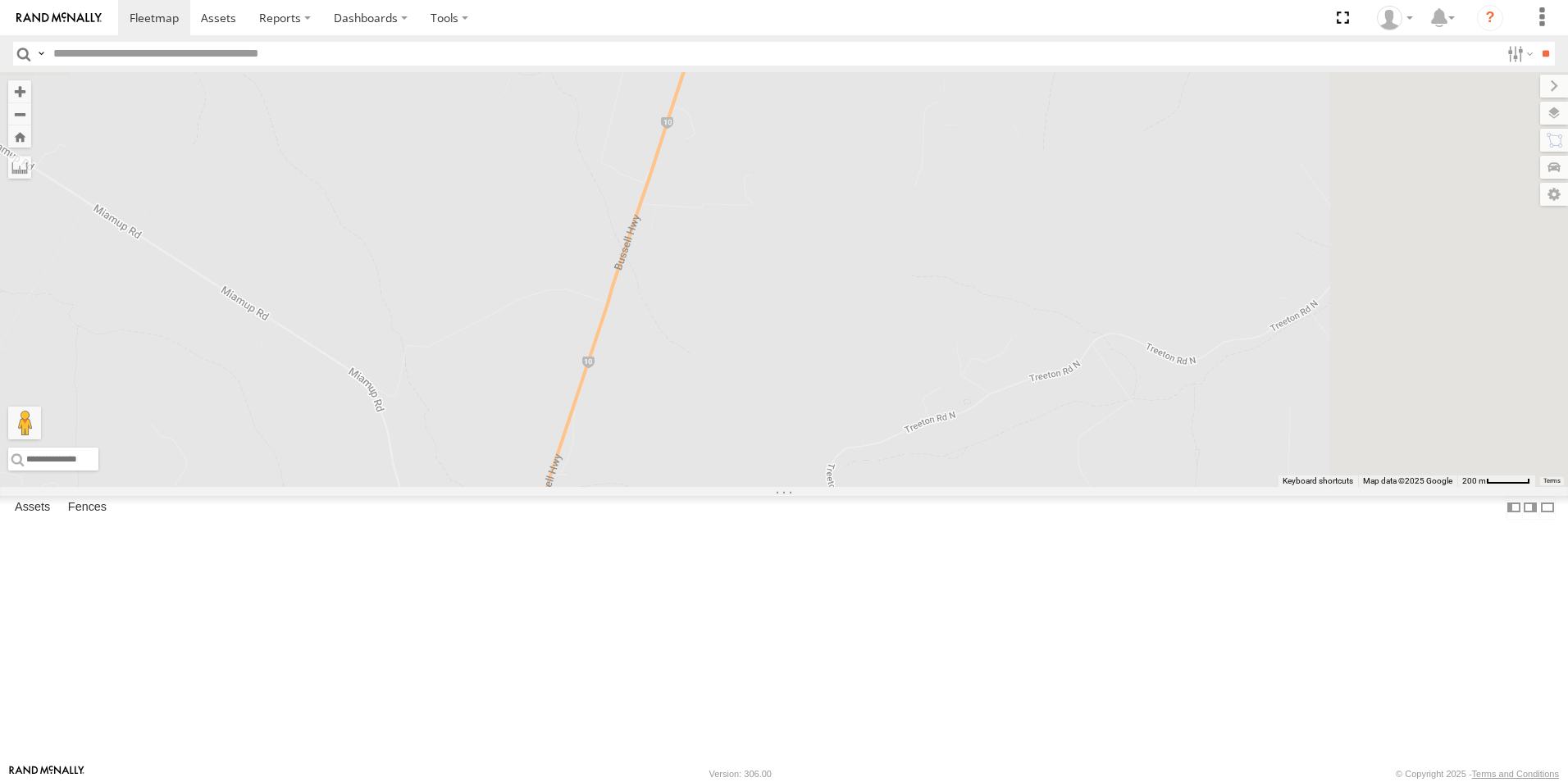
drag, startPoint x: 996, startPoint y: 488, endPoint x: 1000, endPoint y: 502, distance: 14.6
click at [915, 487] on div "CV381 - MRRC CV205 - Cam [PERSON_NAME] TH06 - MRRC Fencing Tractor GR023 - MRRC…" at bounding box center [784, 280] width 1568 height 415
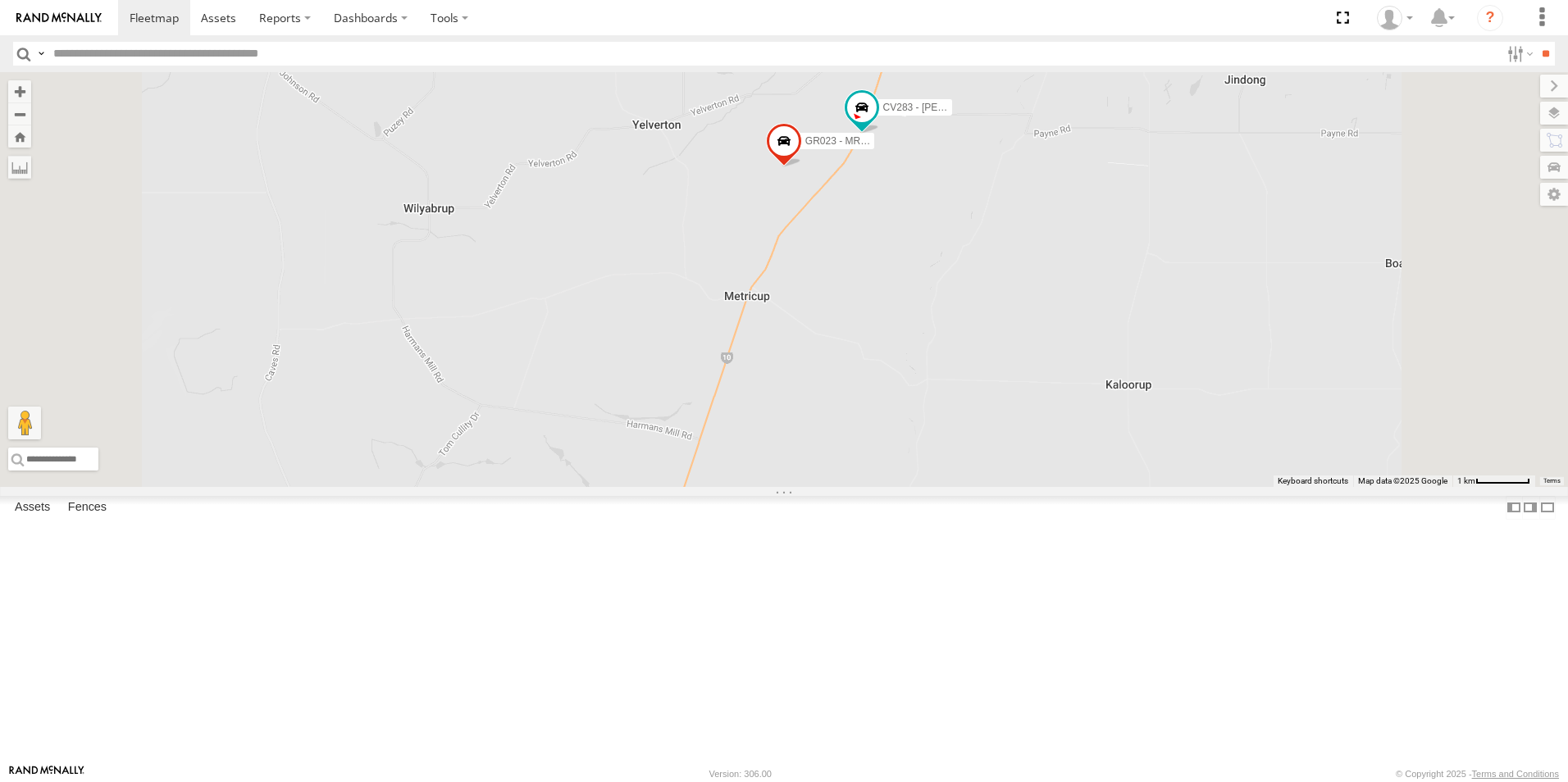
drag, startPoint x: 1072, startPoint y: 339, endPoint x: 1049, endPoint y: 489, distance: 151.8
click at [1006, 487] on div "CV381 - MRRC CV205 - Cam [PERSON_NAME] TH06 - MRRC Fencing Tractor GR023 - MRRC…" at bounding box center [784, 280] width 1568 height 415
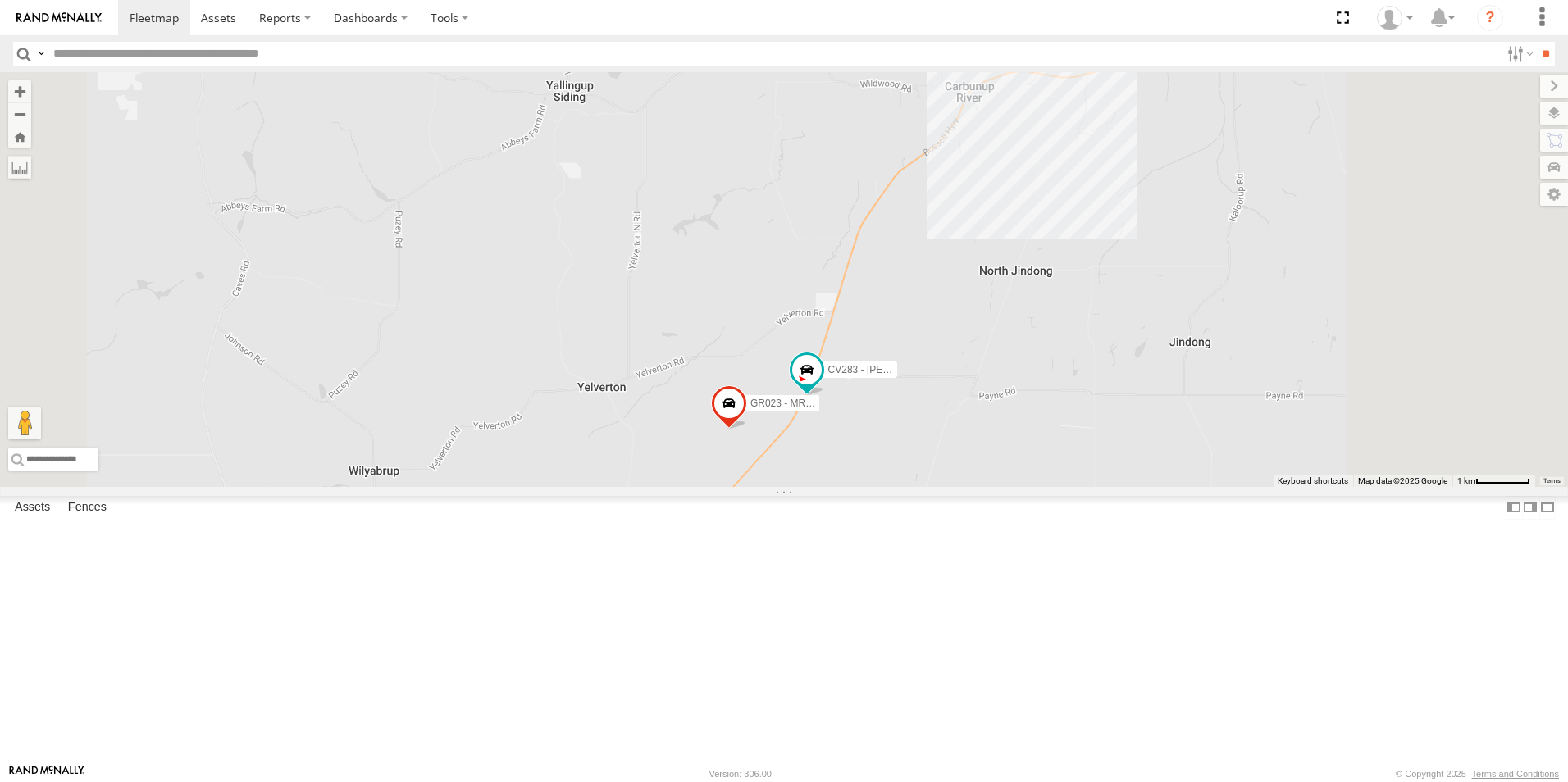
drag, startPoint x: 1069, startPoint y: 403, endPoint x: 978, endPoint y: 536, distance: 161.2
click at [978, 487] on div "CV381 - MRRC CV205 - Cam [PERSON_NAME] TH06 - MRRC Fencing Tractor GR023 - MRRC…" at bounding box center [784, 280] width 1568 height 415
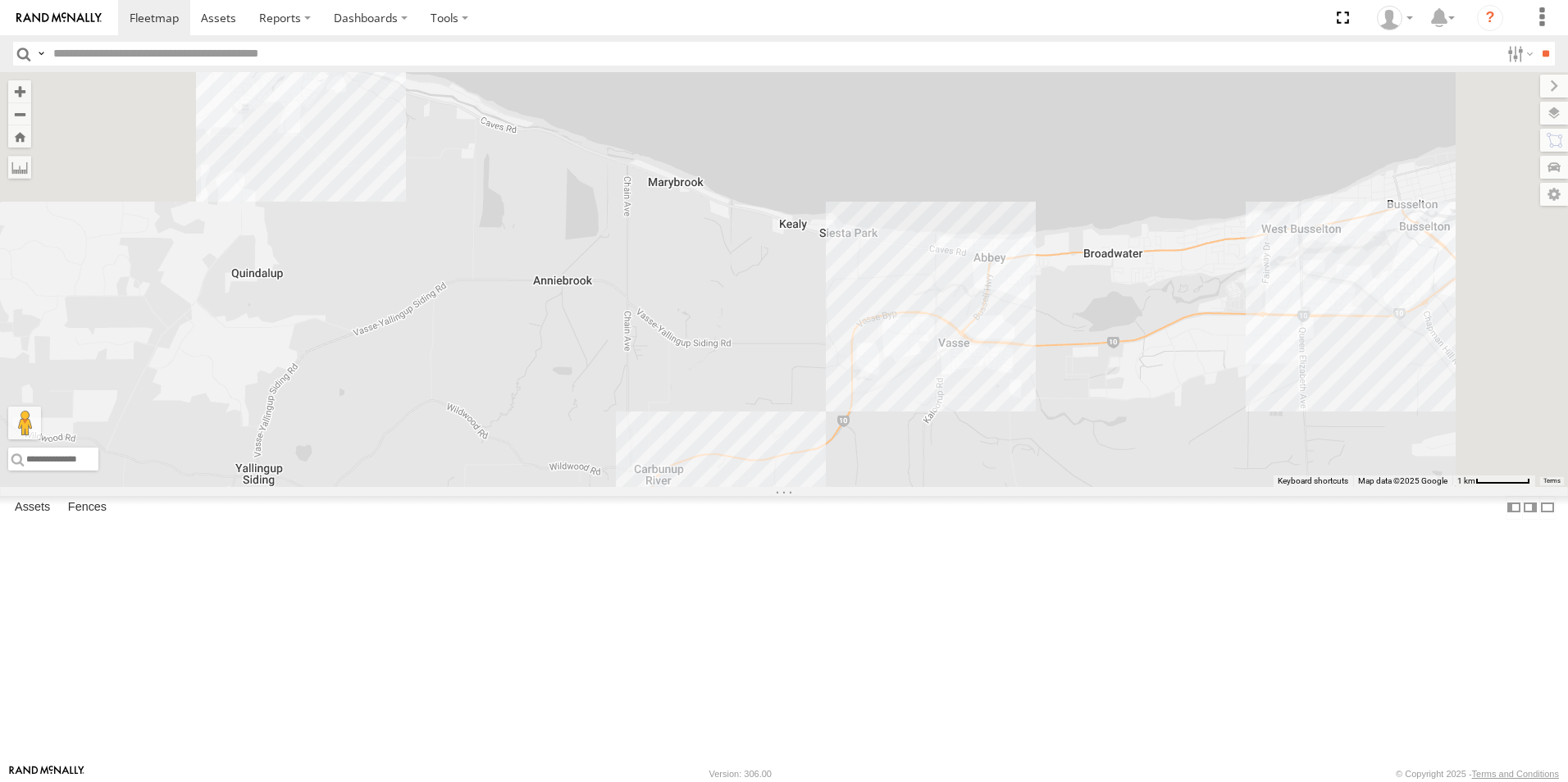
drag, startPoint x: 1118, startPoint y: 405, endPoint x: 978, endPoint y: 531, distance: 188.4
click at [986, 487] on div "CV381 - MRRC CV205 - Cam [PERSON_NAME] TH06 - MRRC Fencing Tractor GR023 - MRRC…" at bounding box center [784, 280] width 1568 height 415
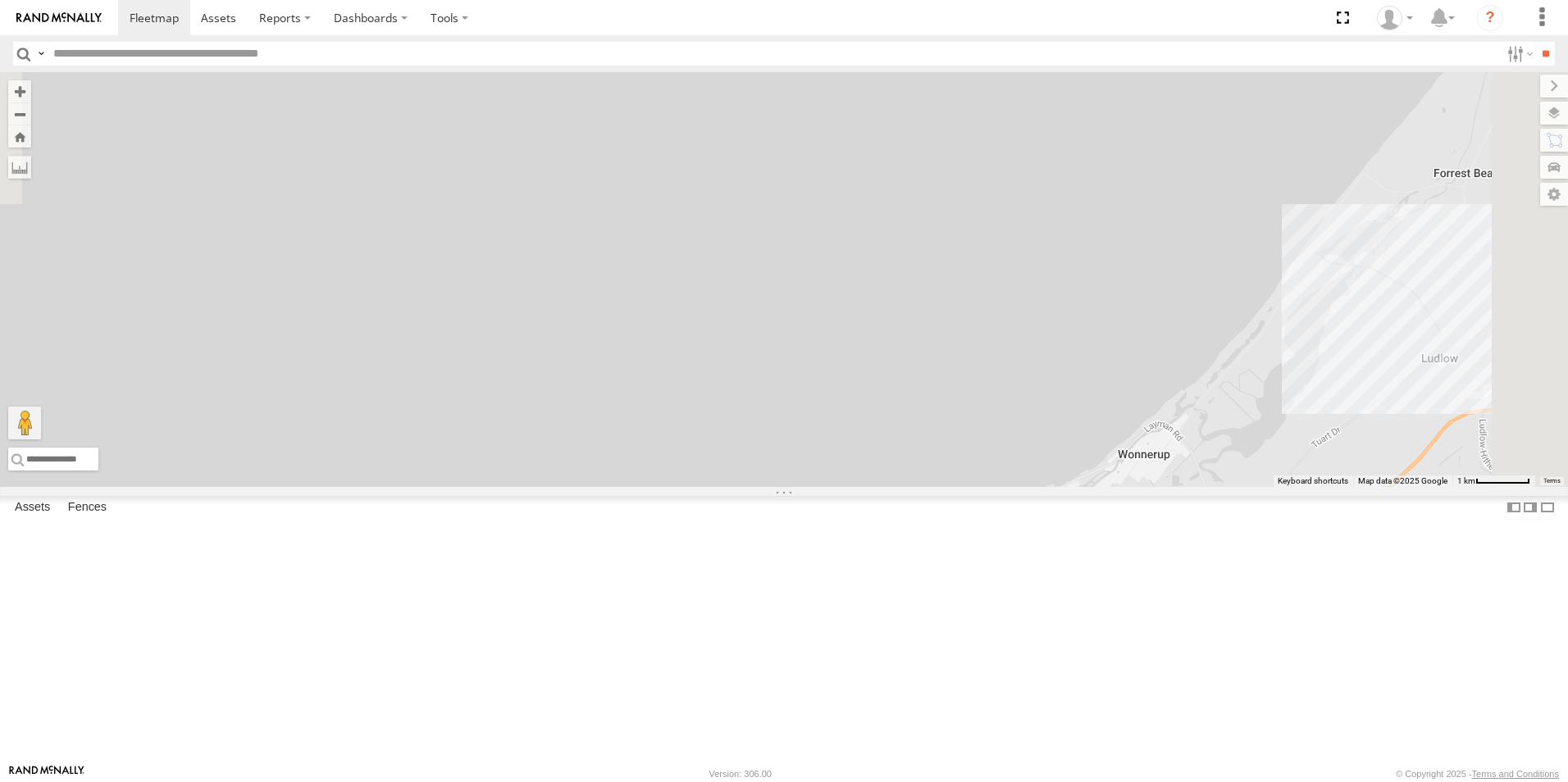
drag, startPoint x: 1217, startPoint y: 722, endPoint x: 1050, endPoint y: 599, distance: 207.4
click at [1118, 487] on div "CV381 - MRRC CV205 - Cam [PERSON_NAME] TH06 - MRRC Fencing Tractor GR023 - MRRC…" at bounding box center [784, 280] width 1568 height 415
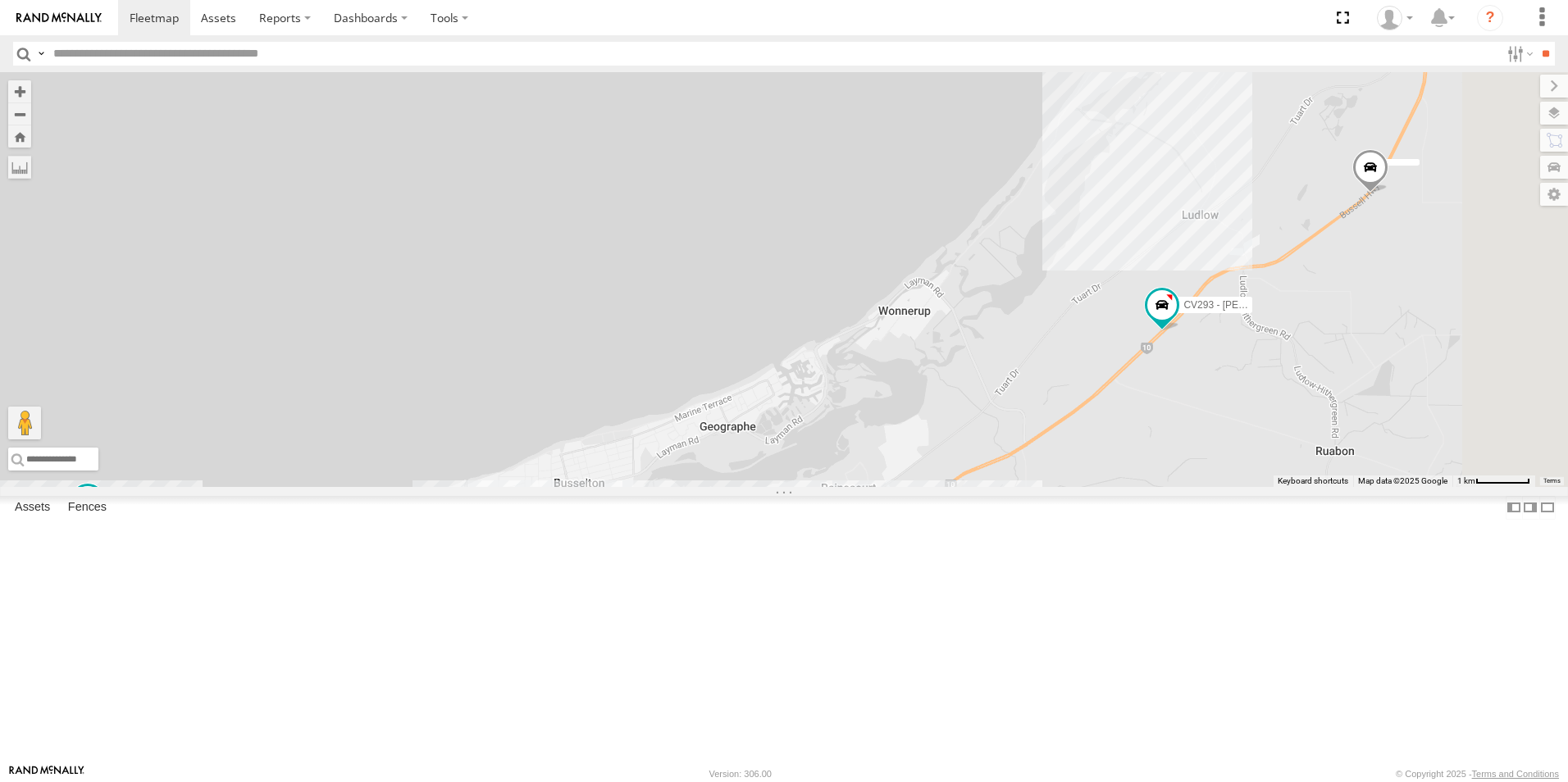
drag, startPoint x: 819, startPoint y: 672, endPoint x: 814, endPoint y: 506, distance: 166.1
click at [820, 487] on div "CV381 - MRRC CV205 - Cam [PERSON_NAME] TH06 - MRRC Fencing Tractor GR023 - MRRC…" at bounding box center [784, 280] width 1568 height 415
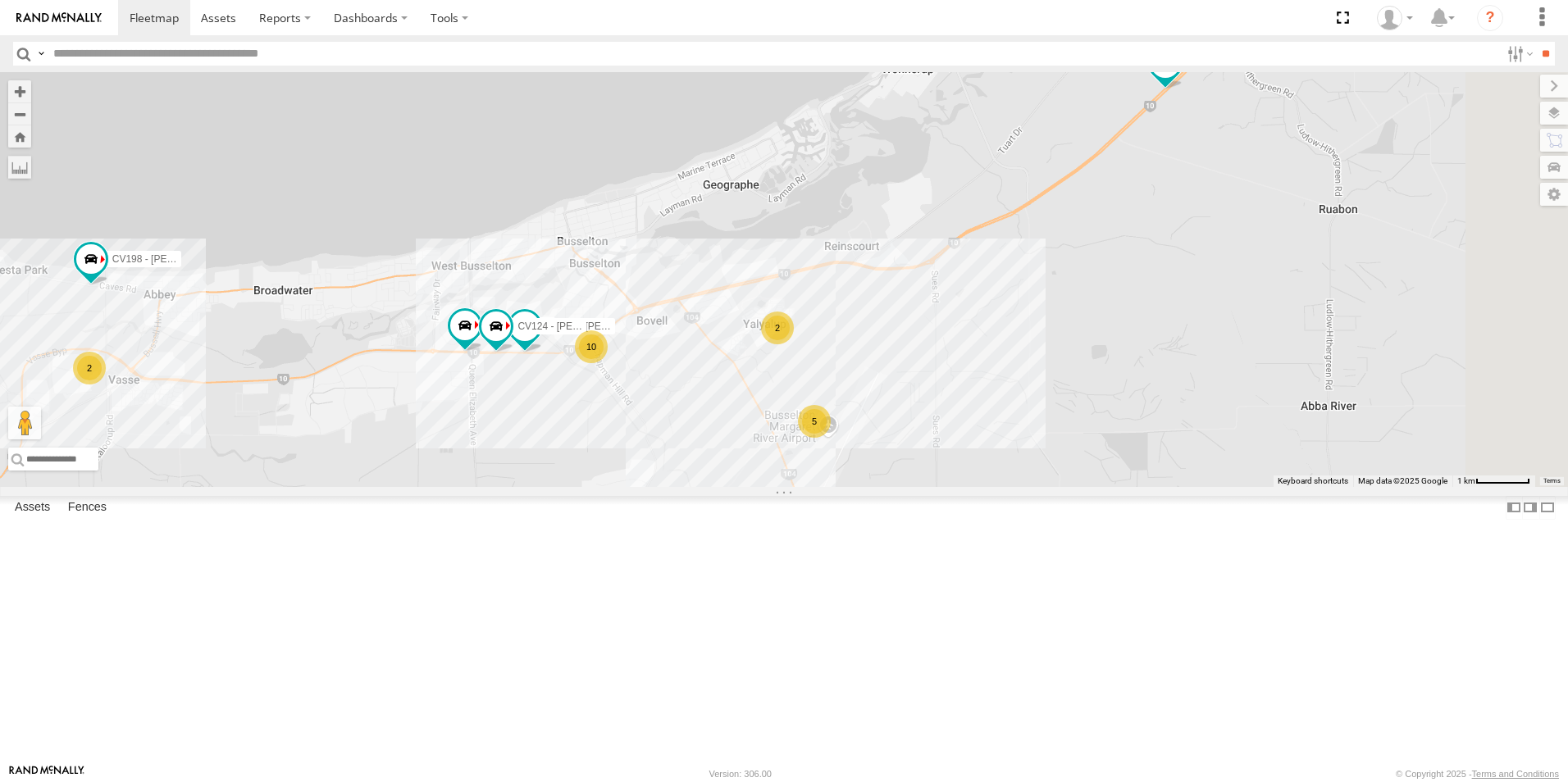
drag, startPoint x: 772, startPoint y: 629, endPoint x: 740, endPoint y: 448, distance: 183.8
click at [741, 449] on div "CV381 - MRRC CV205 - Cam [PERSON_NAME] TH06 - MRRC Fencing Tractor GR023 - MRRC…" at bounding box center [784, 280] width 1568 height 415
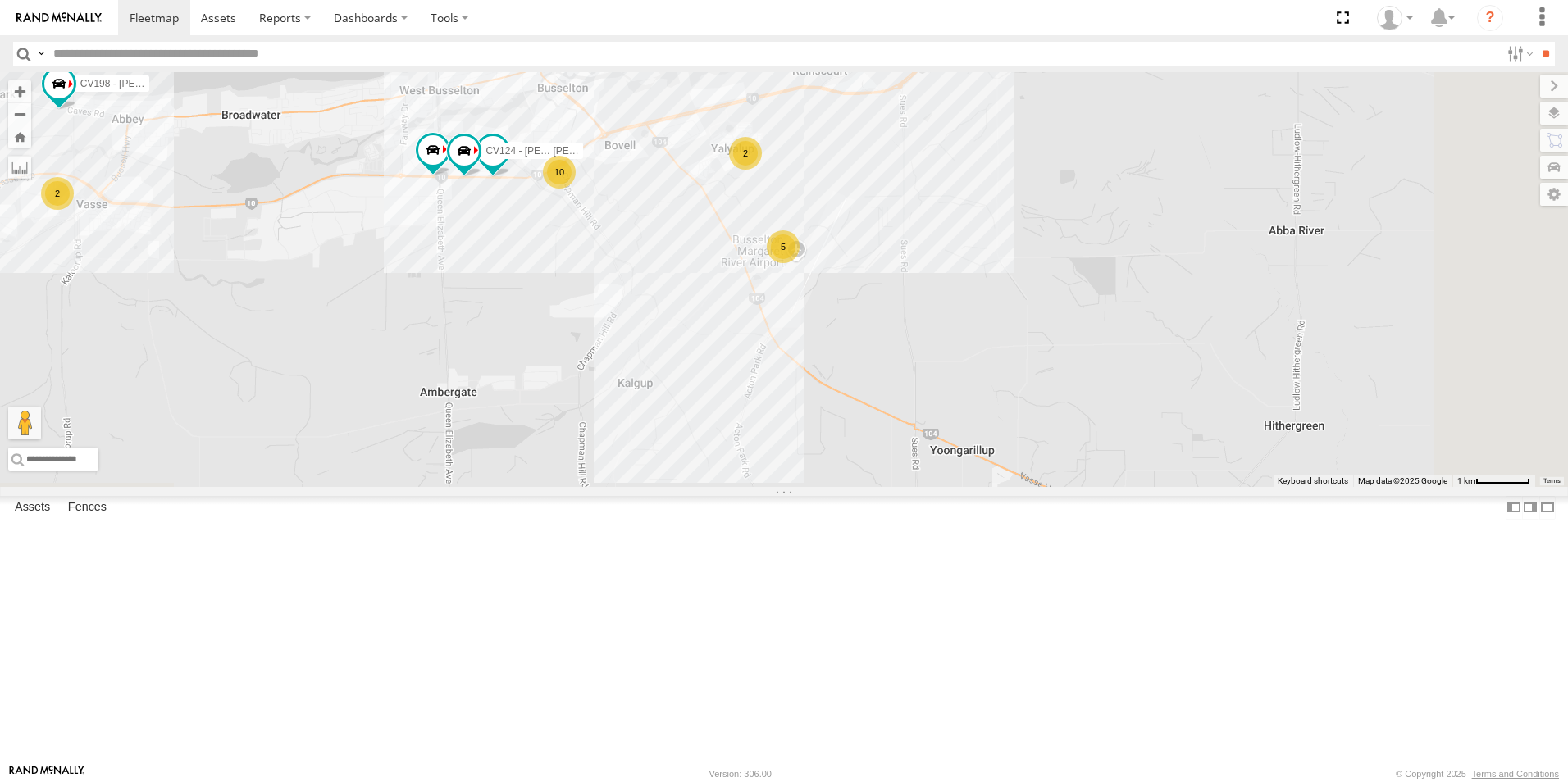
drag, startPoint x: 710, startPoint y: 322, endPoint x: 693, endPoint y: 219, distance: 104.4
click at [693, 221] on div "CV381 - MRRC CV205 - Cam [PERSON_NAME] TH06 - MRRC Fencing Tractor GR023 - MRRC…" at bounding box center [784, 280] width 1568 height 415
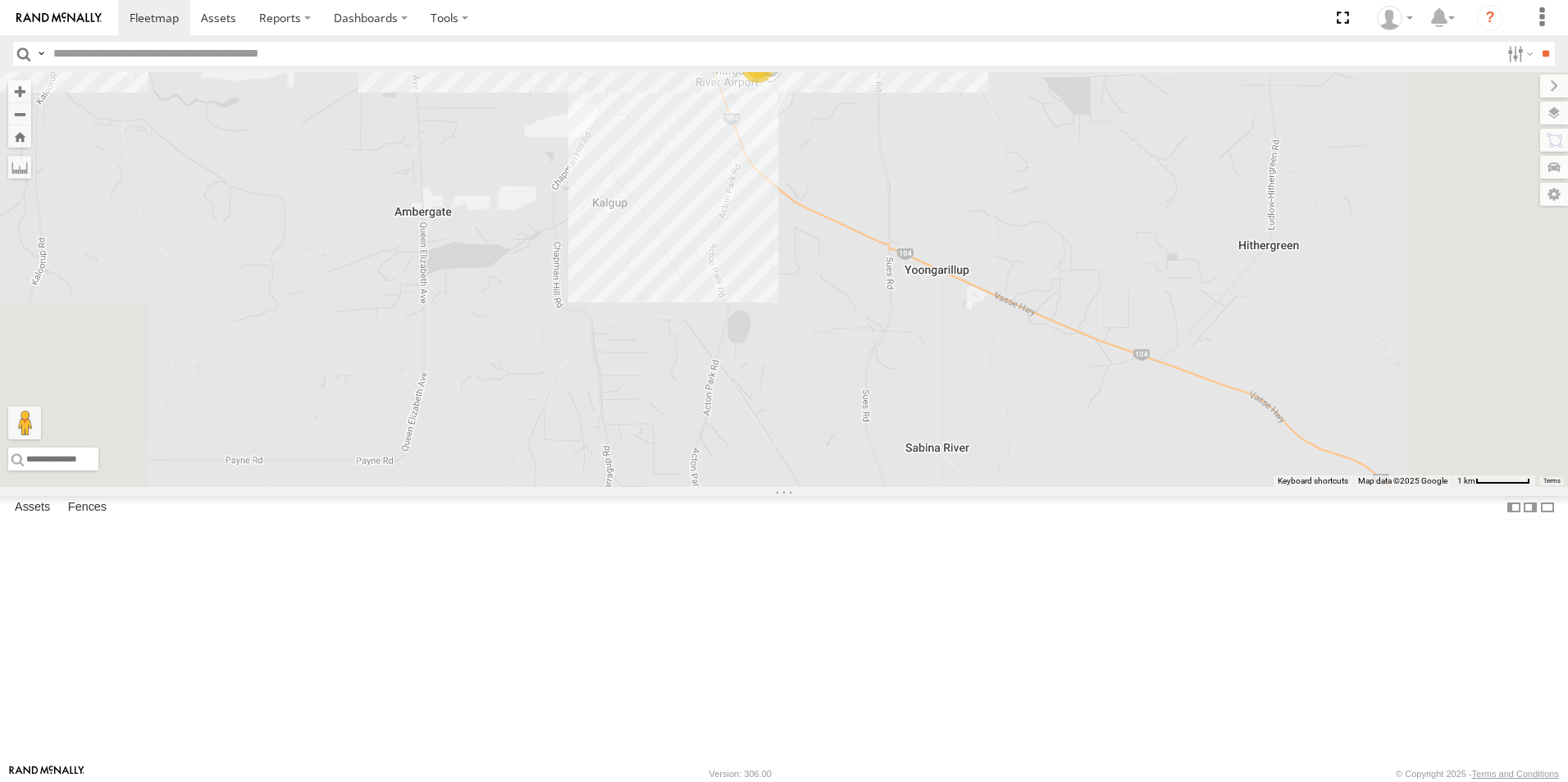
drag, startPoint x: 589, startPoint y: 367, endPoint x: 747, endPoint y: 231, distance: 208.5
click at [747, 231] on div "CV381 - MRRC CV205 - Cam [PERSON_NAME] TH06 - MRRC Fencing Tractor GR023 - MRRC…" at bounding box center [784, 280] width 1568 height 415
